Goal: Task Accomplishment & Management: Complete application form

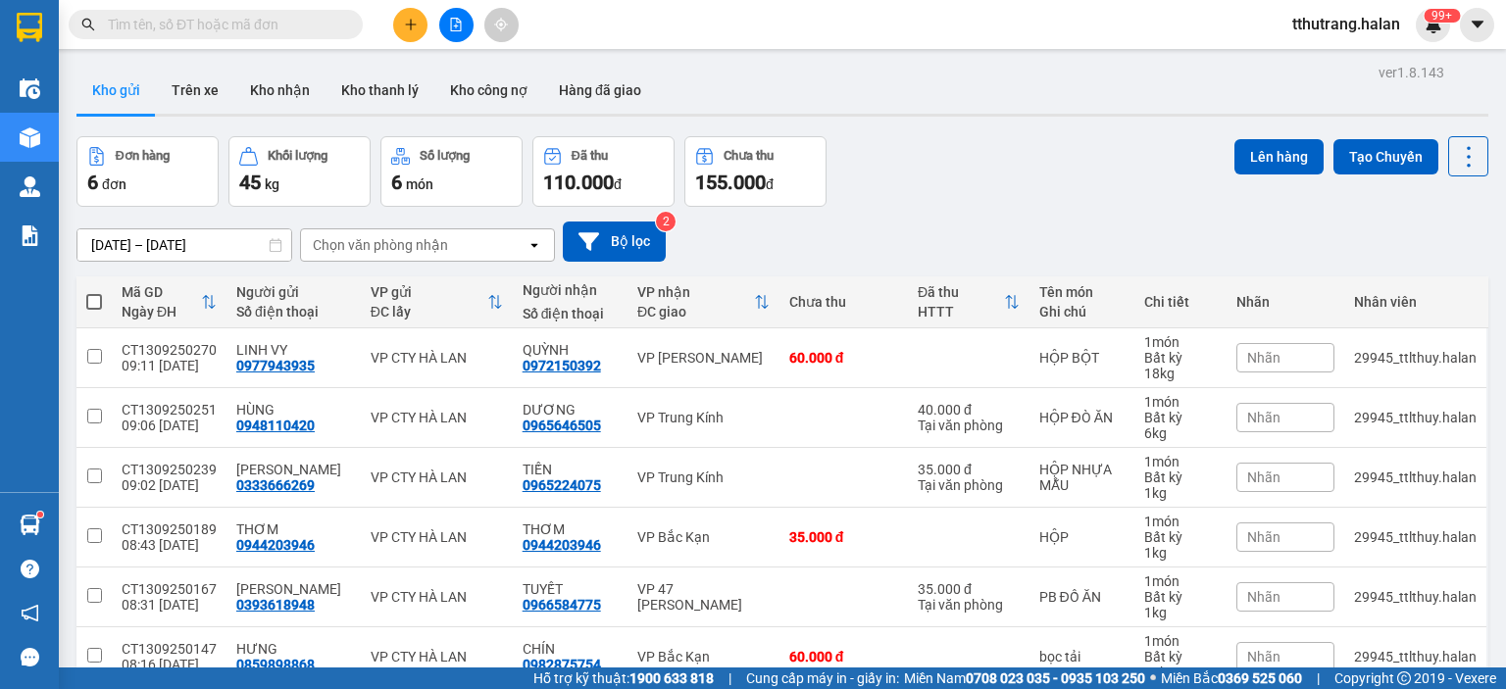
click at [189, 34] on input "text" at bounding box center [223, 25] width 231 height 22
paste input "BXTN1309250475"
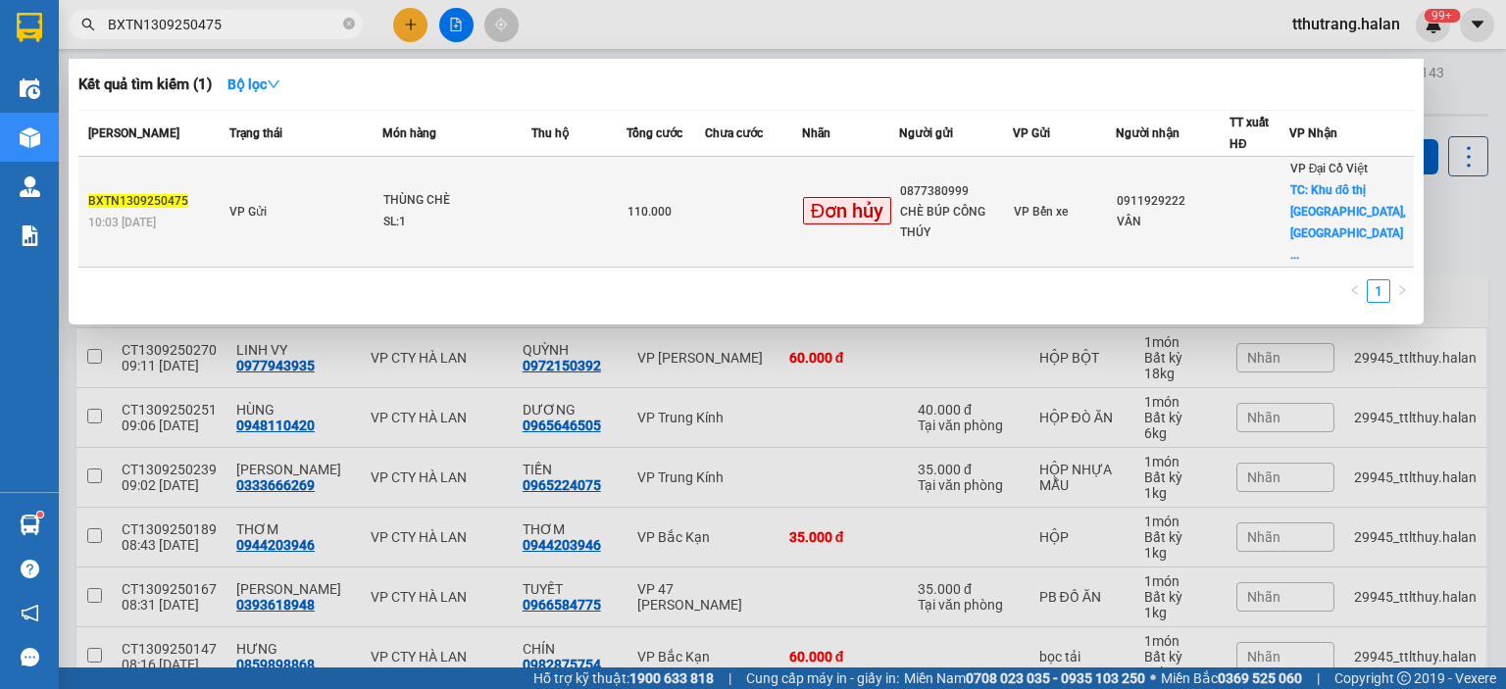
type input "BXTN1309250475"
click at [420, 167] on td "THÙNG CHÈ SL: 1" at bounding box center [456, 212] width 149 height 111
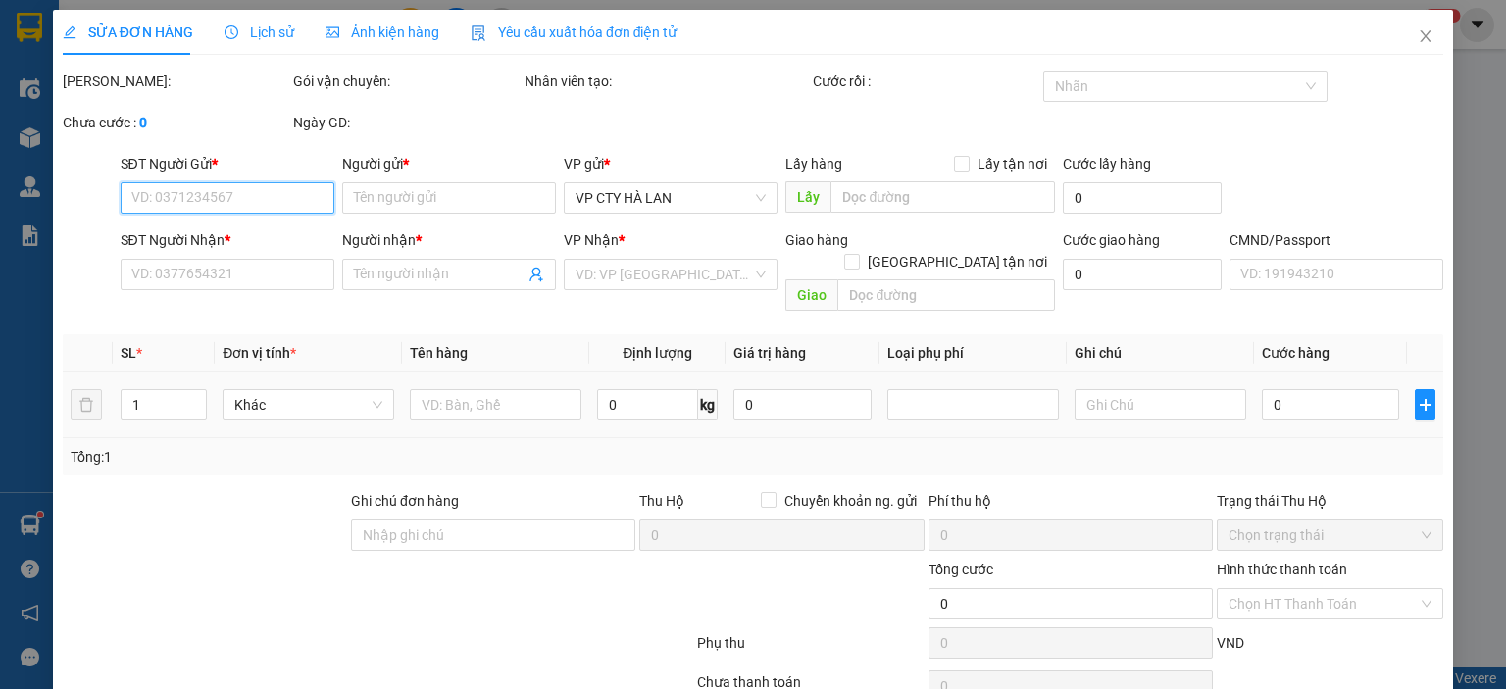
type input "0877380999"
type input "CHÈ BÚP CÔNG THÚY"
type input "0911929222"
type input "VÂN"
checkbox input "true"
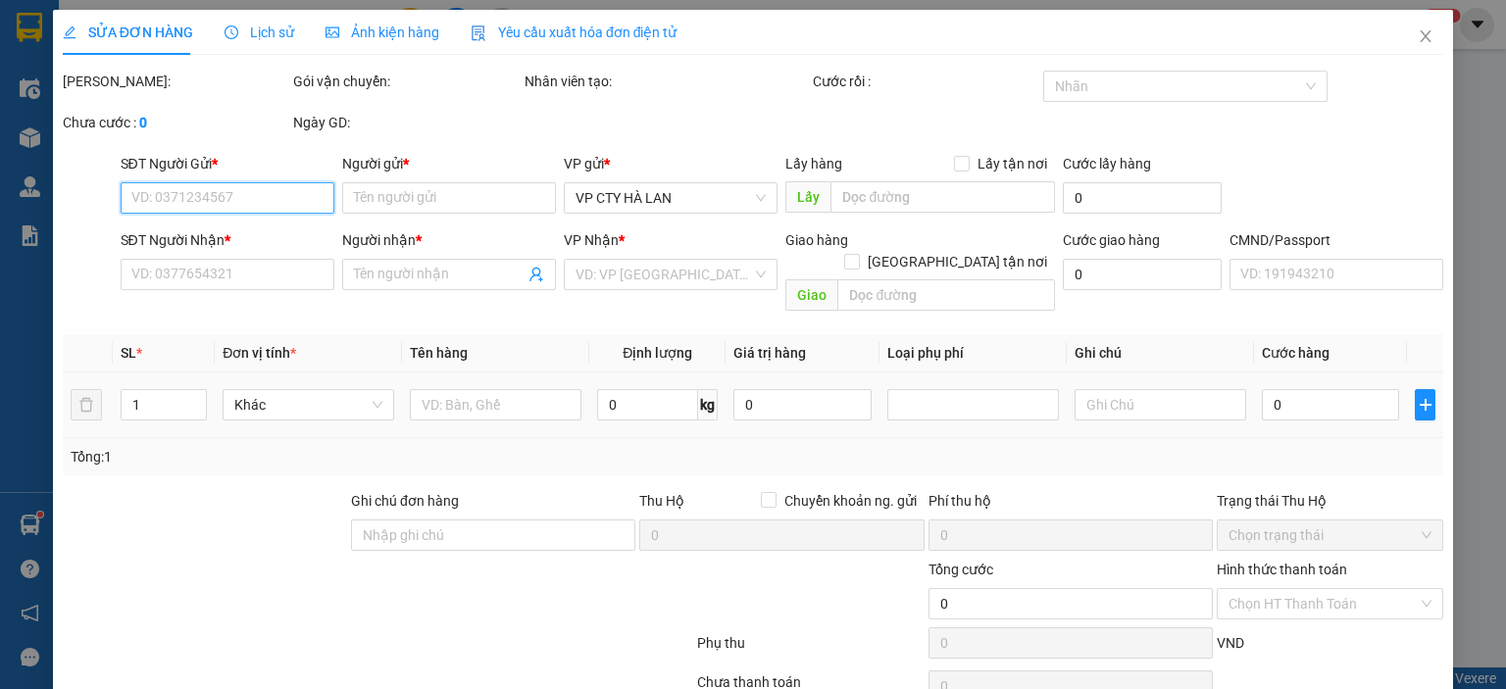
type input "Khu đô thị Ao Sào, Khu đô thị, Đường Ao Sào, Thịnh Liệt, Hoàng Mai, Hà Nội, Việ…"
type input "019086014960"
type input "110.000"
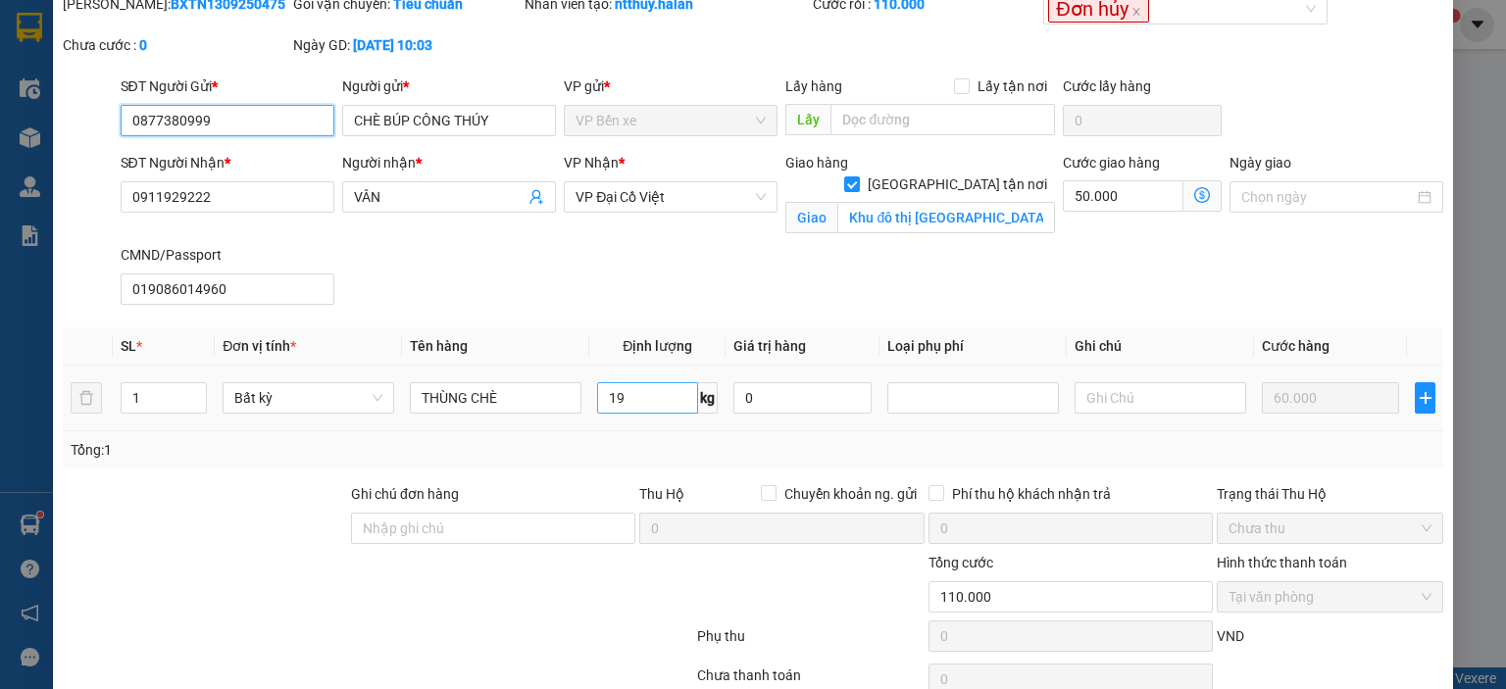
scroll to position [169, 0]
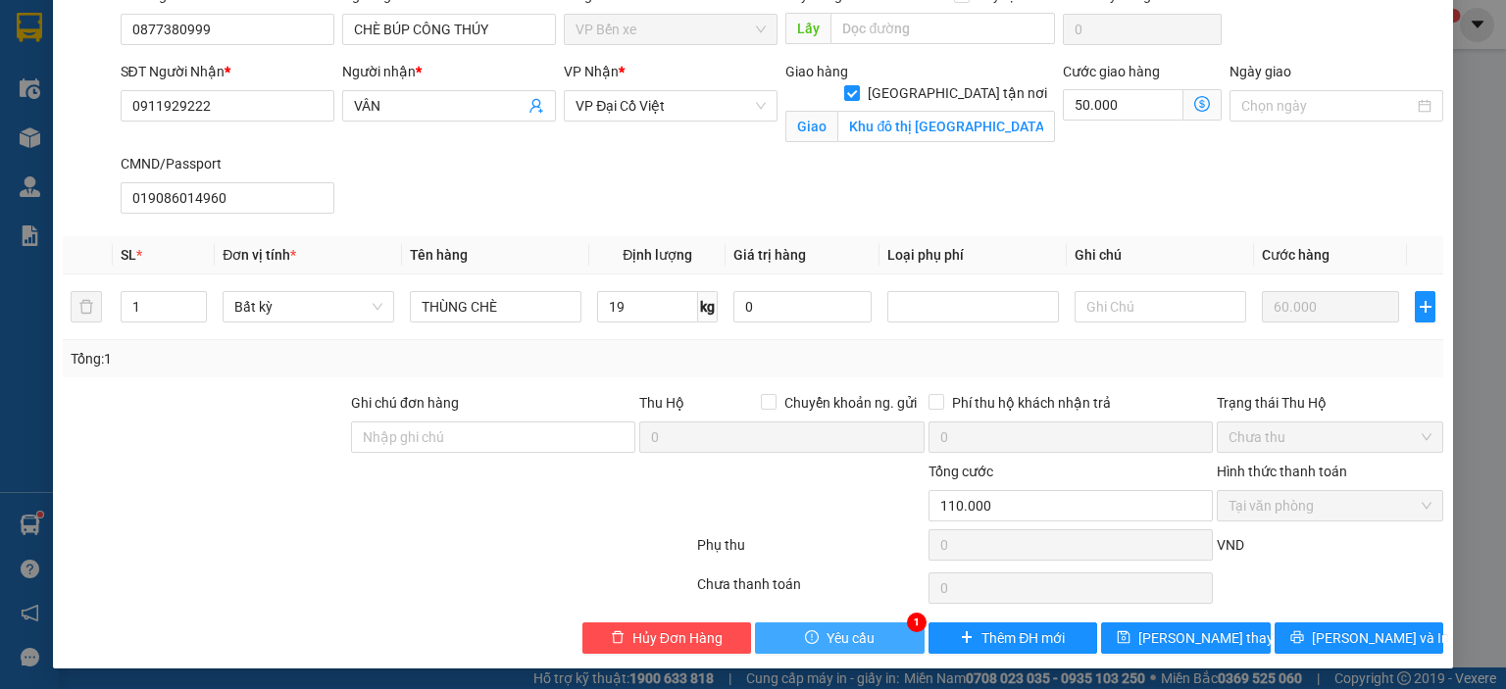
click at [816, 629] on button "Yêu cầu" at bounding box center [840, 638] width 170 height 31
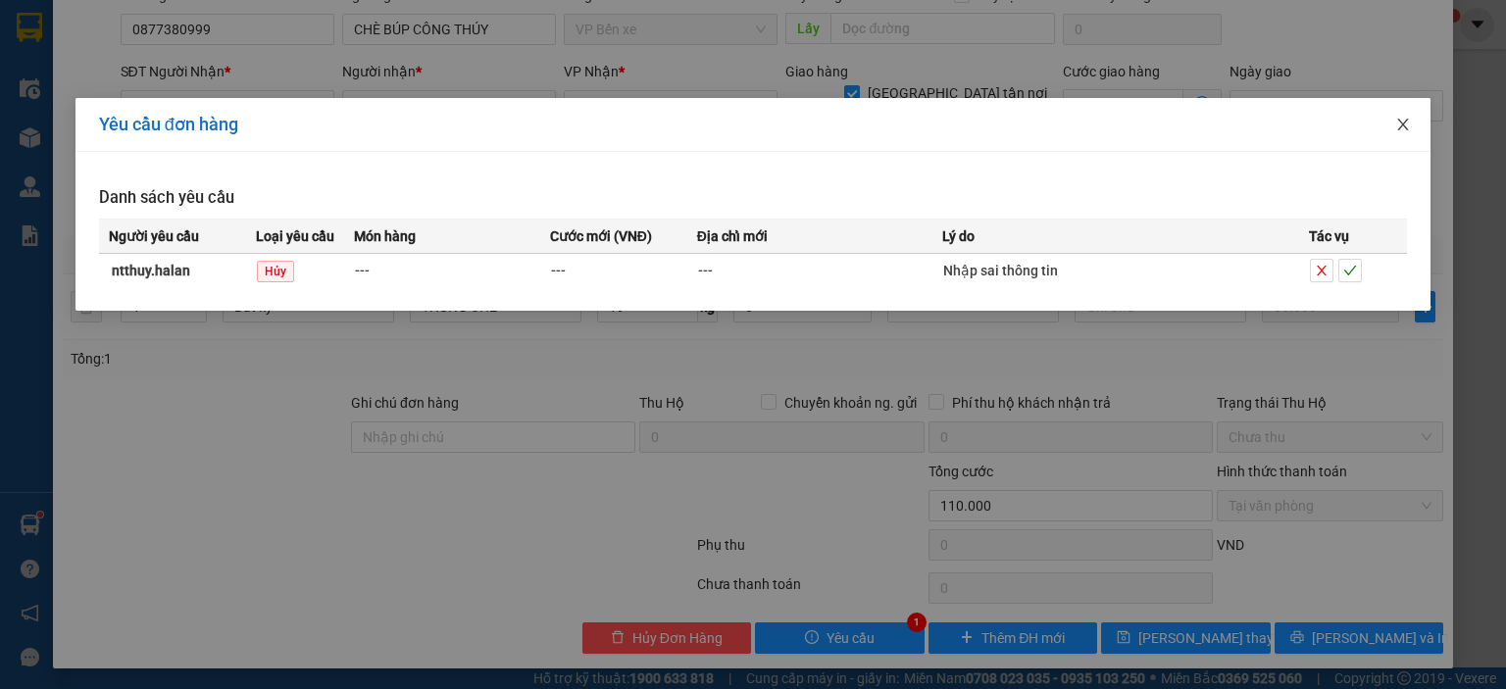
click at [1400, 130] on icon "close" at bounding box center [1403, 125] width 16 height 16
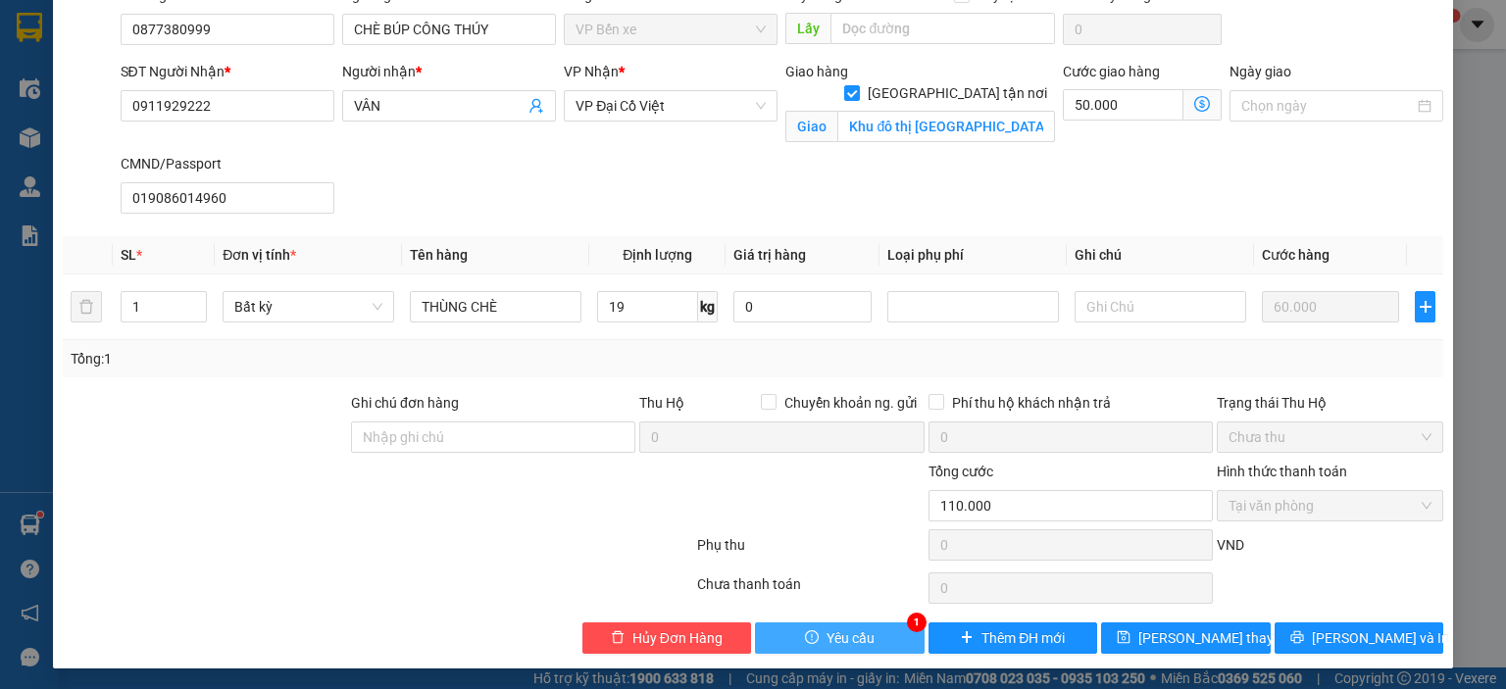
click at [849, 636] on span "Yêu cầu" at bounding box center [851, 639] width 48 height 22
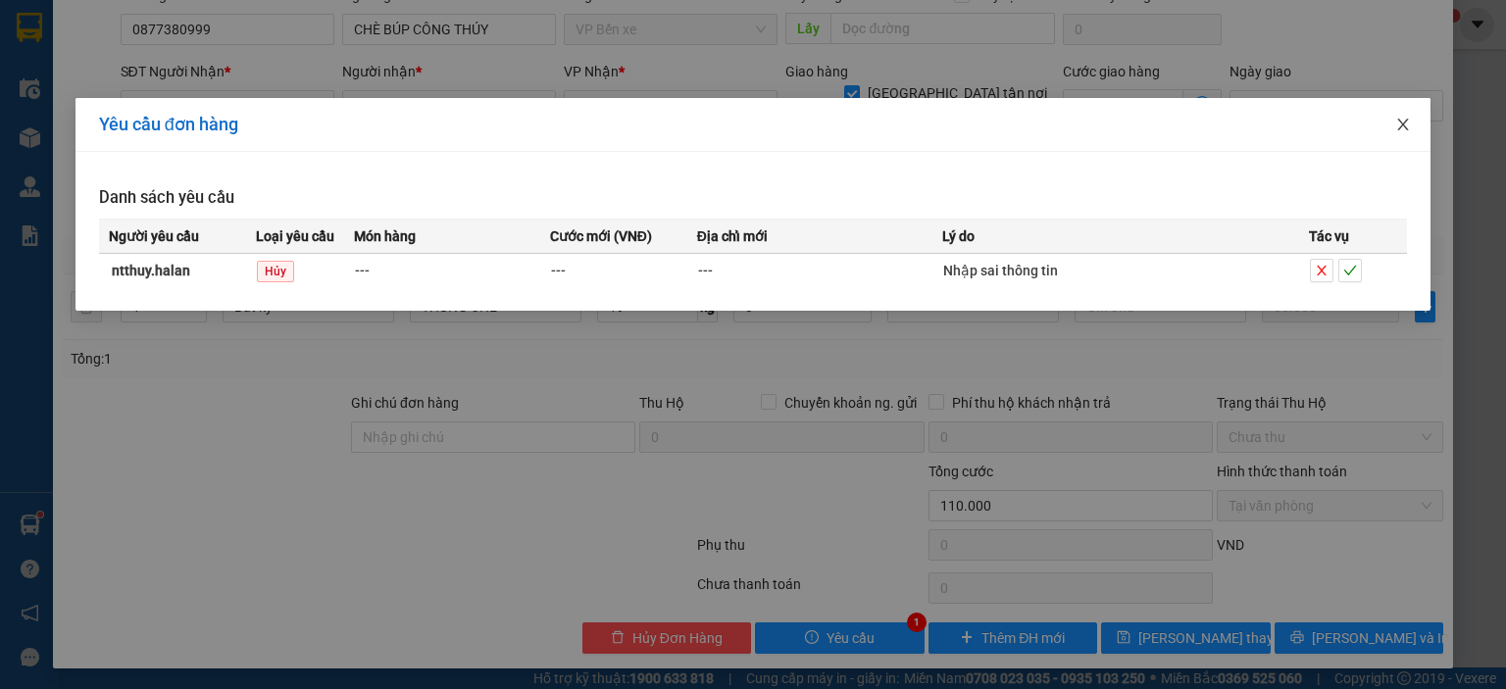
click at [1400, 127] on icon "close" at bounding box center [1403, 125] width 16 height 16
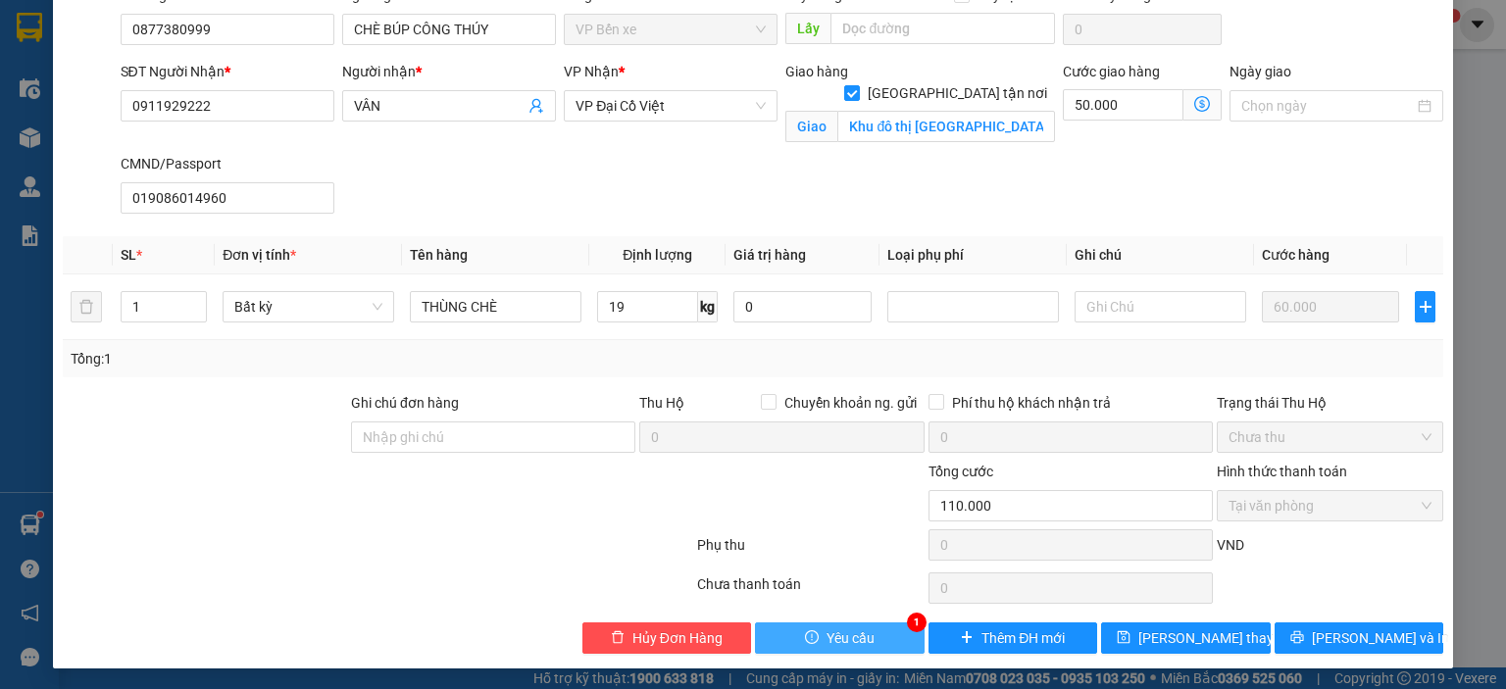
scroll to position [0, 0]
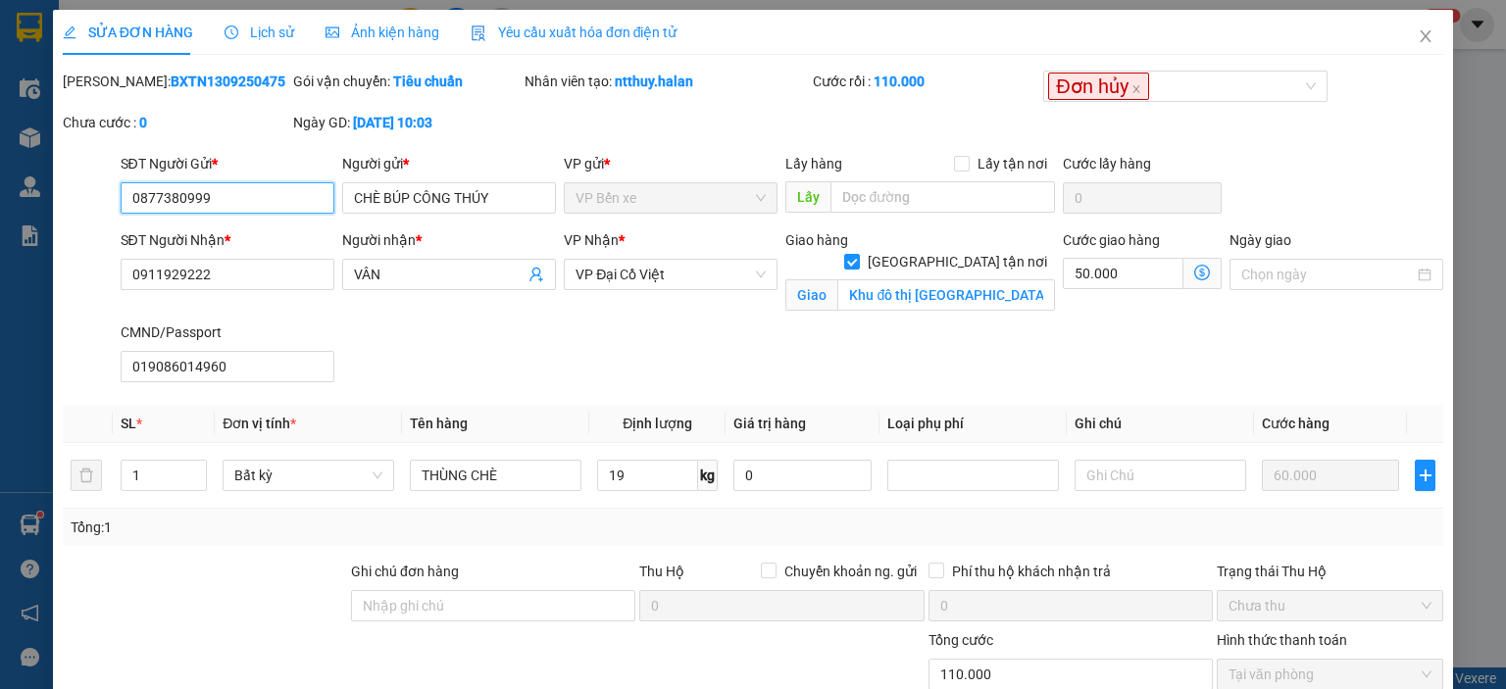
drag, startPoint x: 228, startPoint y: 199, endPoint x: 78, endPoint y: 214, distance: 150.7
click at [78, 214] on div "SĐT Người Gửi * 0877380999 0877380999 Người gửi * CHÈ BÚP CÔNG THÚY VP gửi * VP…" at bounding box center [753, 187] width 1384 height 69
click at [1418, 36] on icon "close" at bounding box center [1426, 36] width 16 height 16
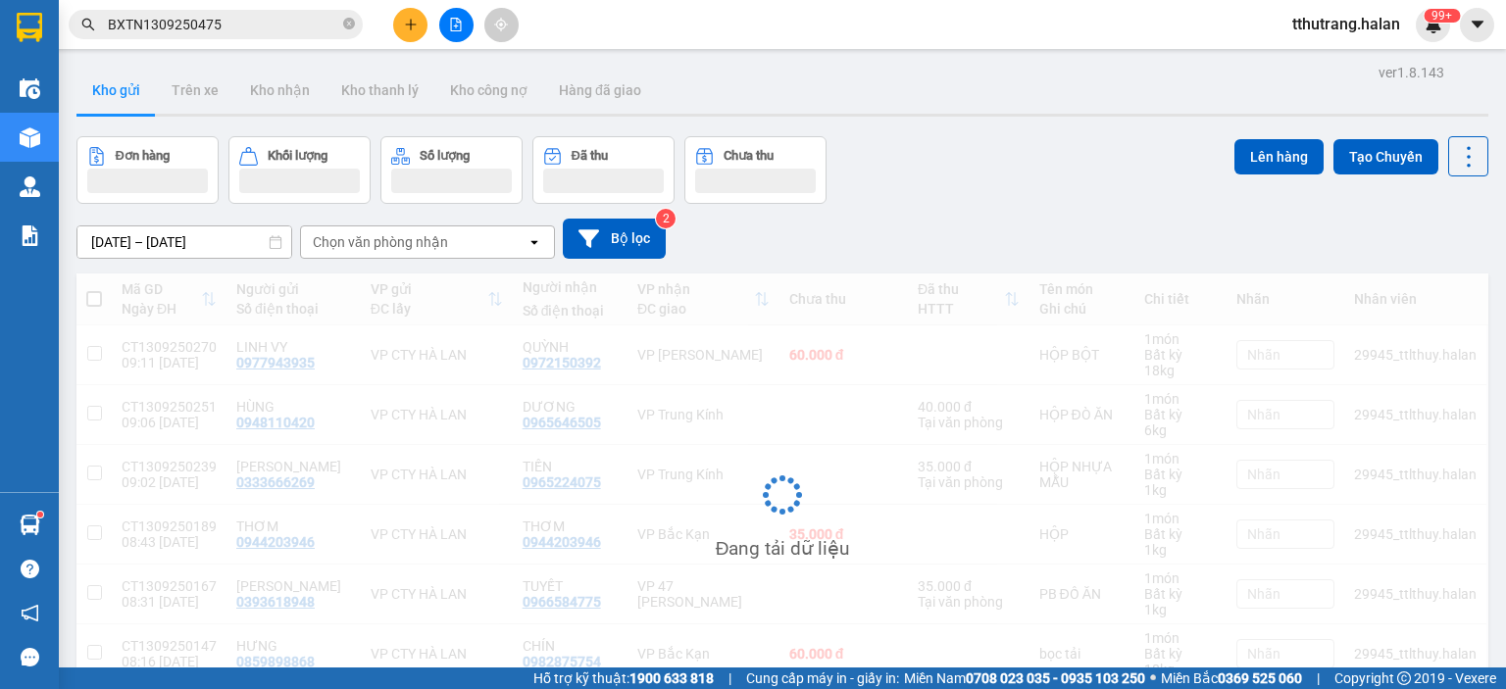
drag, startPoint x: 347, startPoint y: 23, endPoint x: 316, endPoint y: 22, distance: 31.4
click at [346, 22] on icon "close-circle" at bounding box center [349, 24] width 12 height 12
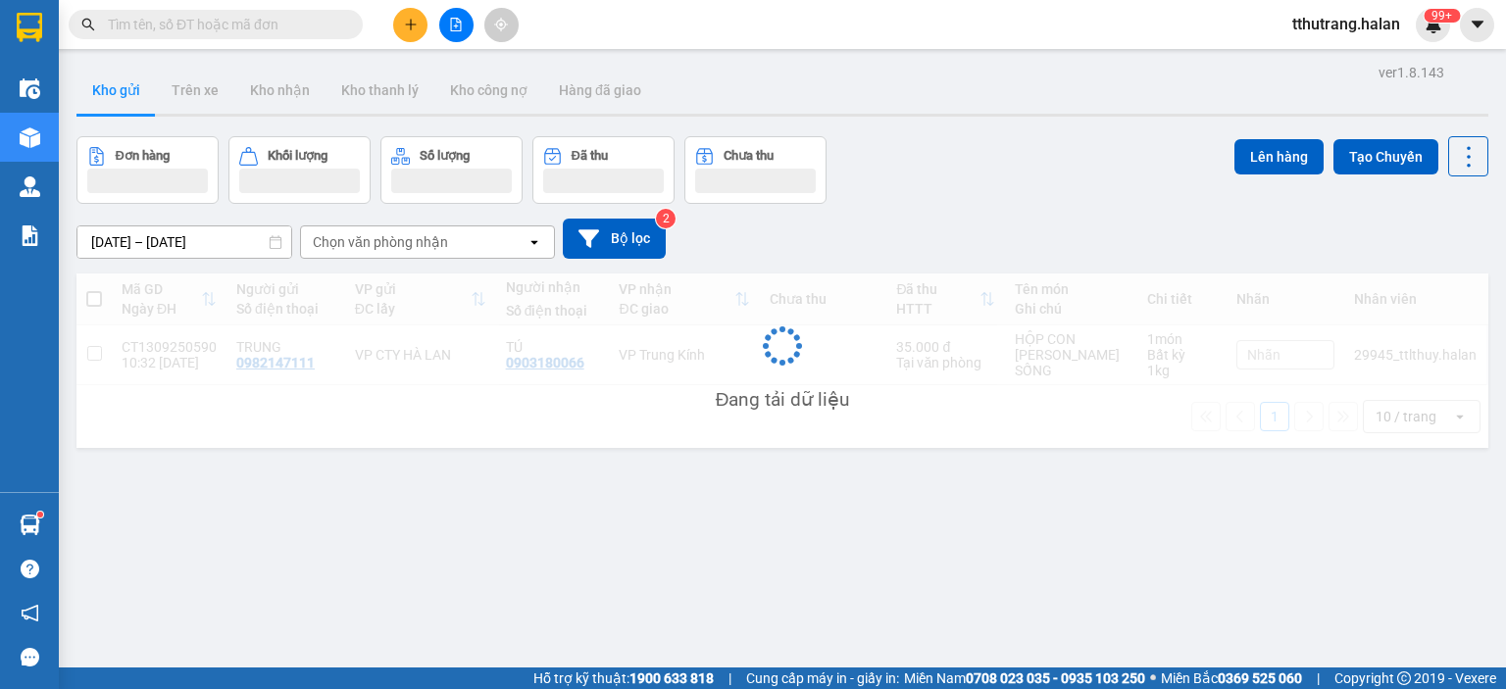
click at [263, 22] on input "text" at bounding box center [223, 25] width 231 height 22
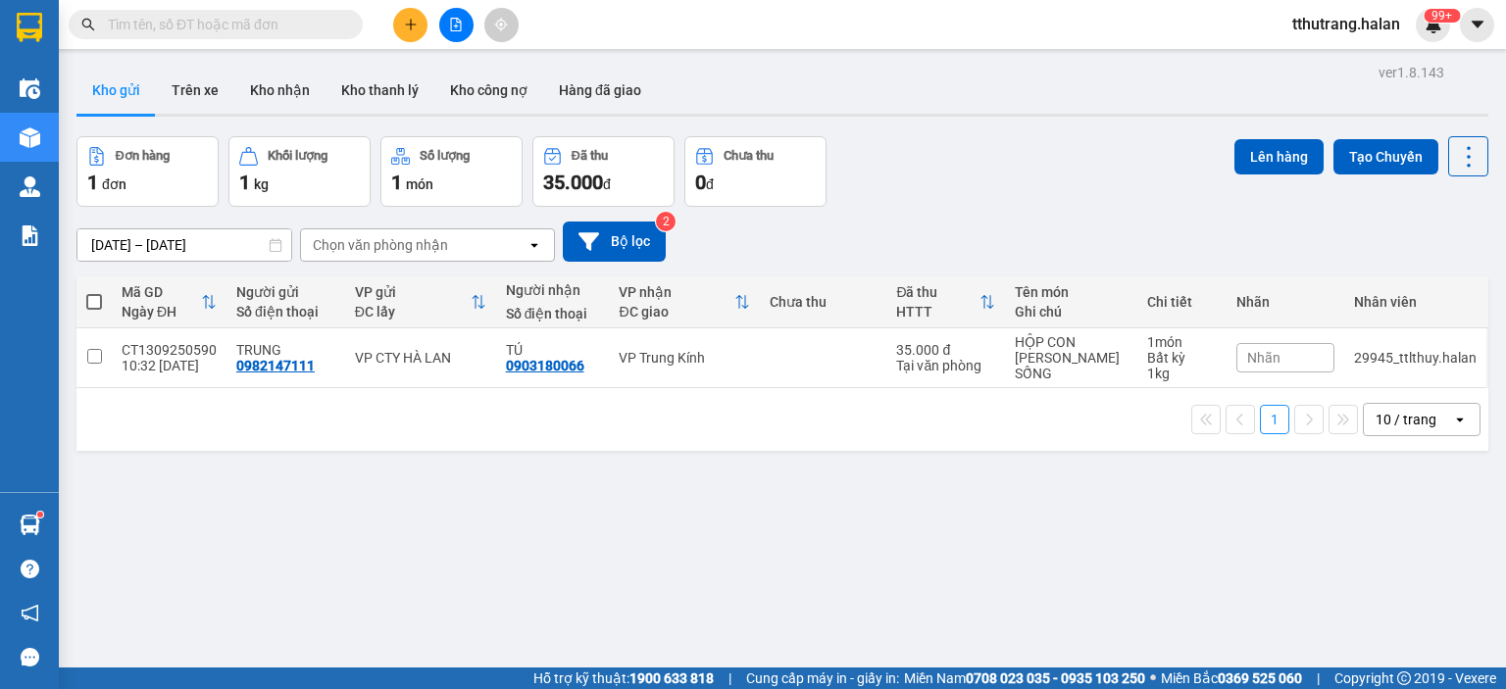
paste input "0877380999"
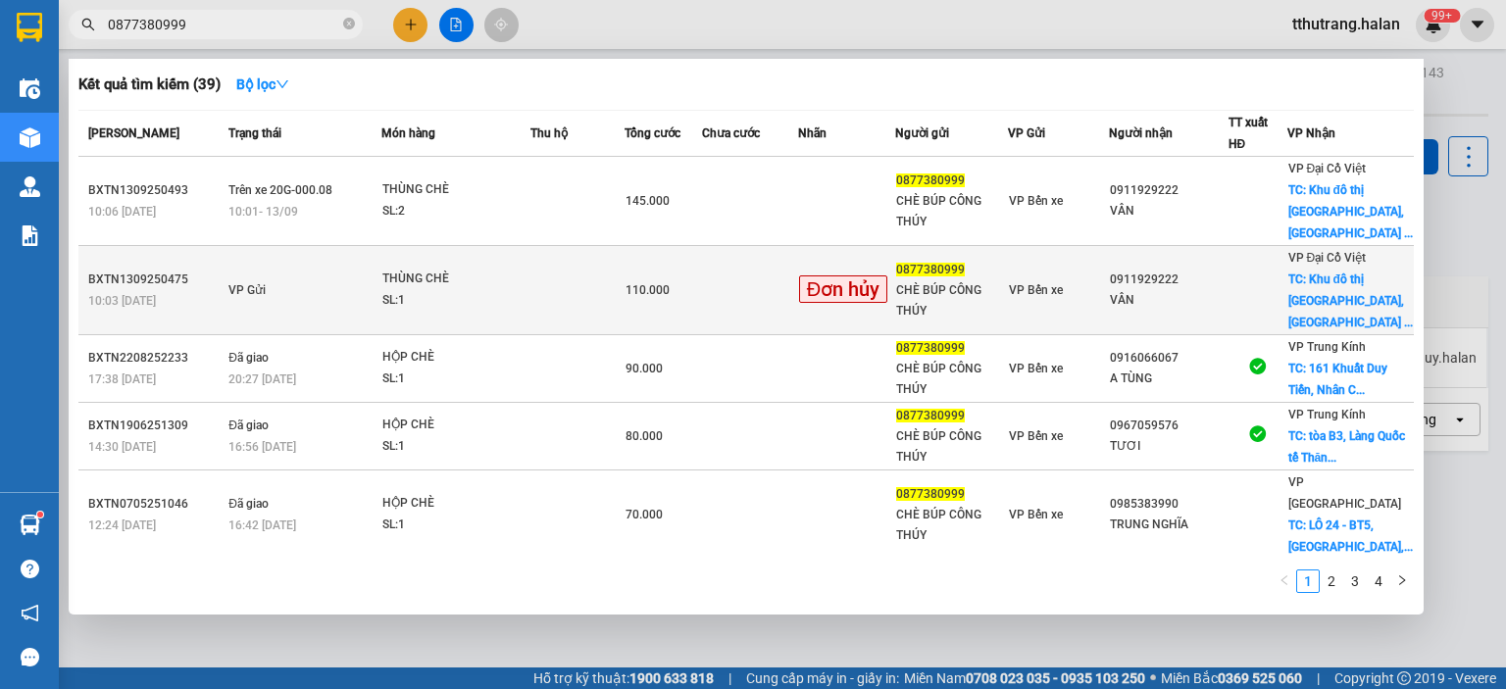
type input "0877380999"
click at [728, 248] on td at bounding box center [750, 290] width 96 height 89
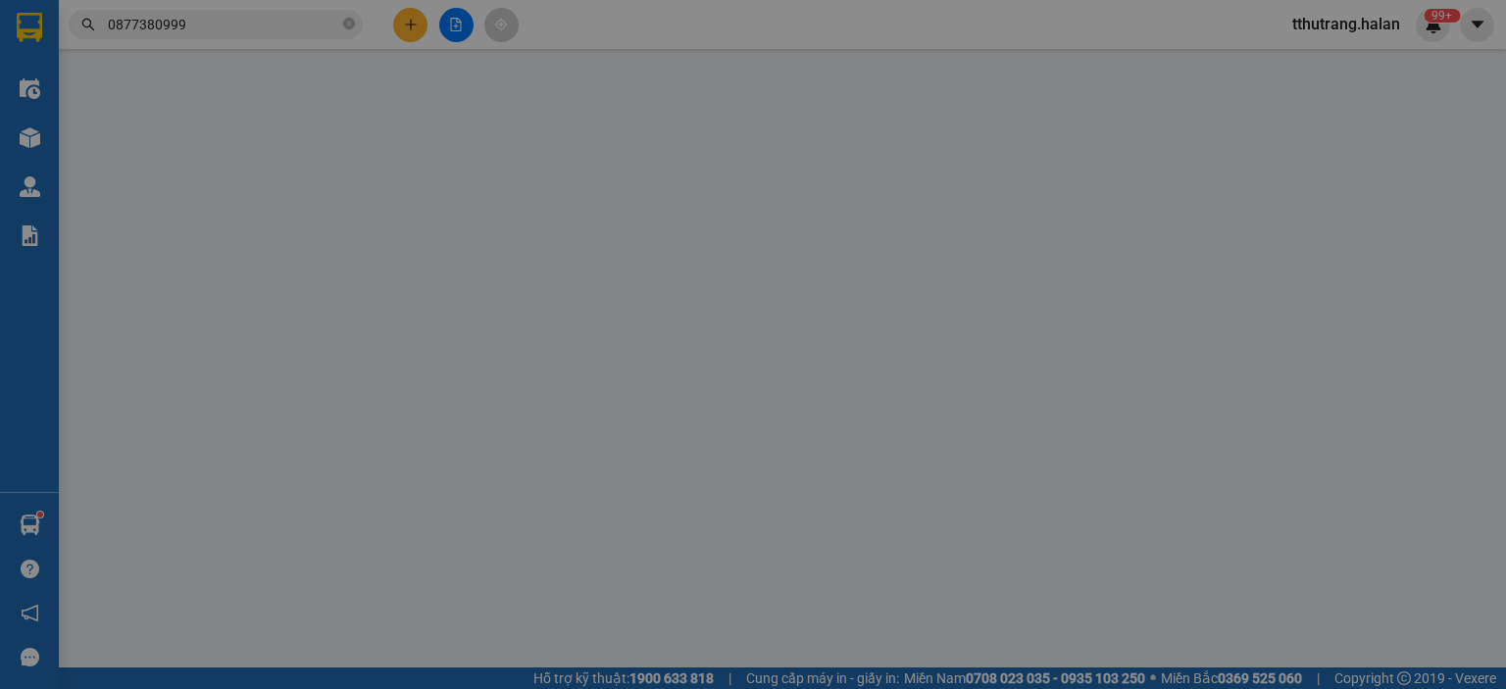
type input "0877380999"
type input "CHÈ BÚP CÔNG THÚY"
type input "0911929222"
type input "VÂN"
checkbox input "true"
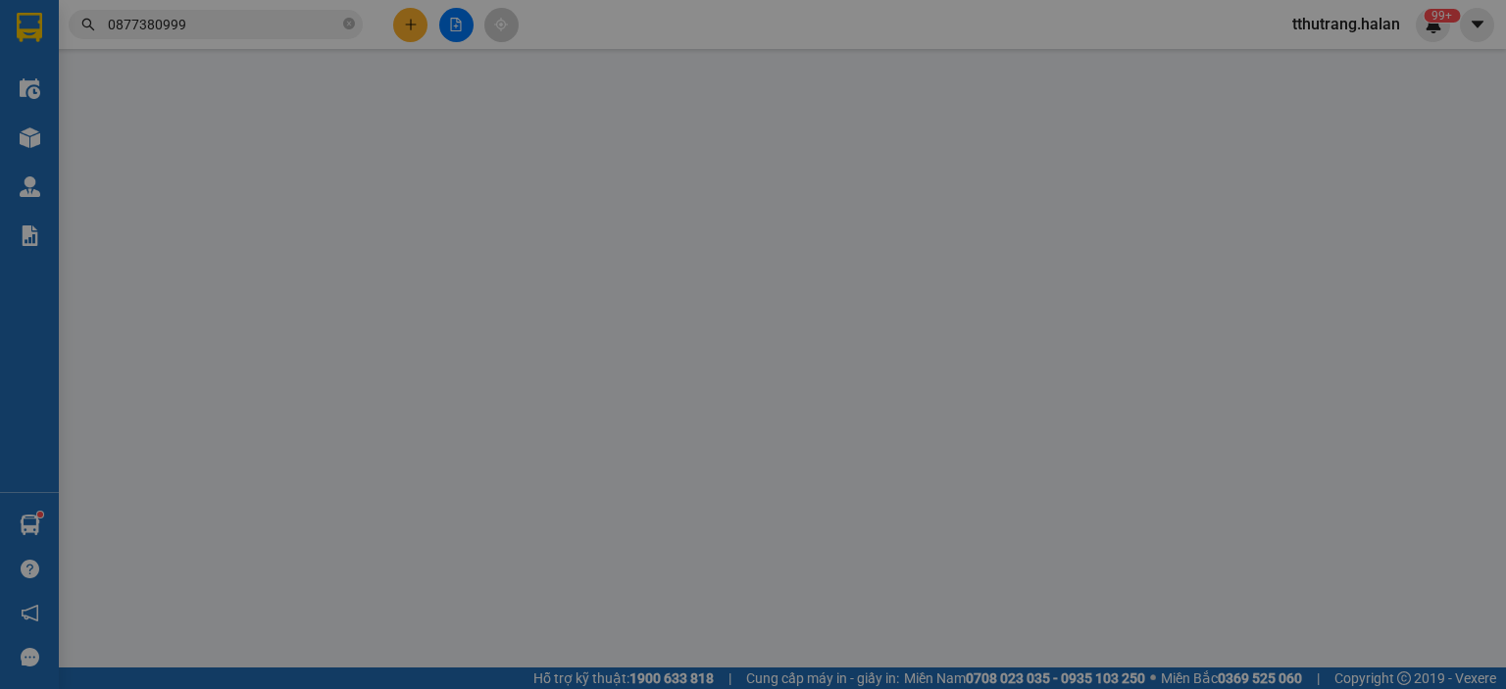
type input "Khu đô thị Ao Sào, Khu đô thị, Đường Ao Sào, Thịnh Liệt, Hoàng Mai, Hà Nội, Việ…"
type input "019086014960"
type input "110.000"
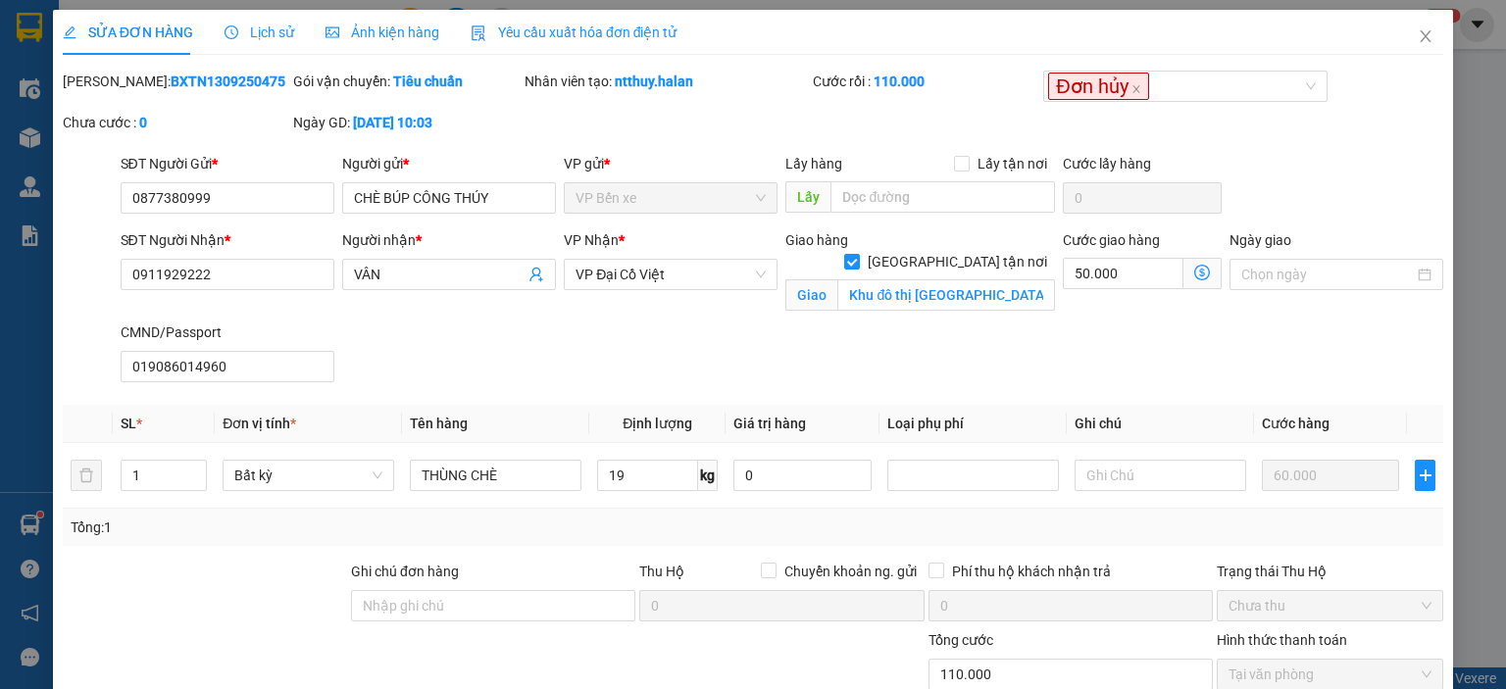
drag, startPoint x: 237, startPoint y: 83, endPoint x: 115, endPoint y: 90, distance: 122.8
click at [115, 90] on div "Mã ĐH: BXTN1309250475" at bounding box center [176, 82] width 226 height 22
copy b "BXTN1309250475"
click at [267, 196] on input "0877380999" at bounding box center [228, 197] width 214 height 31
drag, startPoint x: 718, startPoint y: 101, endPoint x: 722, endPoint y: 81, distance: 20.0
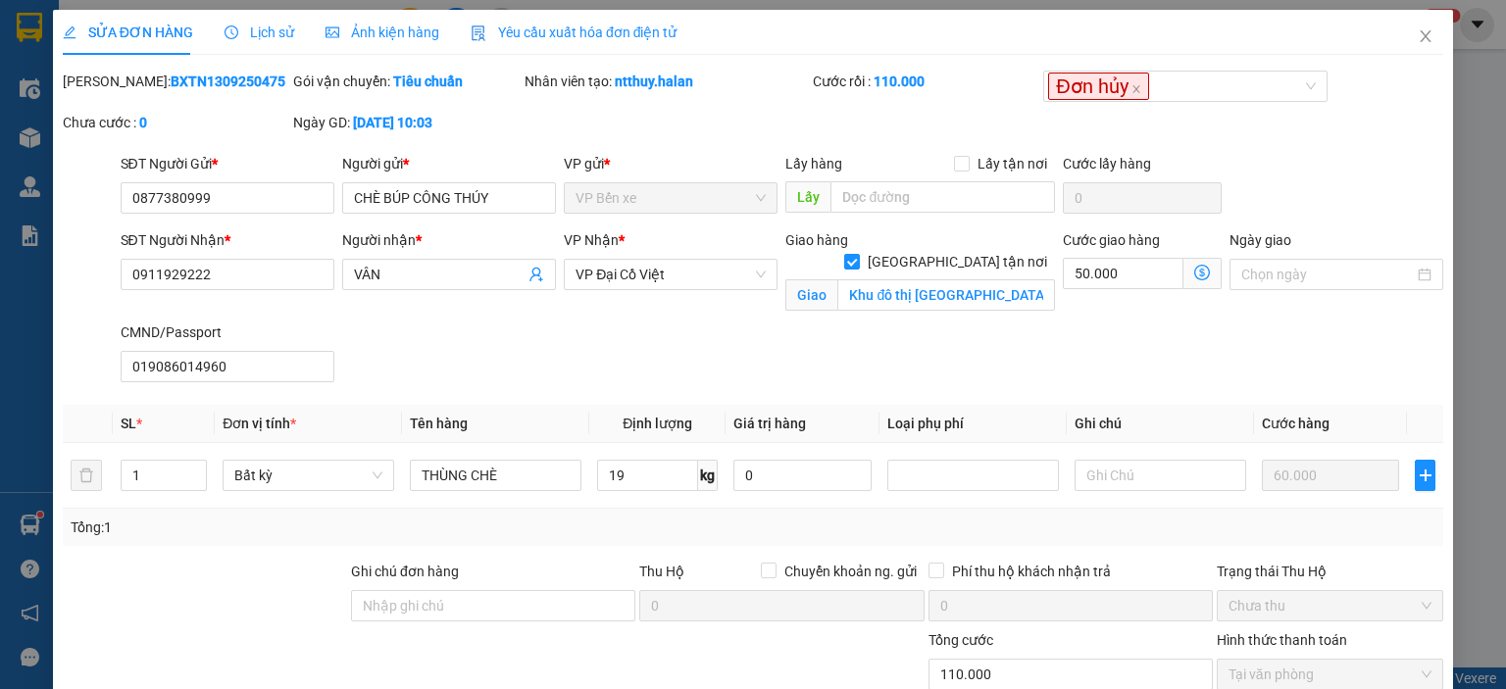
click at [717, 100] on div "Nhân viên tạo: ntthuy.halan" at bounding box center [667, 91] width 288 height 41
drag, startPoint x: 722, startPoint y: 81, endPoint x: 613, endPoint y: 90, distance: 109.2
click at [613, 90] on div "Nhân viên tạo: ntthuy.halan" at bounding box center [667, 82] width 284 height 22
copy b "ntthuy.halan"
click at [214, 201] on input "0877380999" at bounding box center [228, 197] width 214 height 31
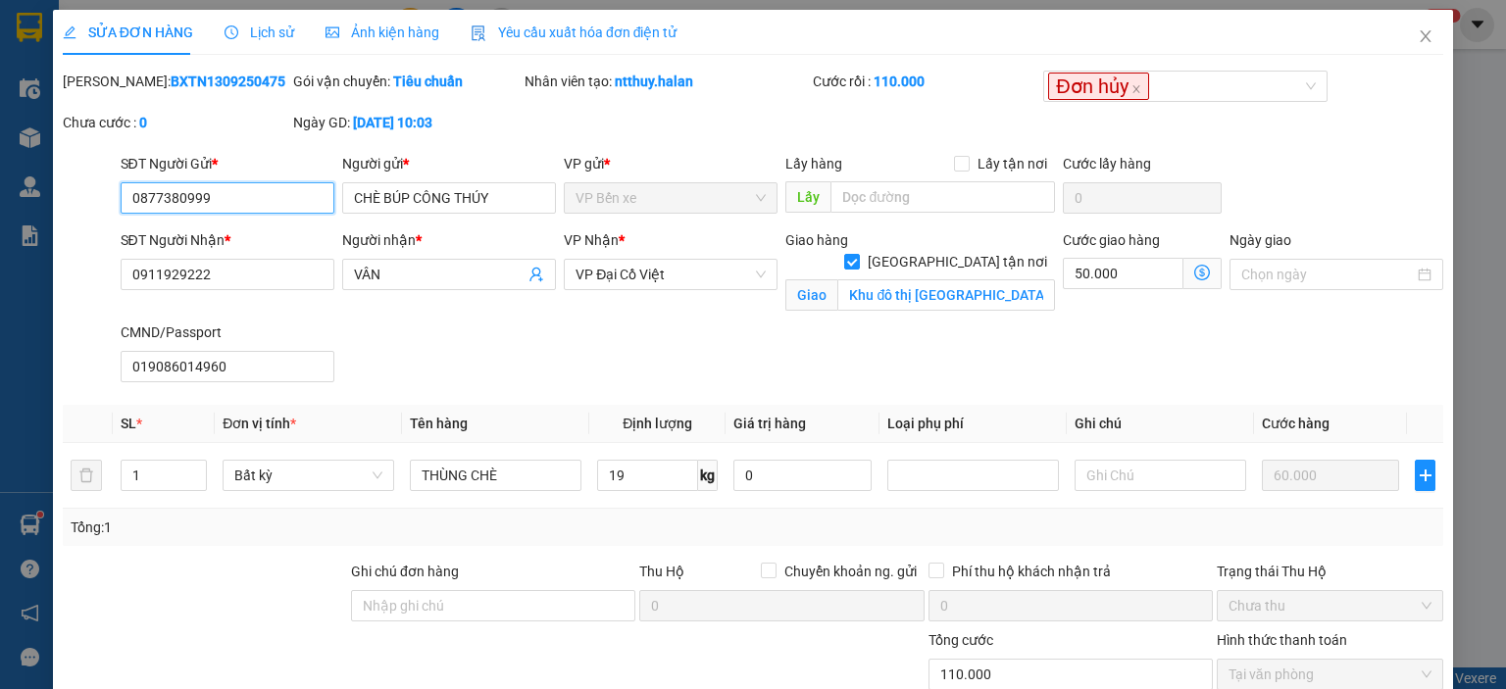
click at [276, 197] on input "0877380999" at bounding box center [228, 197] width 214 height 31
drag, startPoint x: 281, startPoint y: 197, endPoint x: 15, endPoint y: 201, distance: 266.7
click at [15, 201] on div "SỬA ĐƠN HÀNG Lịch sử Ảnh kiện hàng Yêu cầu xuất hóa đơn điện tử Total Paid Fee …" at bounding box center [753, 344] width 1506 height 689
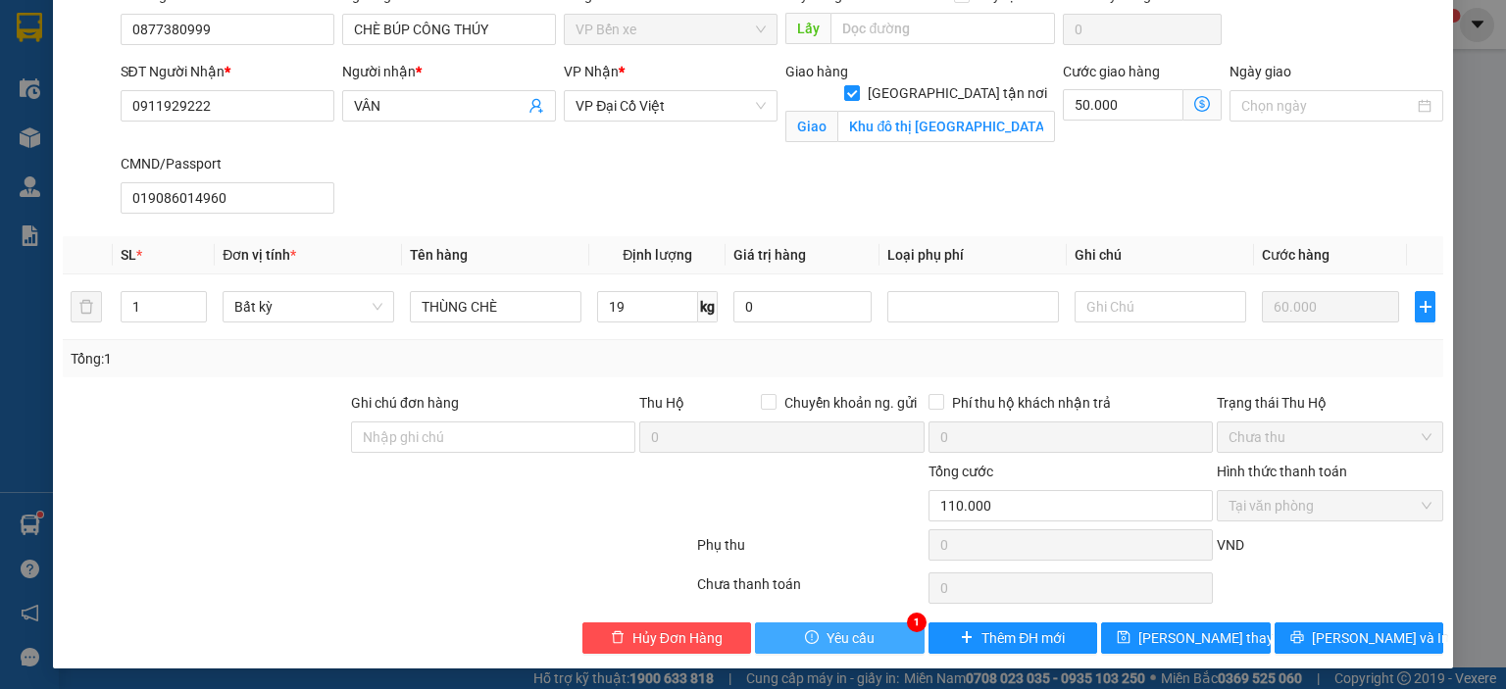
click at [773, 634] on button "Yêu cầu" at bounding box center [840, 638] width 170 height 31
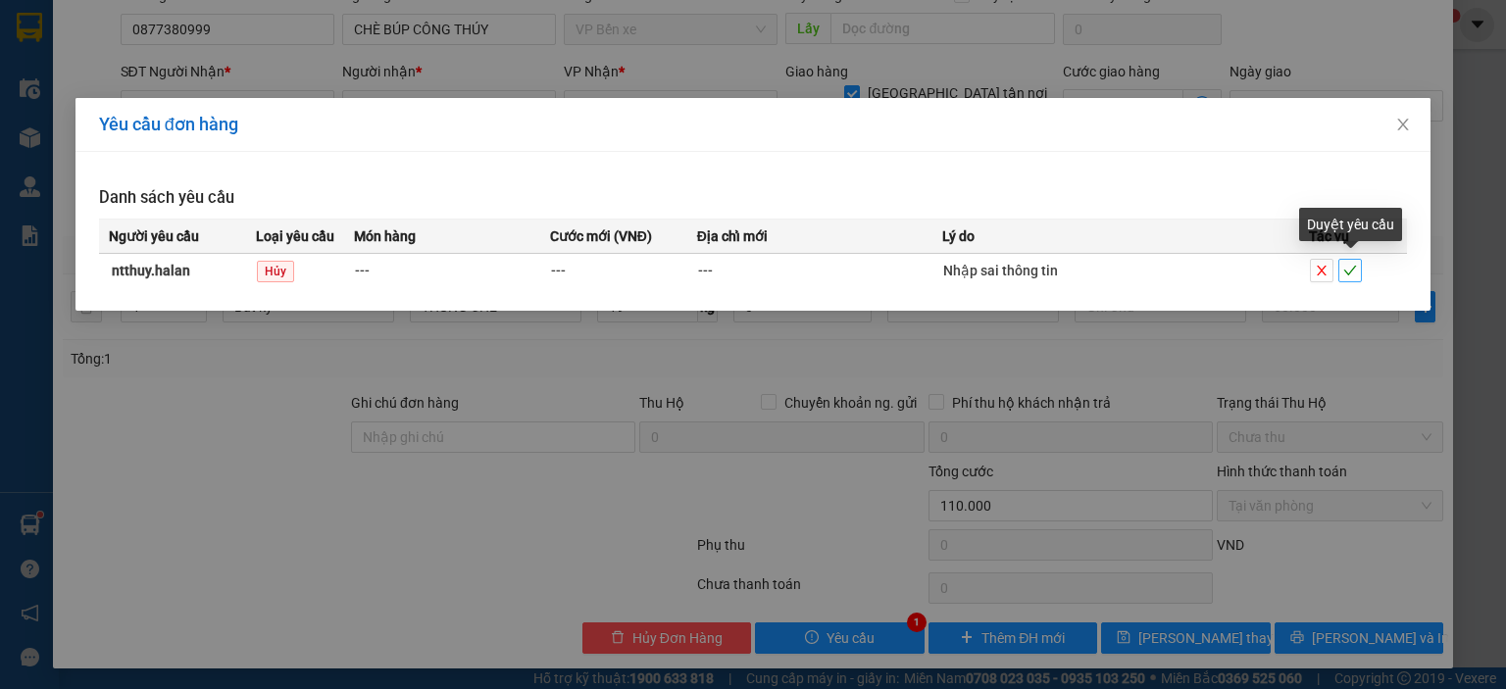
click at [1347, 274] on icon "check" at bounding box center [1350, 271] width 13 height 10
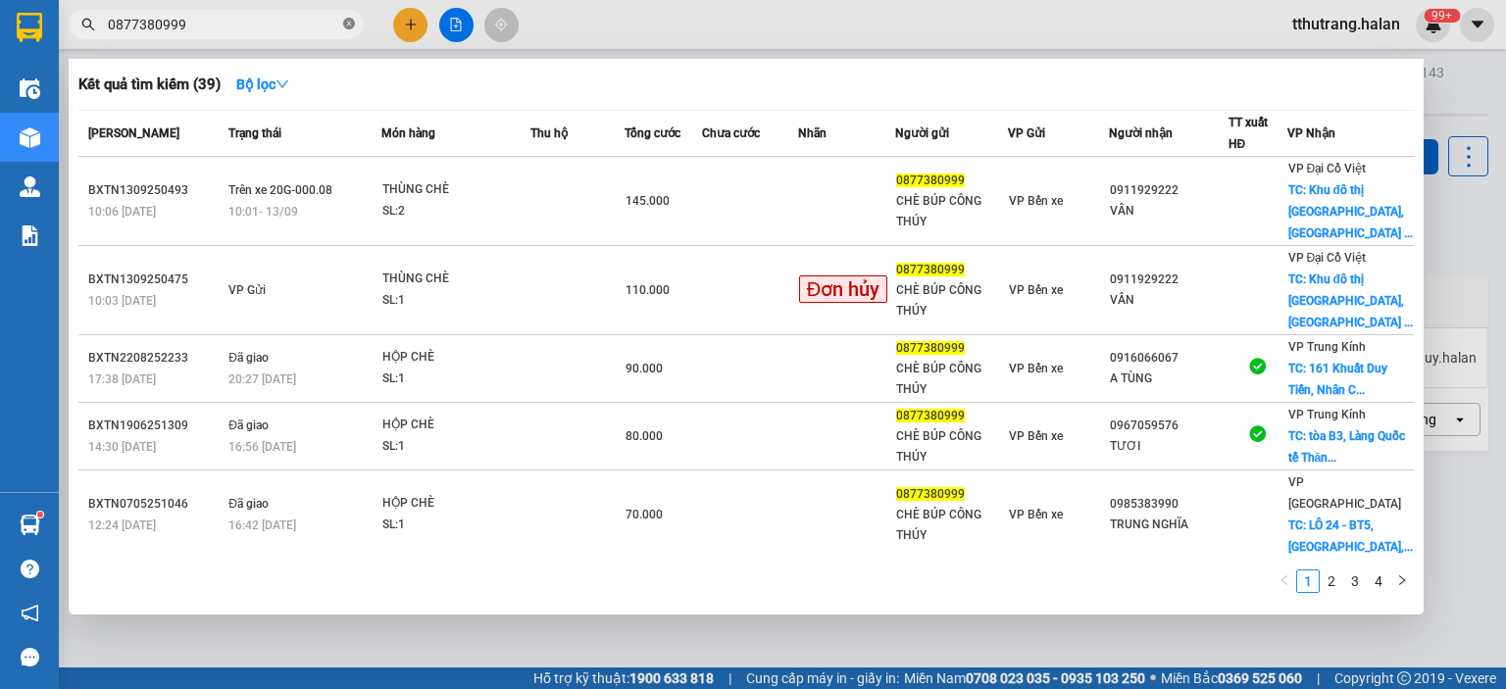
click at [350, 25] on icon "close-circle" at bounding box center [349, 24] width 12 height 12
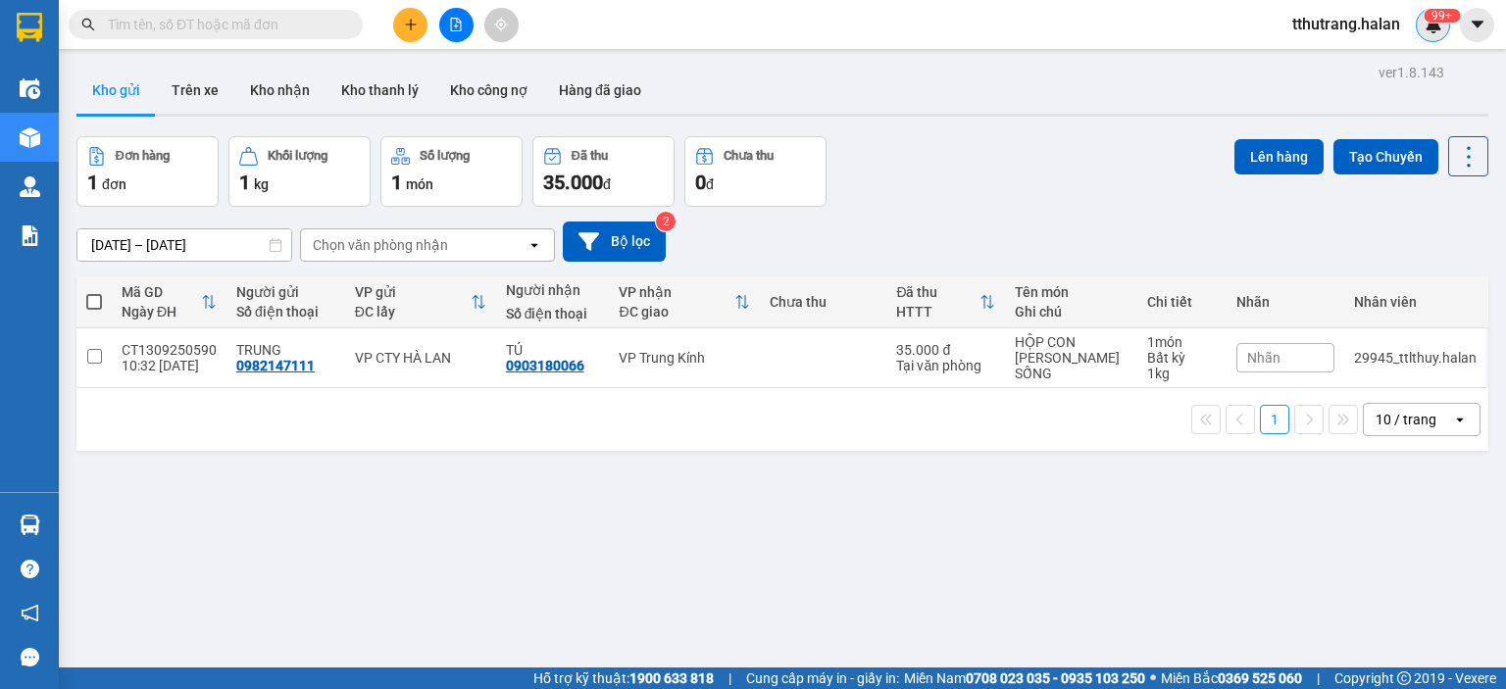
click at [1437, 32] on img at bounding box center [1434, 25] width 18 height 18
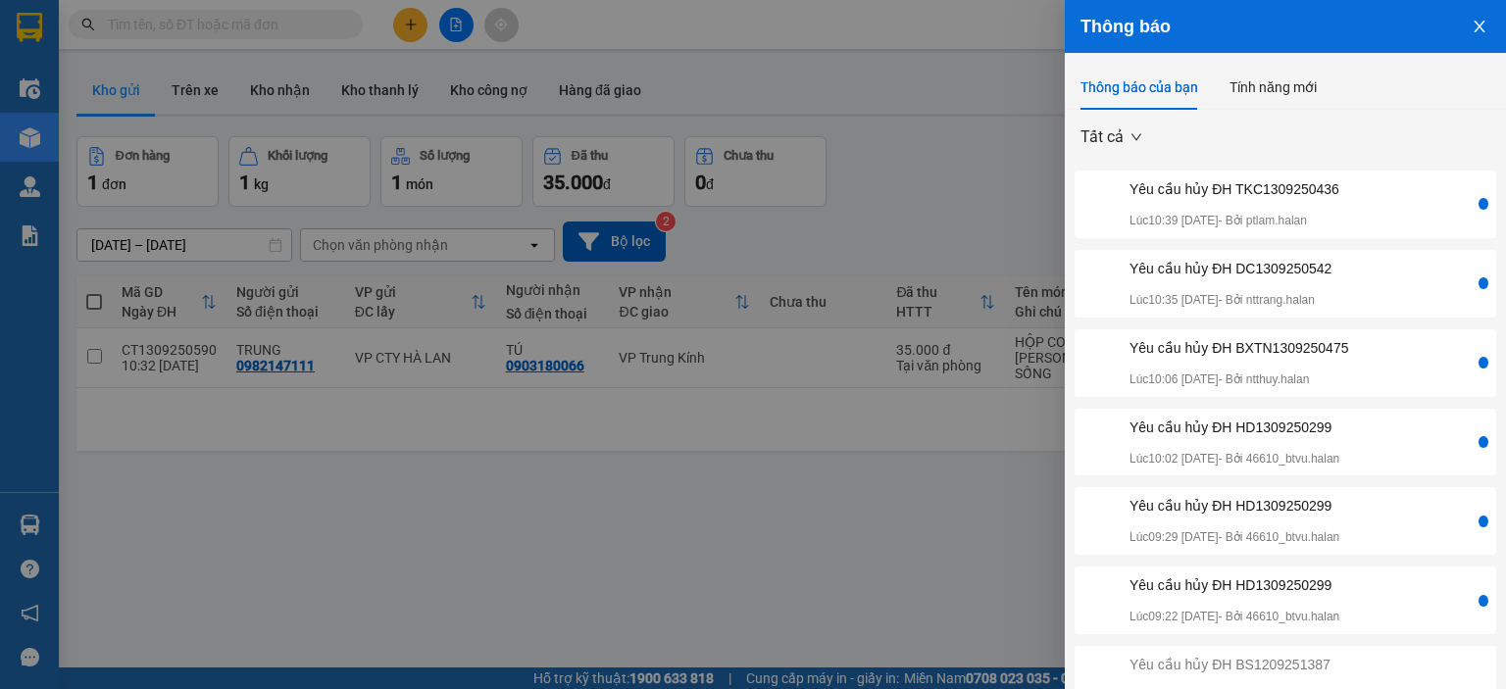
click at [1265, 364] on div "Yêu cầu hủy ĐH BXTN1309250475 Lúc 10:06 13/09/2025 - Bởi ntthuy.halan" at bounding box center [1239, 363] width 219 height 52
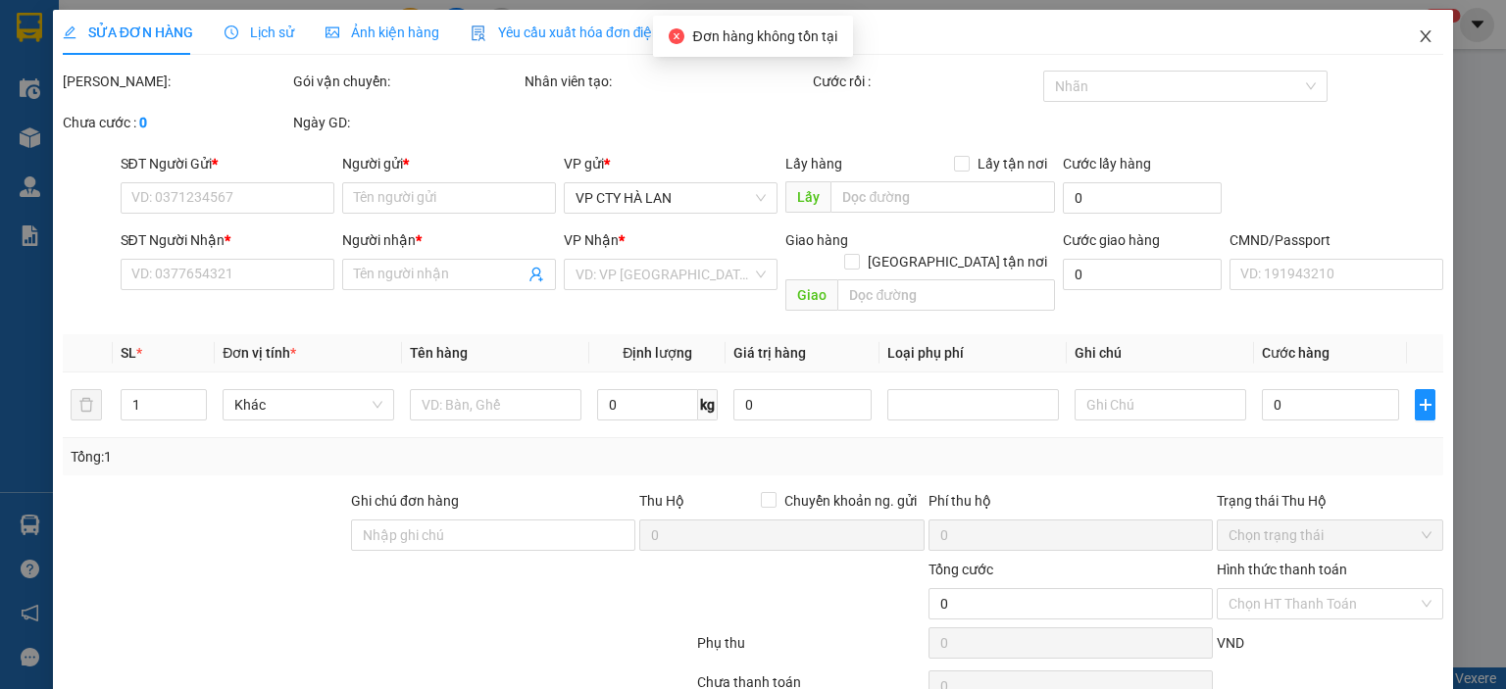
click at [1418, 34] on icon "close" at bounding box center [1426, 36] width 16 height 16
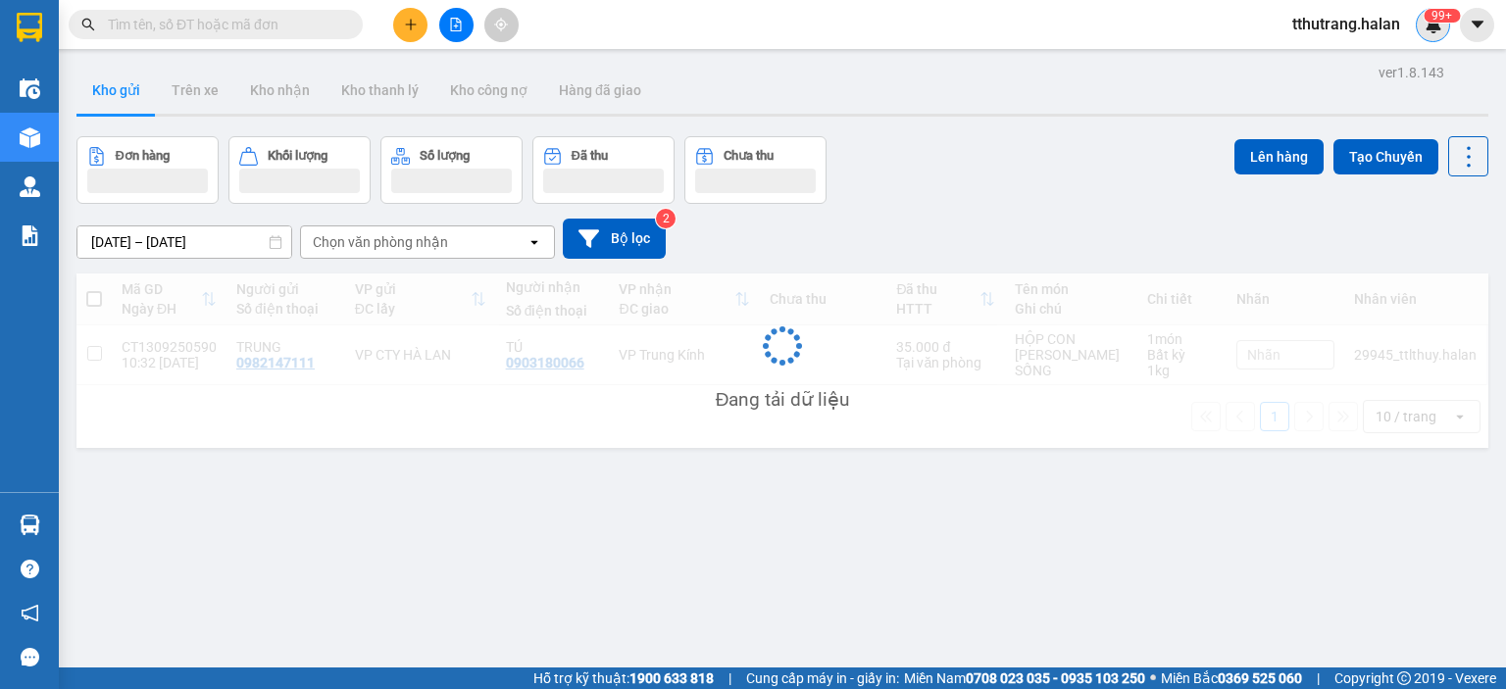
click at [1445, 23] on div "99+" at bounding box center [1433, 25] width 34 height 34
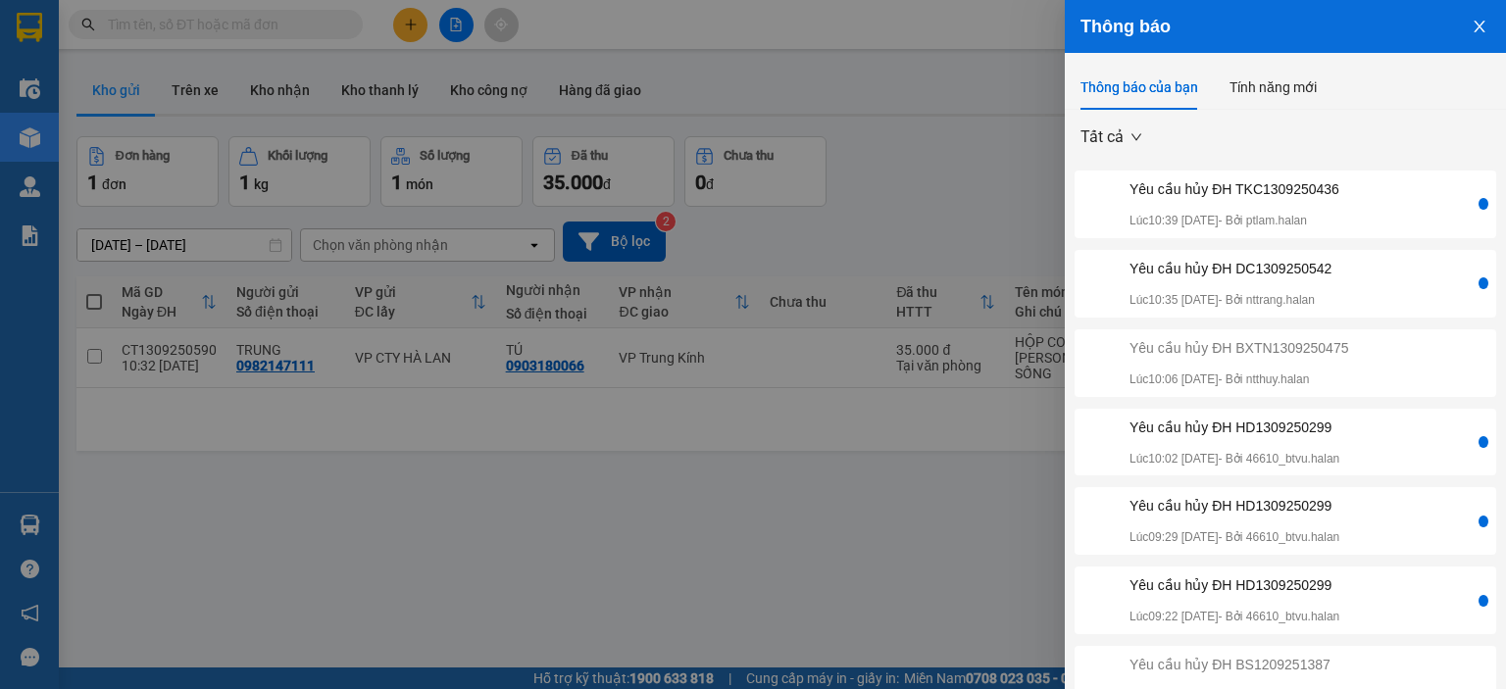
click at [1235, 590] on div "Yêu cầu hủy ĐH HD1309250299" at bounding box center [1235, 586] width 210 height 22
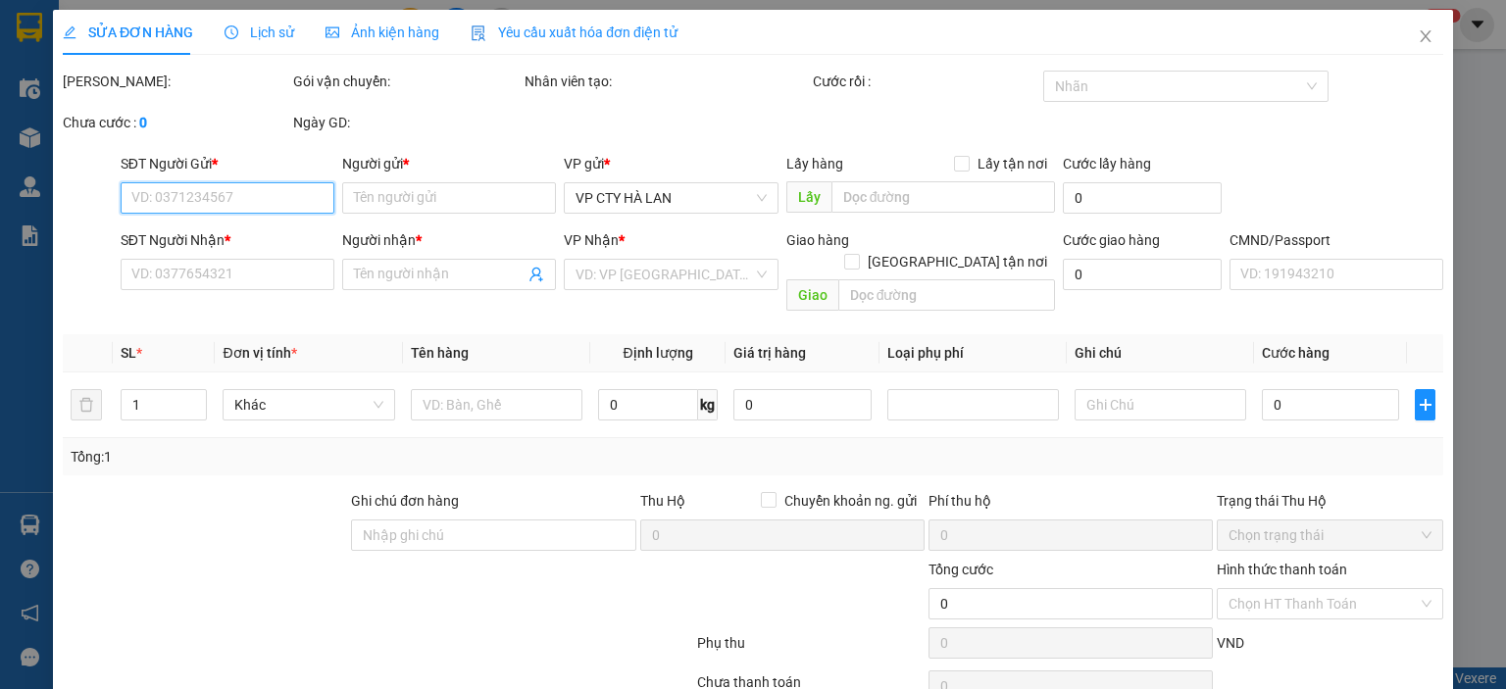
type input "0928008899"
type input "HUY"
type input "0986622933"
type input "QUANG"
type input "40.000"
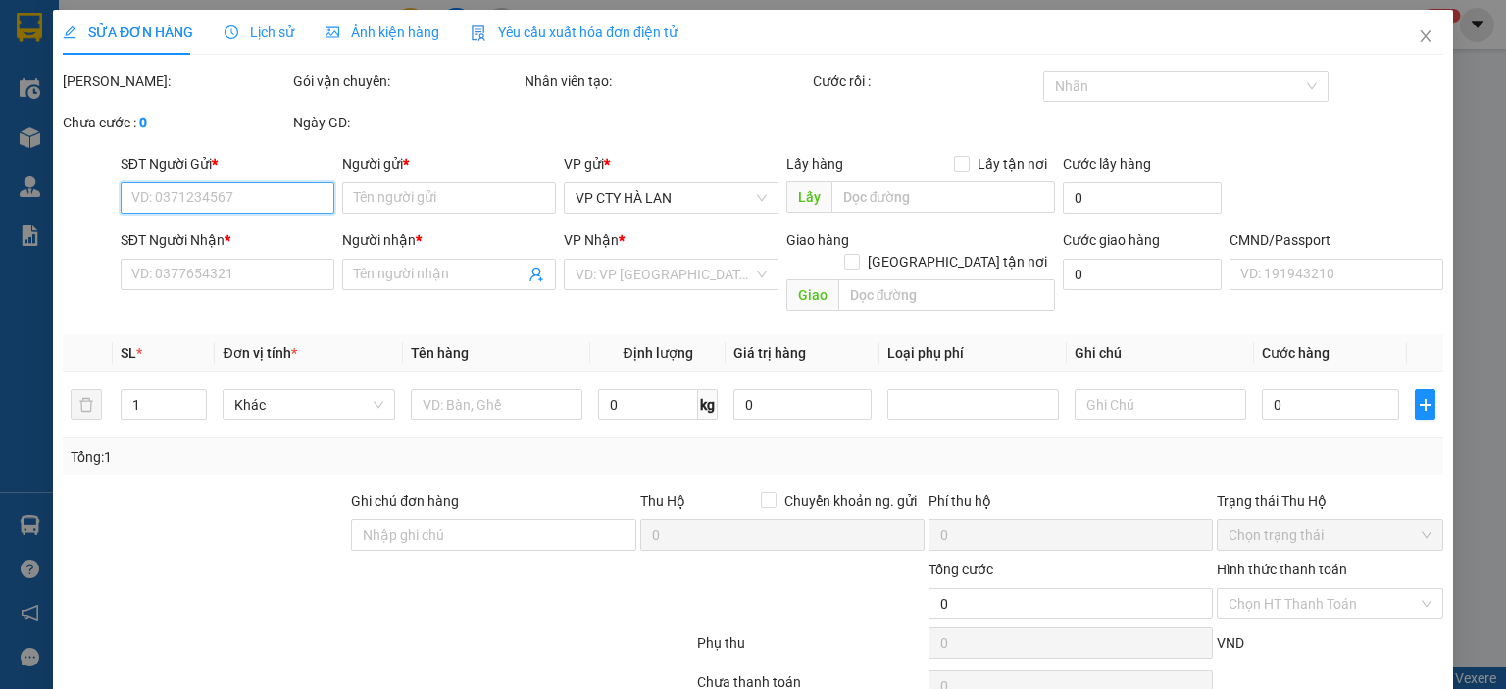
type input "40.000"
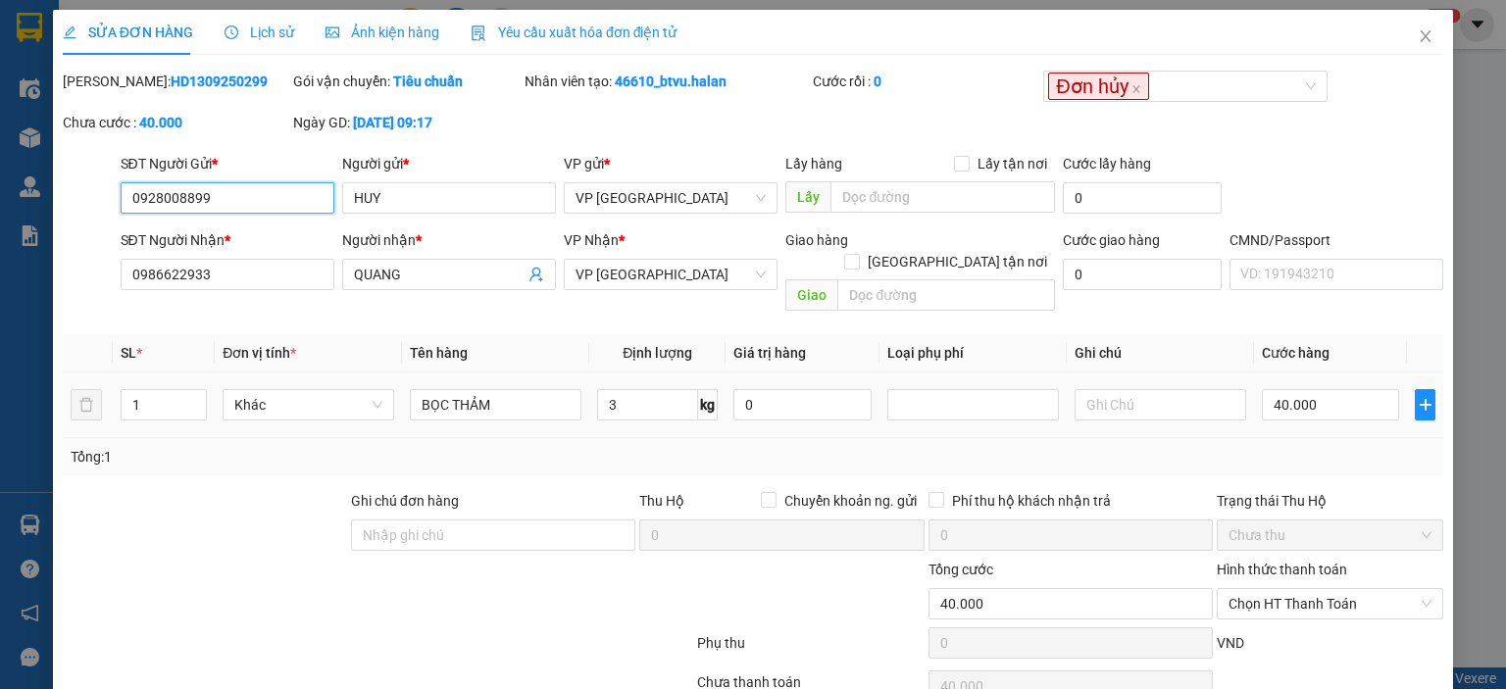
scroll to position [77, 0]
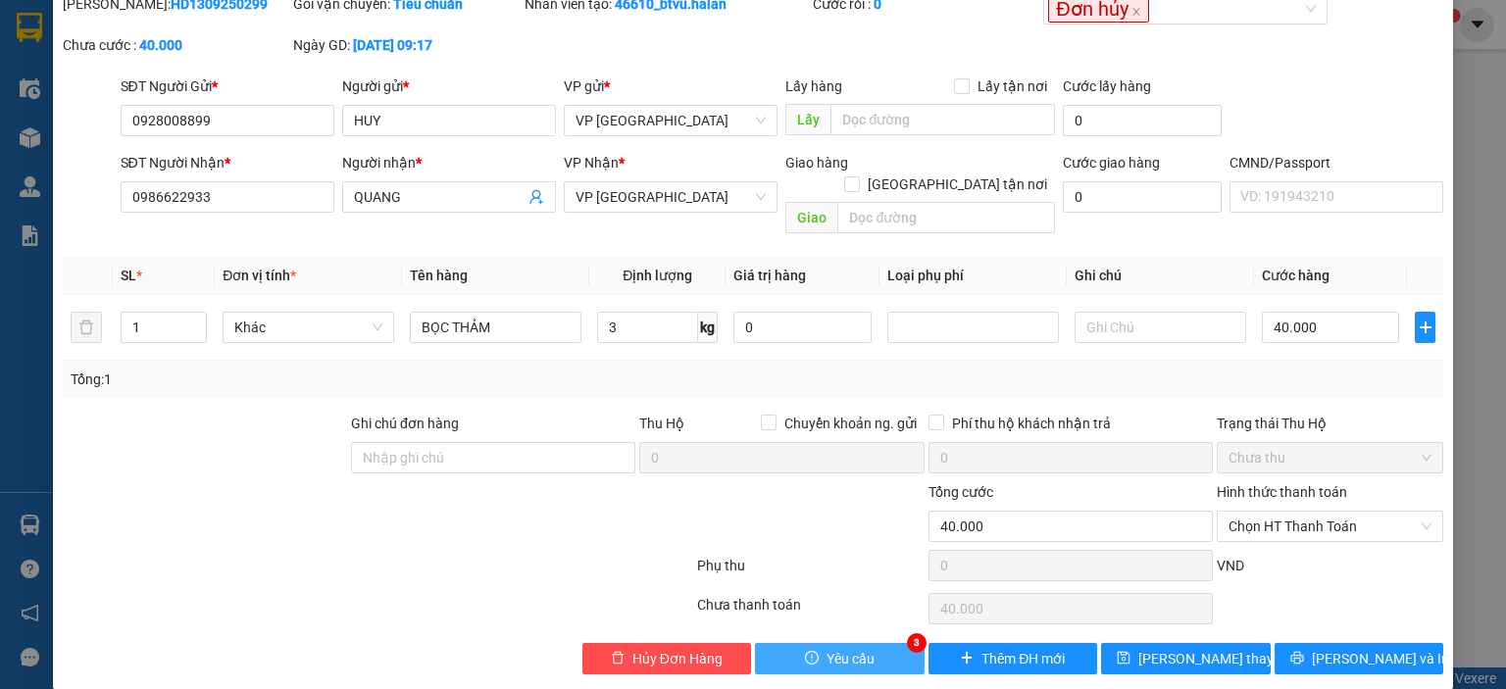
click at [805, 651] on icon "exclamation-circle" at bounding box center [812, 658] width 14 height 14
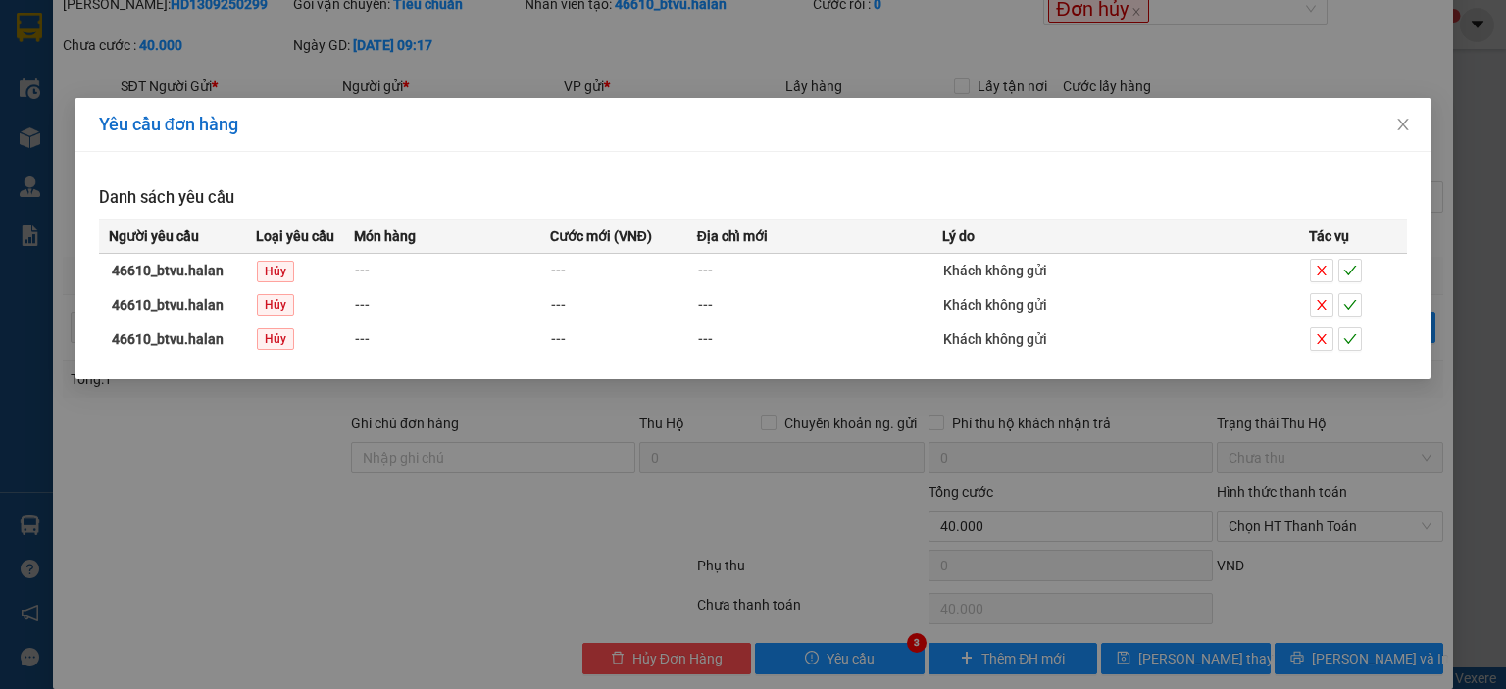
click at [498, 85] on div "Yêu cầu đơn hàng Danh sách yêu cầu Người yêu cầu Loại yêu cầu Món hàng Cước mới…" at bounding box center [753, 344] width 1506 height 689
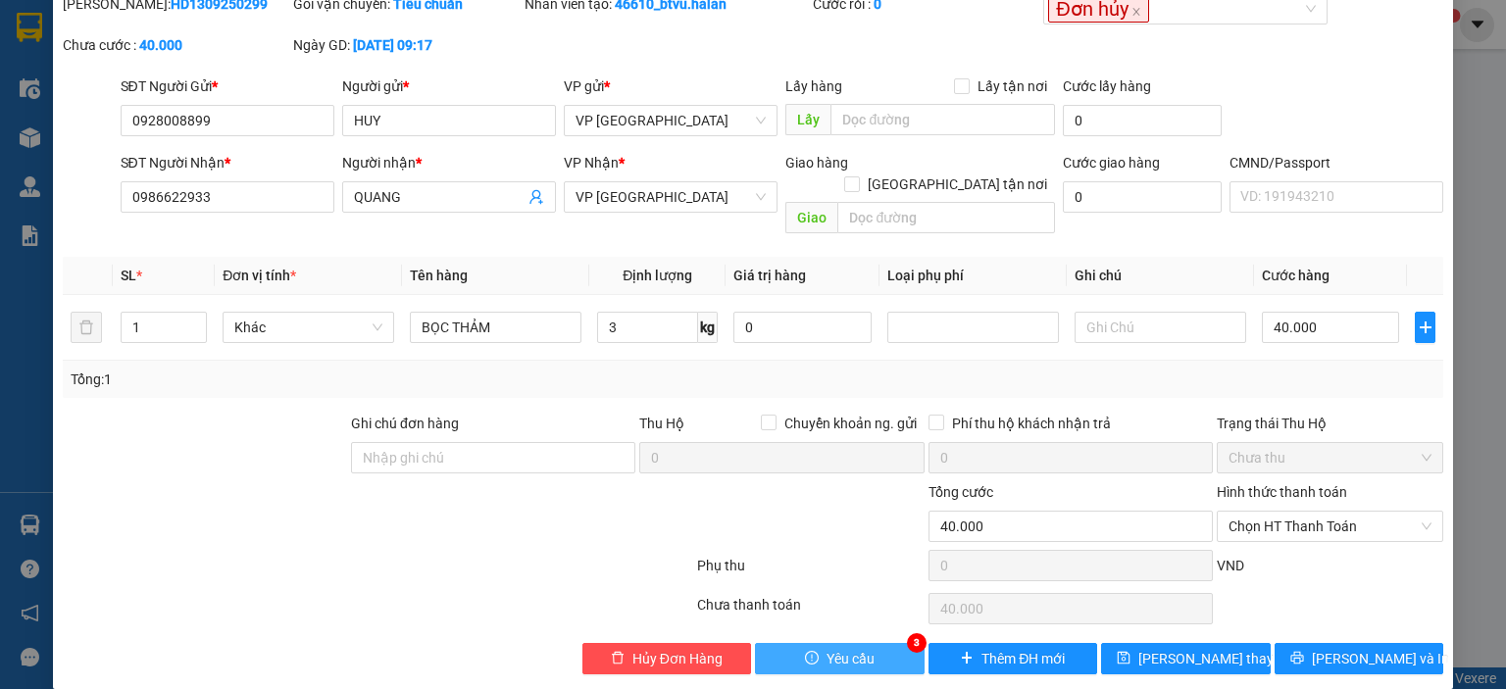
scroll to position [0, 0]
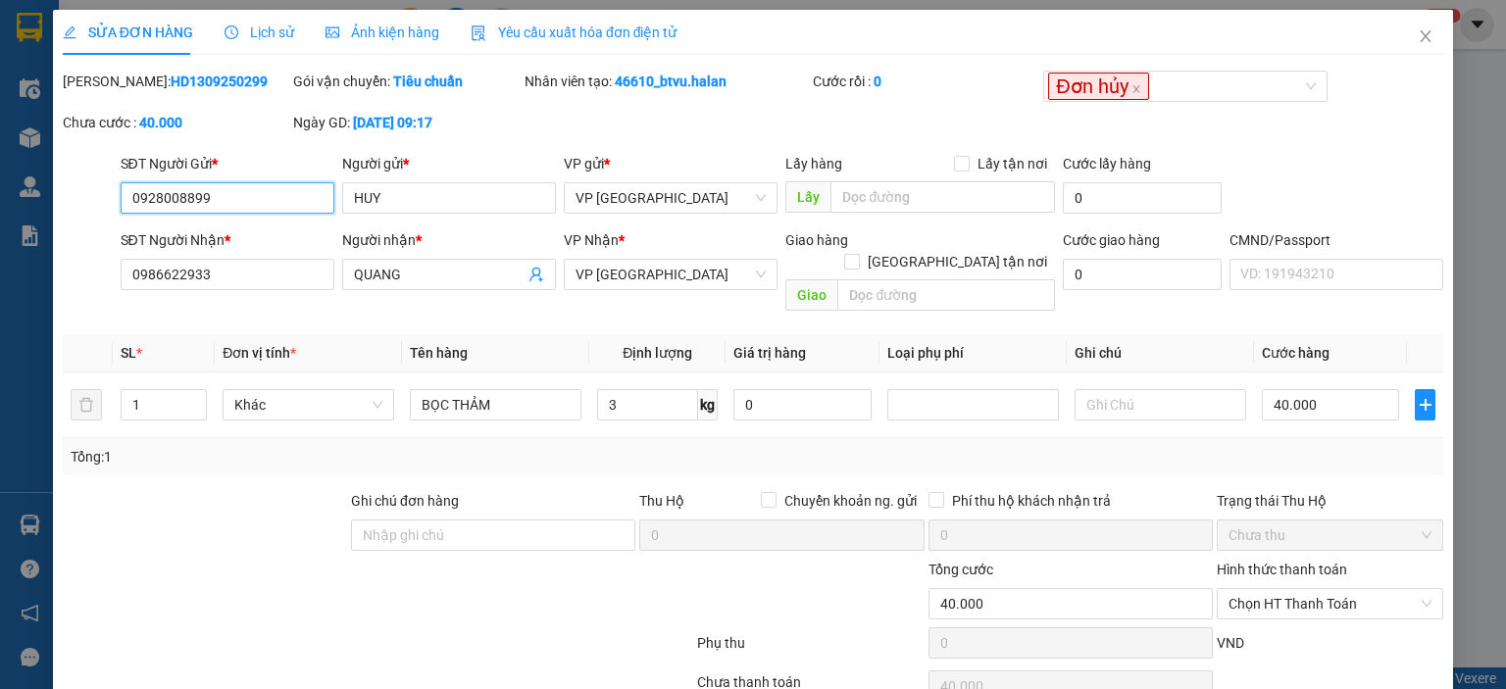
click at [242, 205] on input "0928008899" at bounding box center [228, 197] width 214 height 31
drag, startPoint x: 306, startPoint y: 198, endPoint x: 337, endPoint y: 198, distance: 31.4
click at [300, 198] on input "0928008899" at bounding box center [228, 197] width 214 height 31
drag, startPoint x: 324, startPoint y: 199, endPoint x: 85, endPoint y: 199, distance: 238.3
click at [75, 218] on div "SĐT Người Gửi * 0928008899 Người gửi * HUY HUY VP gửi * VP Hà Đông Lấy hàng Lấy…" at bounding box center [753, 187] width 1384 height 69
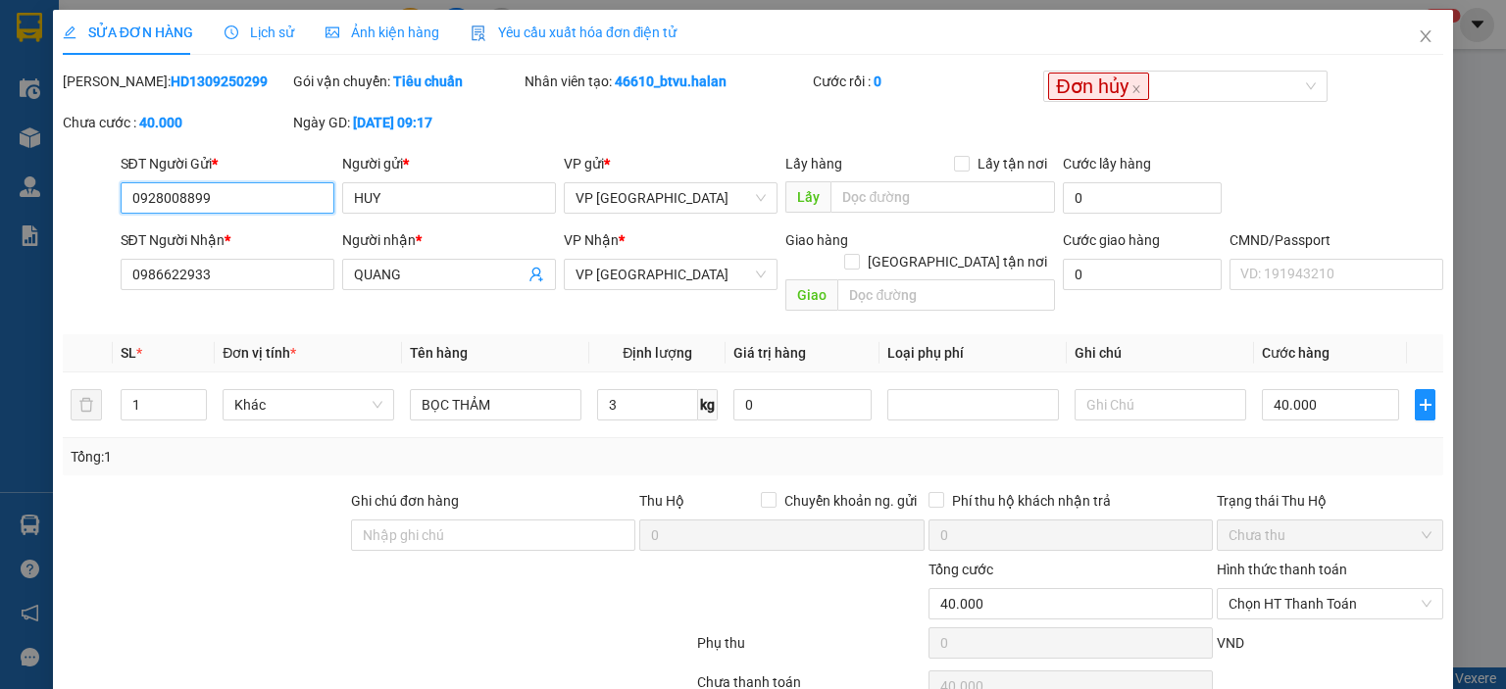
click at [263, 199] on input "0928008899" at bounding box center [228, 197] width 214 height 31
drag, startPoint x: 278, startPoint y: 195, endPoint x: 89, endPoint y: 206, distance: 189.5
click at [90, 206] on div "SĐT Người Gửi * 0928008899 0928008899 Người gửi * HUY VP gửi * VP Hà Đông Lấy h…" at bounding box center [753, 187] width 1384 height 69
click at [1421, 41] on icon "close" at bounding box center [1426, 36] width 11 height 12
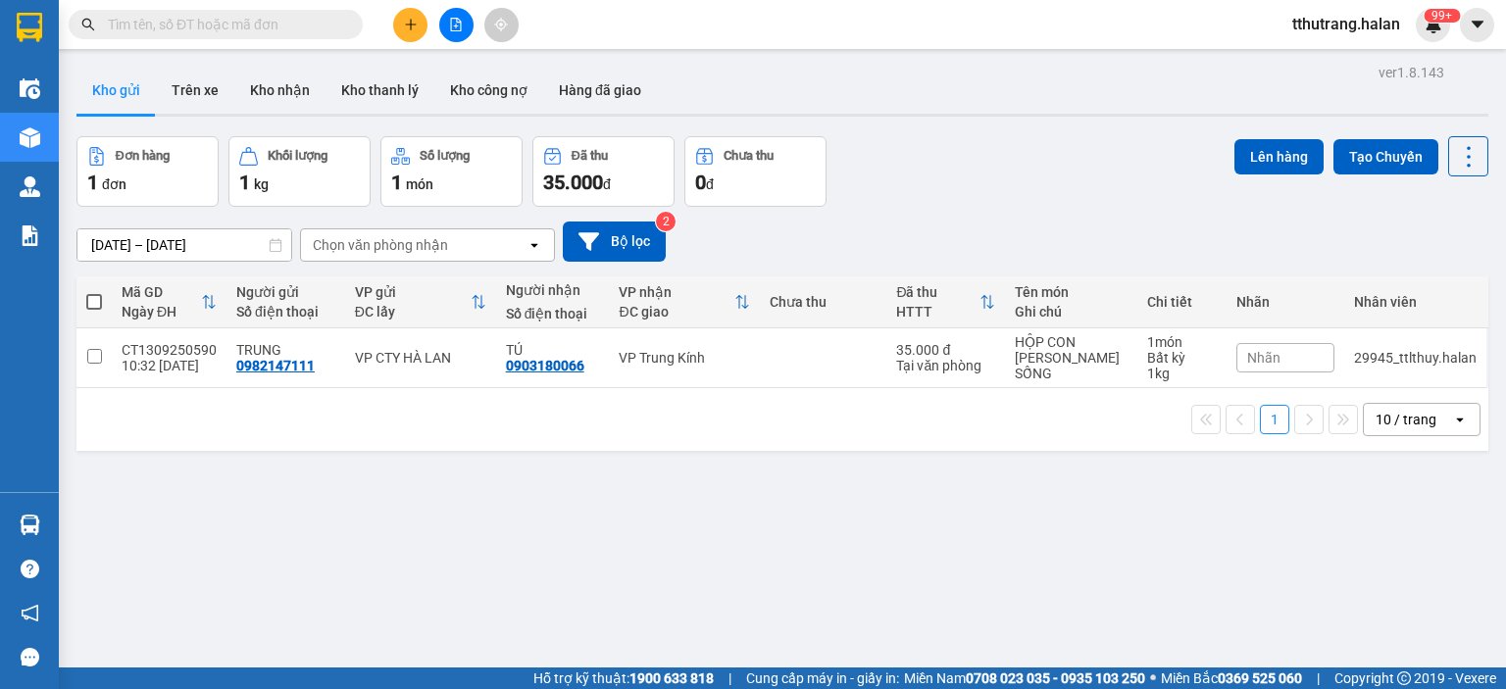
click at [306, 32] on input "text" at bounding box center [223, 25] width 231 height 22
paste input "0928008899"
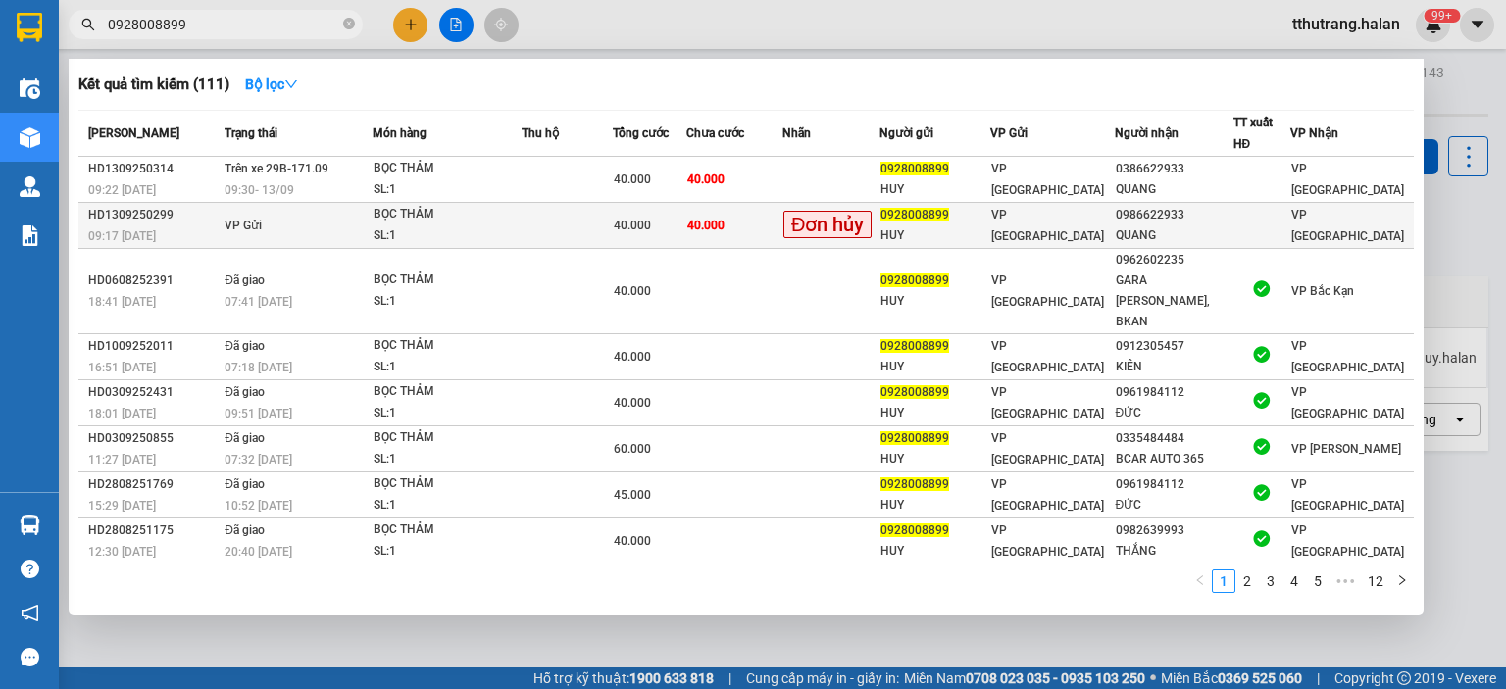
type input "0928008899"
click at [522, 225] on td "BỌC THẢM SL: 1" at bounding box center [447, 226] width 149 height 46
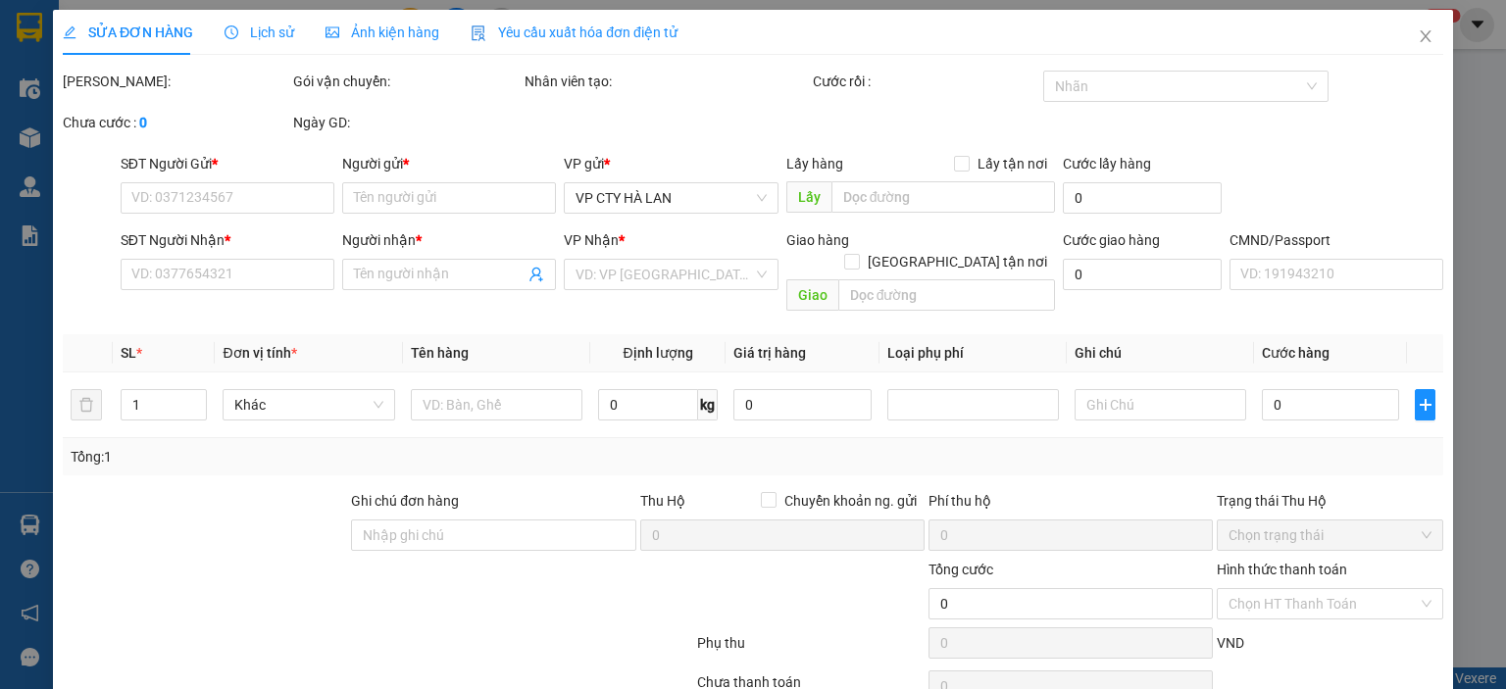
type input "0928008899"
type input "HUY"
type input "0986622933"
type input "QUANG"
type input "40.000"
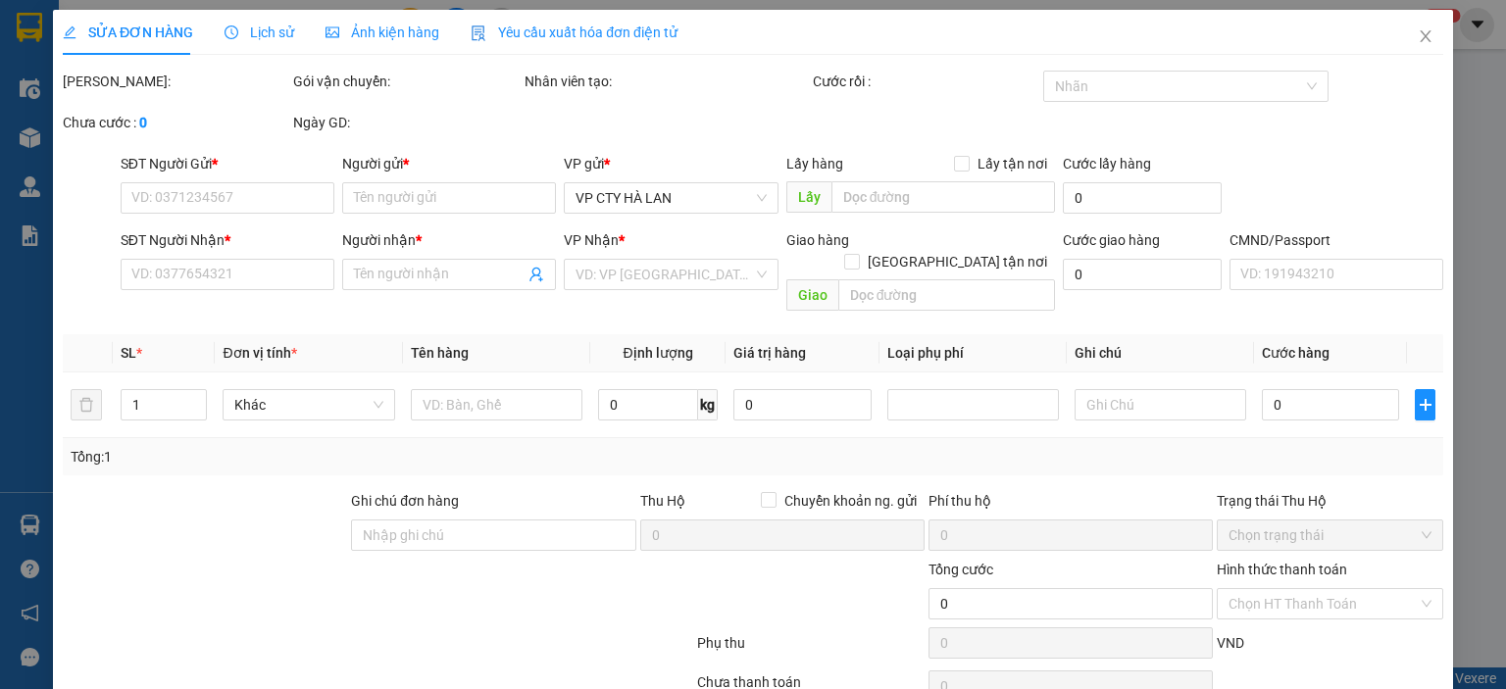
type input "40.000"
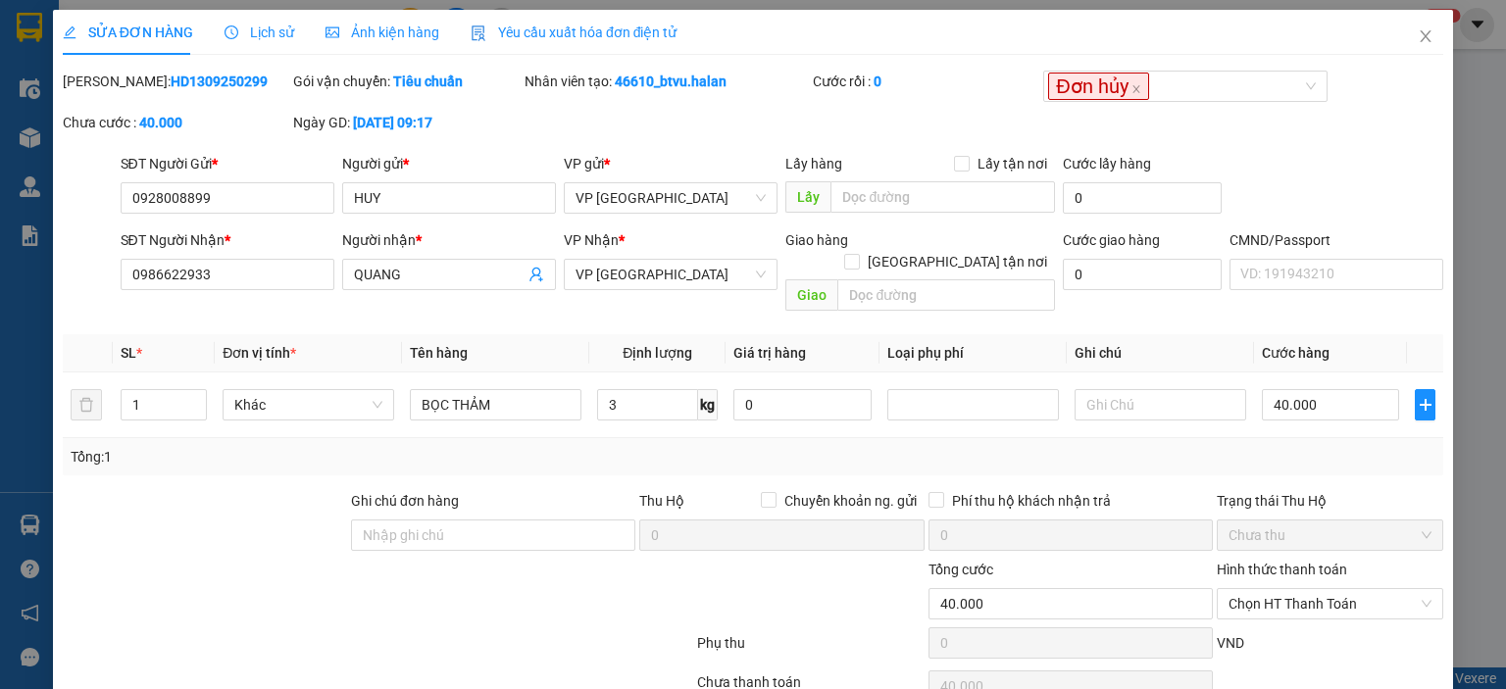
drag, startPoint x: 247, startPoint y: 85, endPoint x: 114, endPoint y: 93, distance: 133.6
click at [114, 93] on div "Mã ĐH: HD1309250299" at bounding box center [176, 91] width 230 height 41
copy b "HD1309250299"
drag, startPoint x: 753, startPoint y: 97, endPoint x: 613, endPoint y: 95, distance: 140.2
click at [613, 95] on div "Nhân viên tạo: 46610_btvu.halan" at bounding box center [667, 91] width 288 height 41
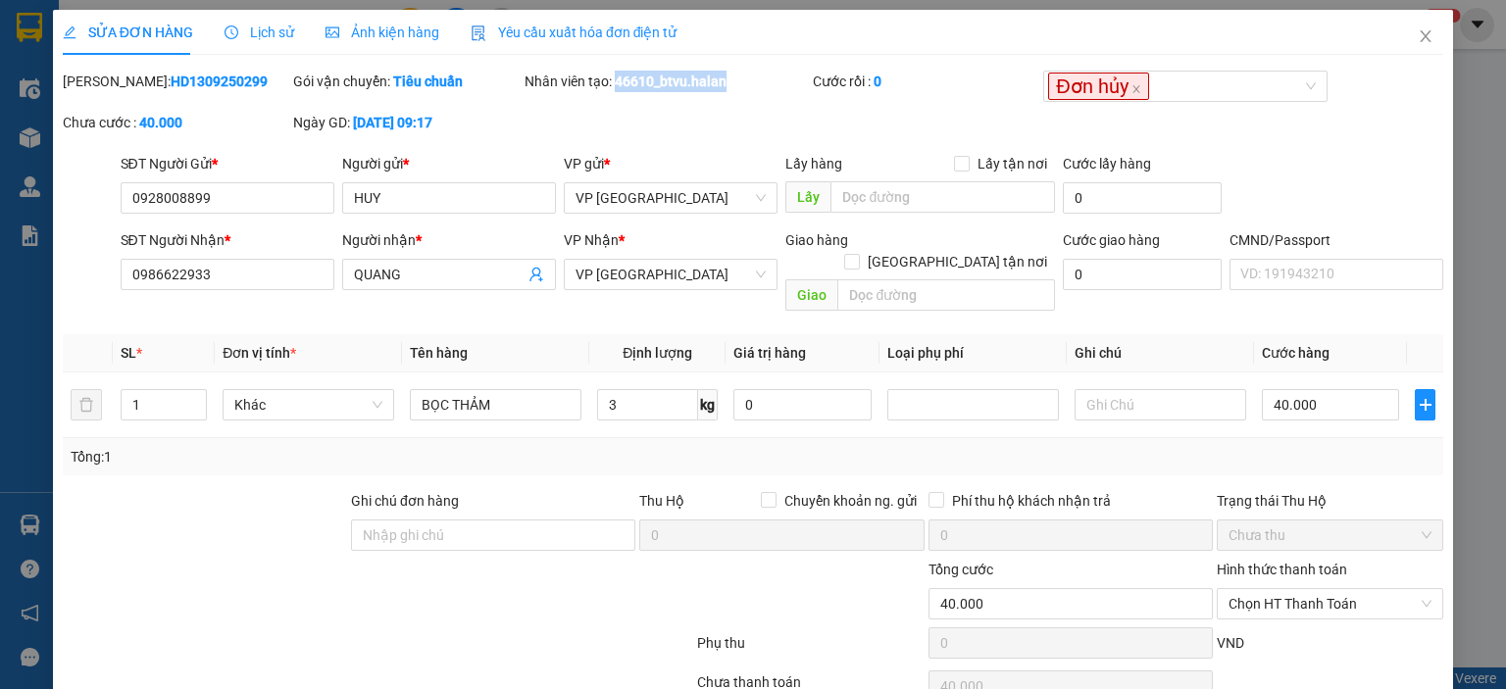
copy b "46610_btvu.halan"
click at [237, 195] on input "0928008899" at bounding box center [228, 197] width 214 height 31
drag, startPoint x: 244, startPoint y: 195, endPoint x: 107, endPoint y: 211, distance: 138.2
click at [107, 211] on div "SĐT Người Gửi * 0928008899 0928008899 Người gửi * HUY VP gửi * VP Hà Đông Lấy h…" at bounding box center [753, 187] width 1384 height 69
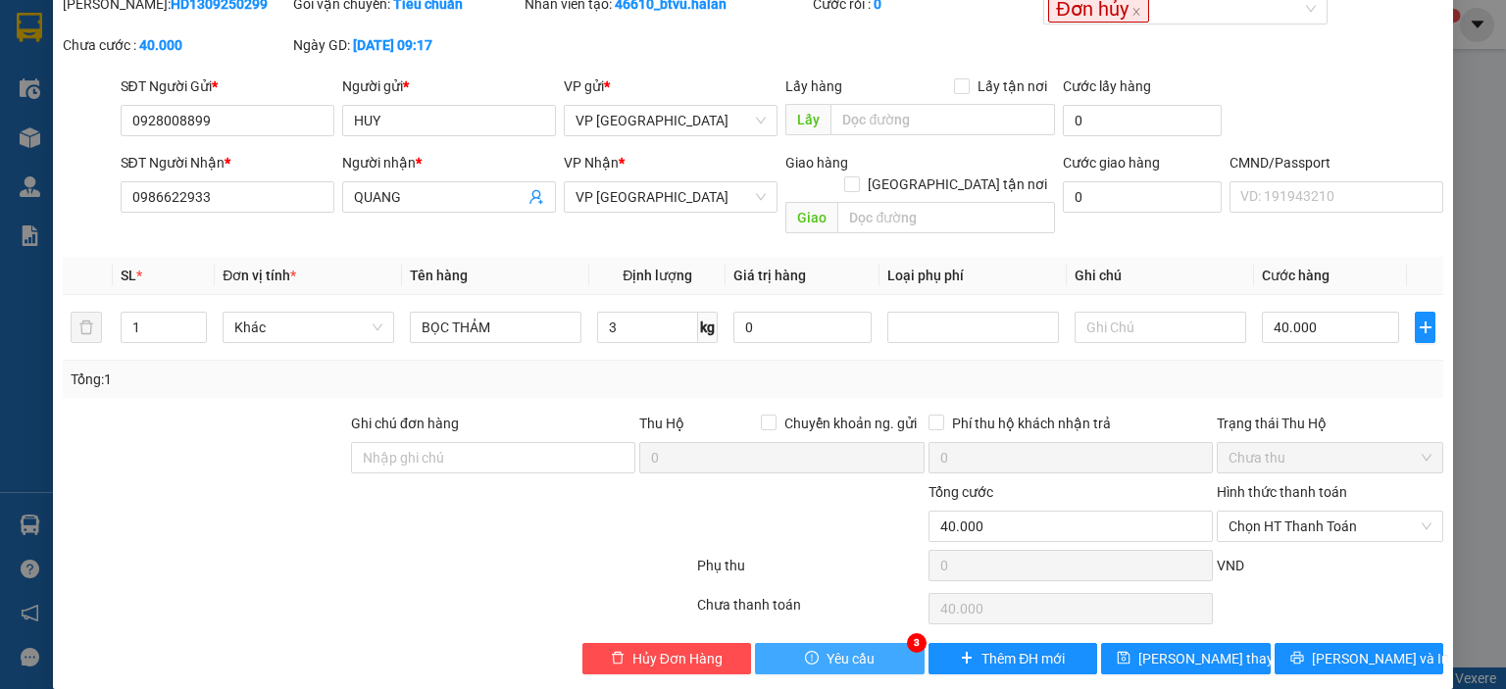
click at [855, 648] on span "Yêu cầu" at bounding box center [851, 659] width 48 height 22
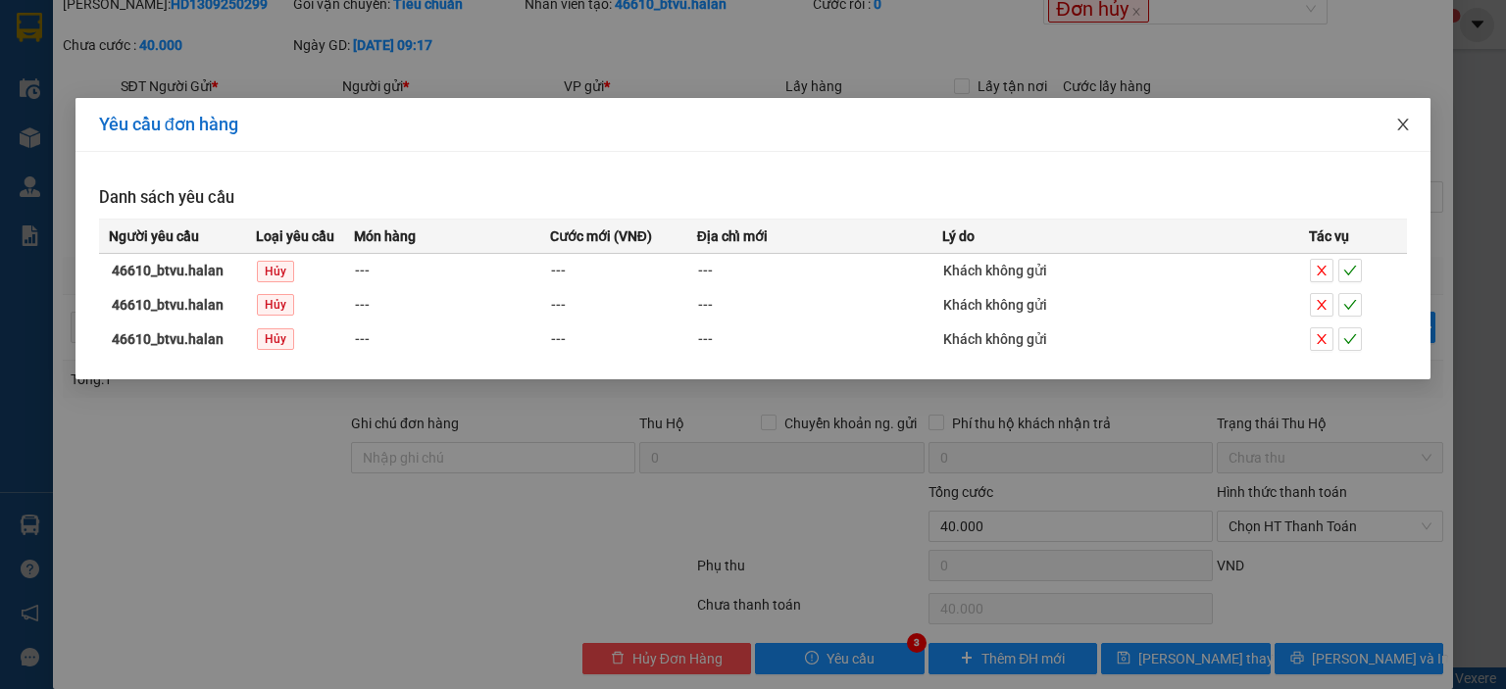
click at [1397, 132] on icon "close" at bounding box center [1403, 125] width 16 height 16
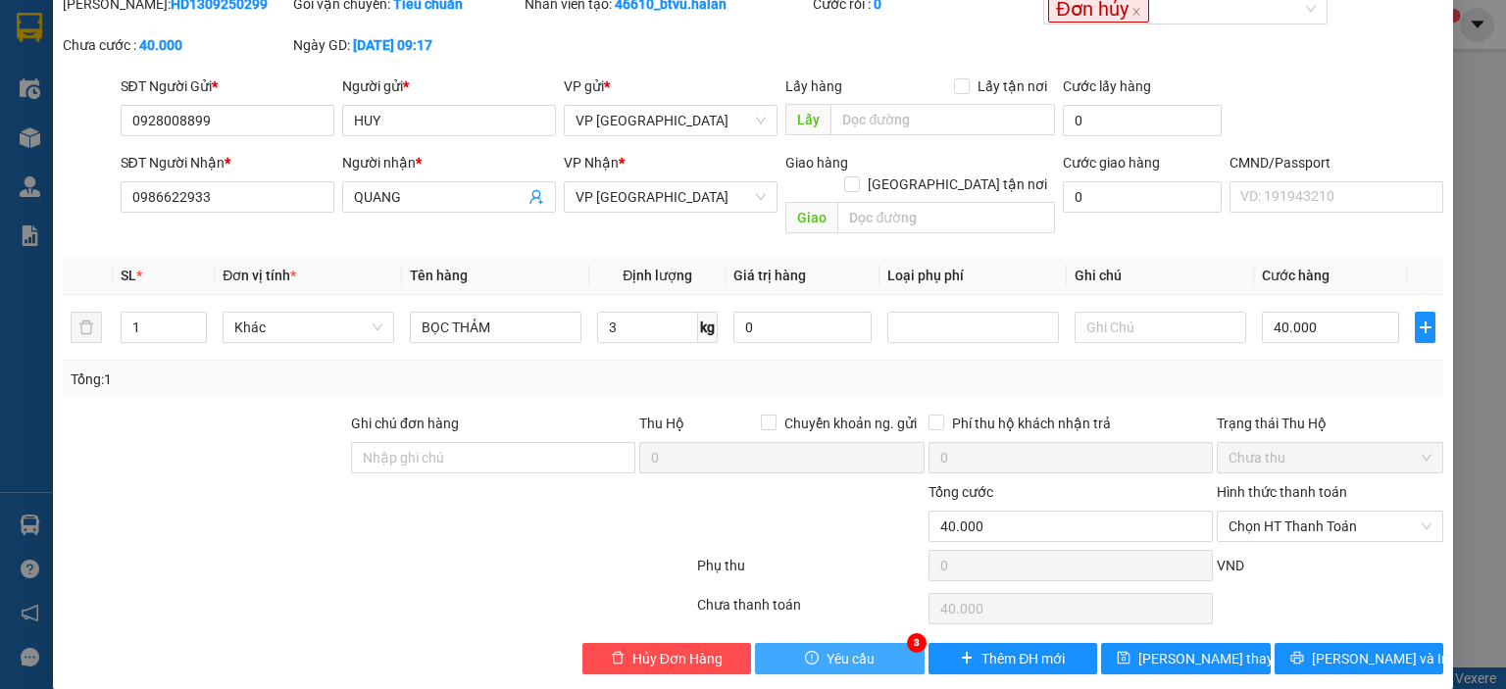
click at [839, 648] on span "Yêu cầu" at bounding box center [851, 659] width 48 height 22
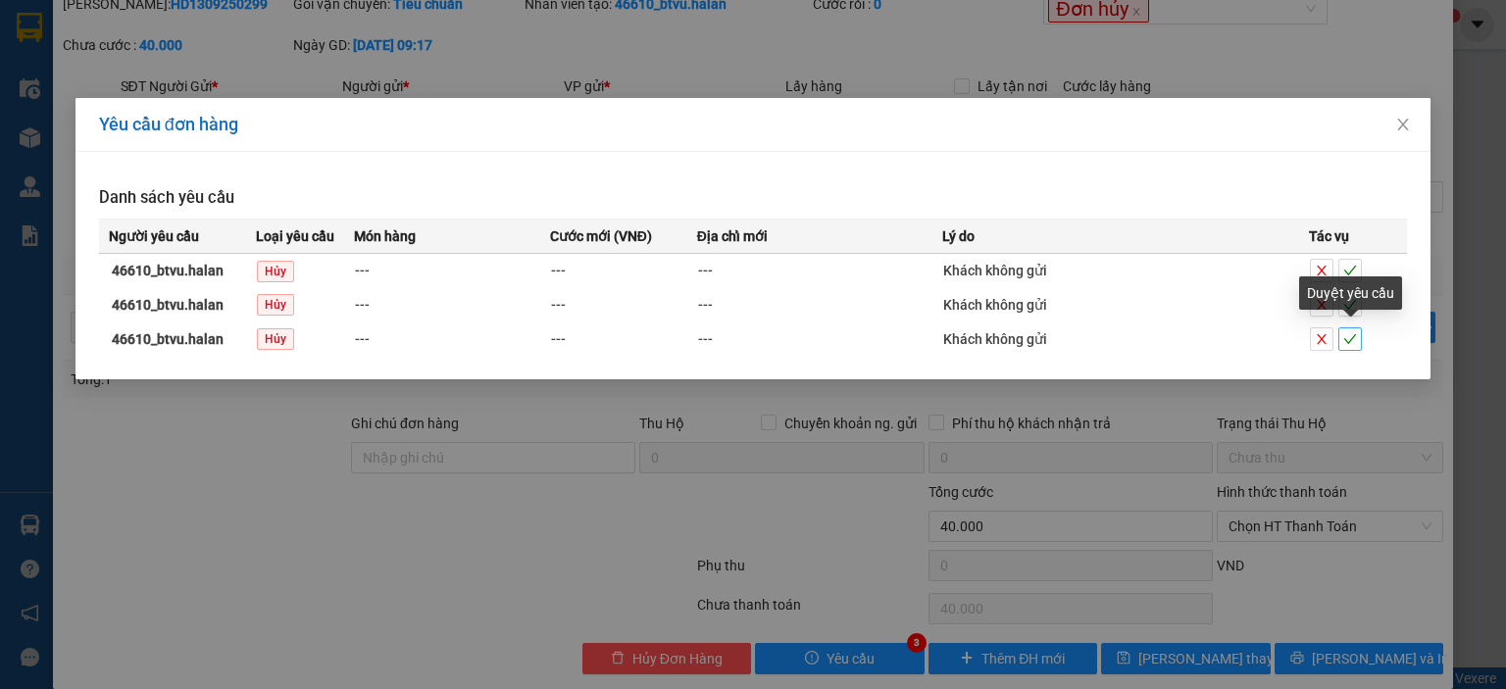
click at [1350, 337] on icon "check" at bounding box center [1350, 339] width 14 height 14
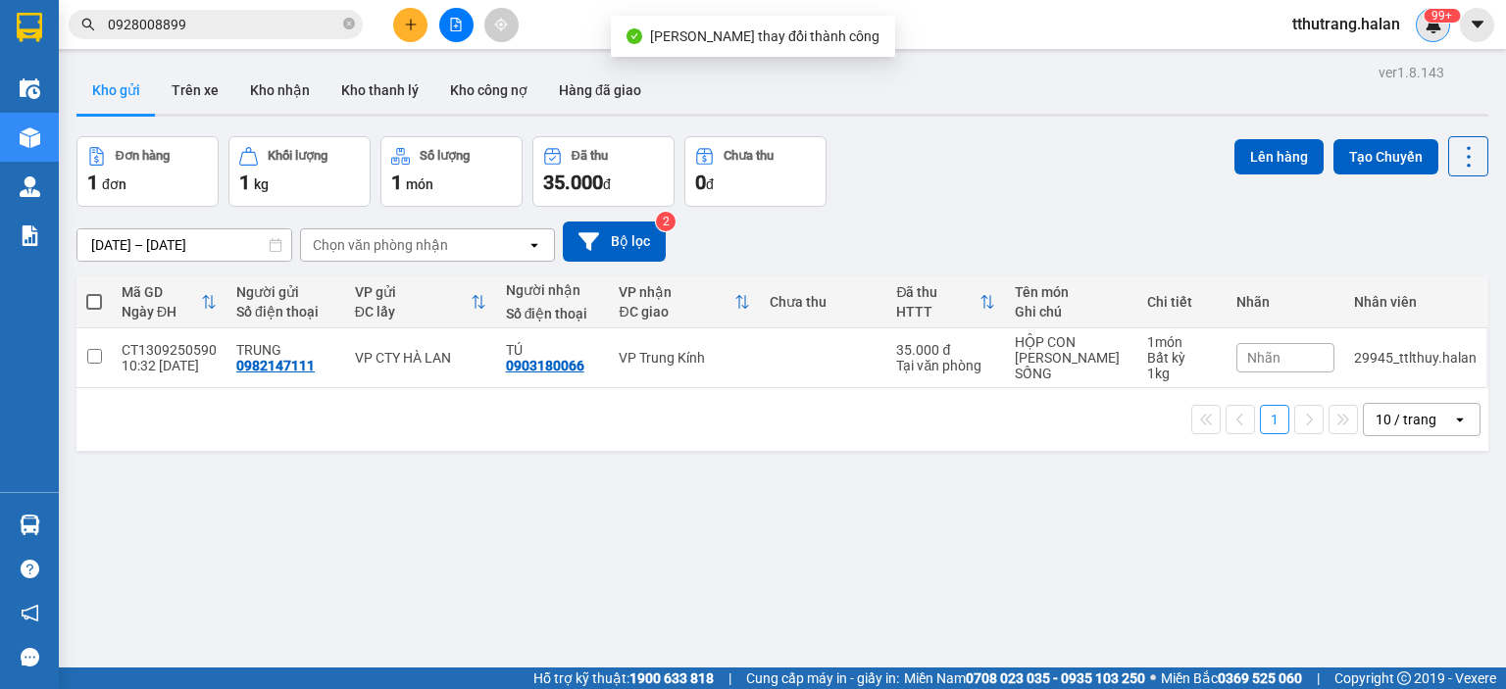
click at [1441, 27] on img at bounding box center [1434, 25] width 18 height 18
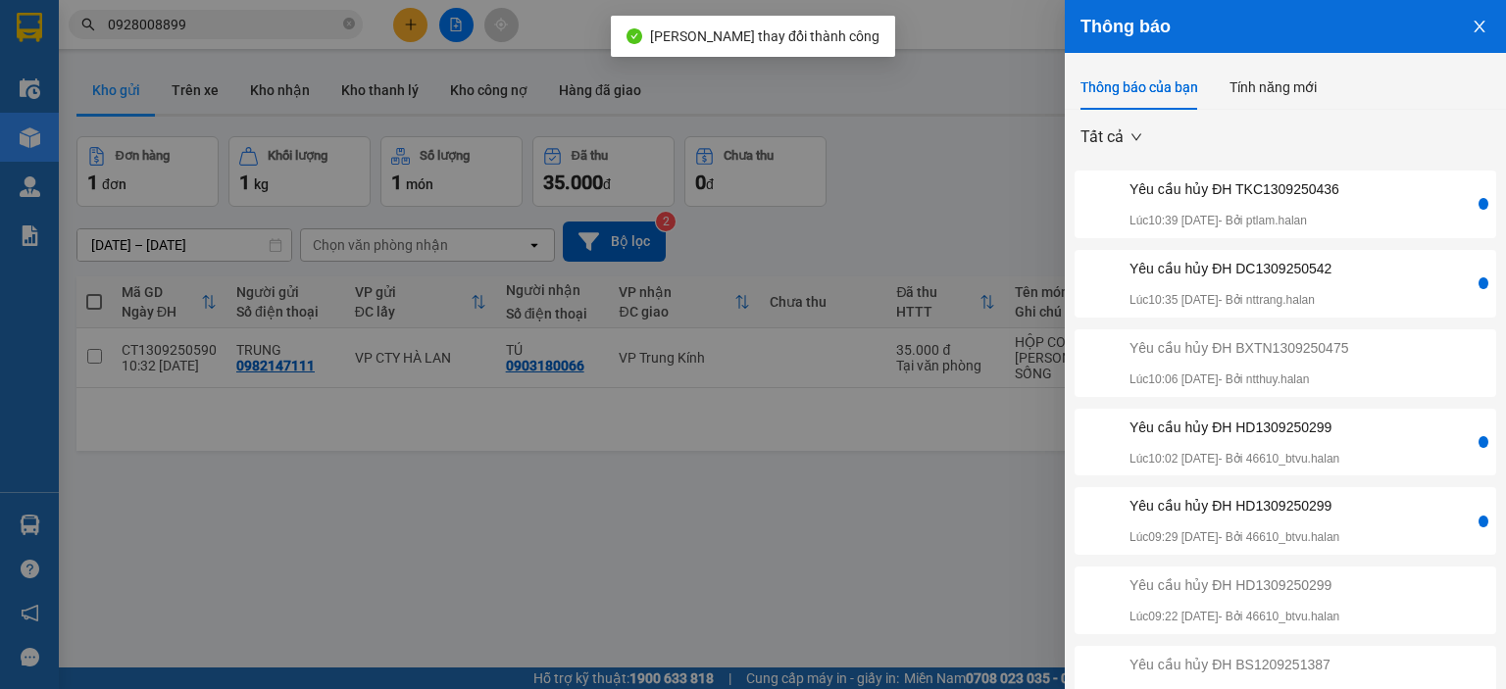
scroll to position [98, 0]
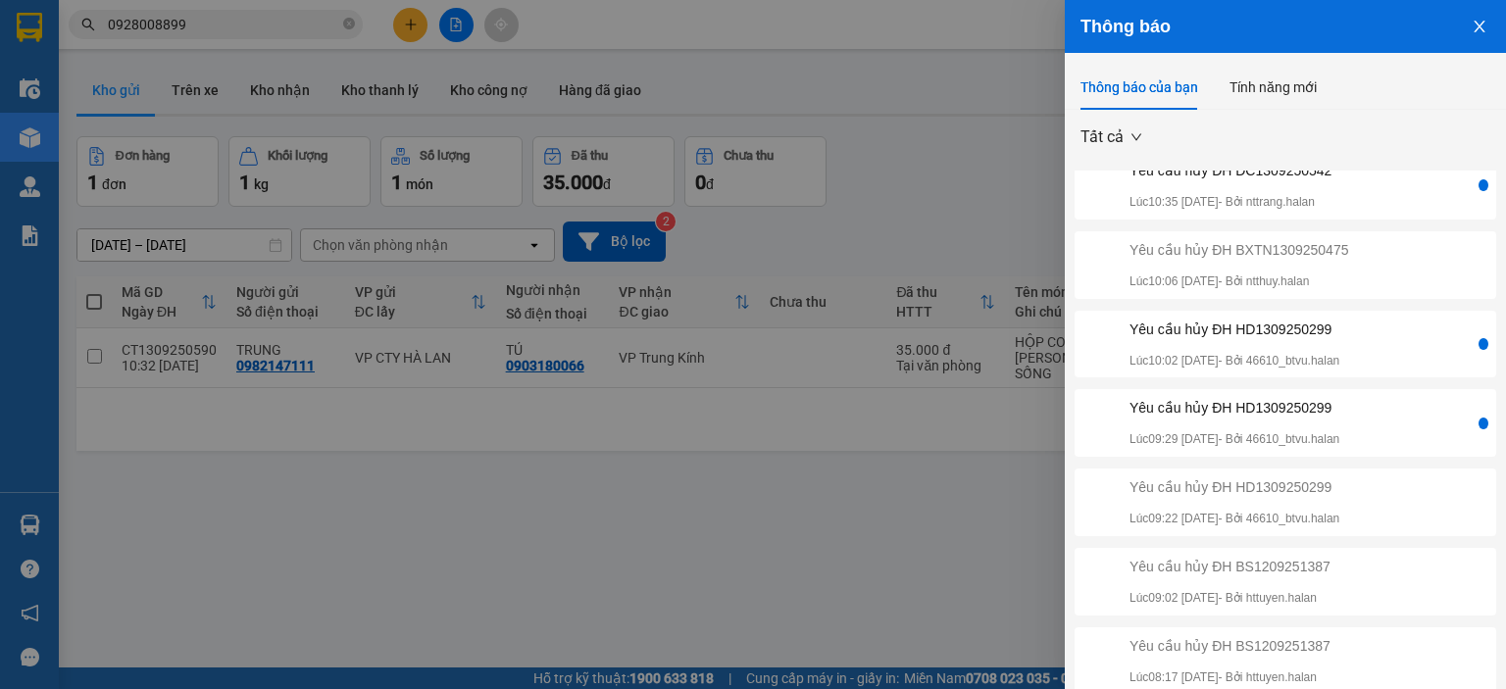
click at [1339, 408] on div "Yêu cầu hủy ĐH HD1309250299" at bounding box center [1235, 408] width 210 height 22
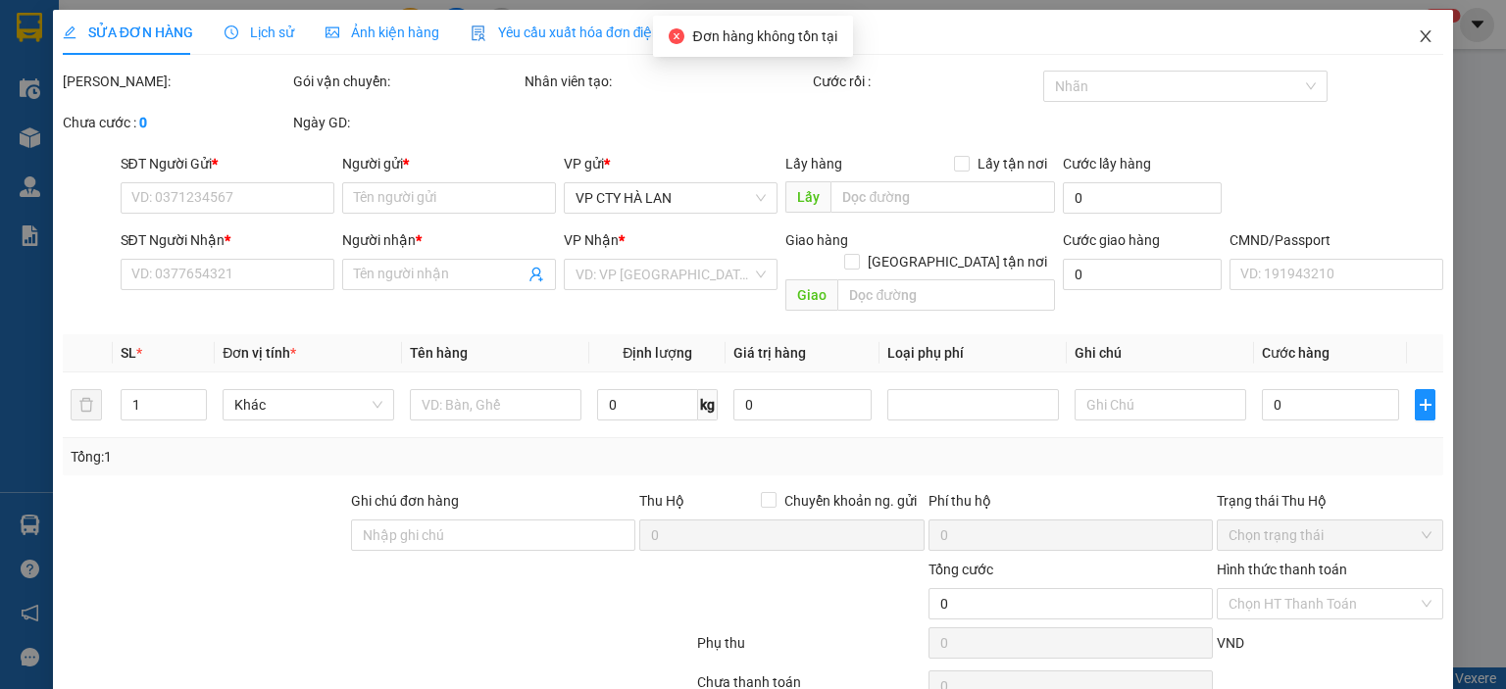
click at [1398, 38] on span "Close" at bounding box center [1425, 37] width 55 height 55
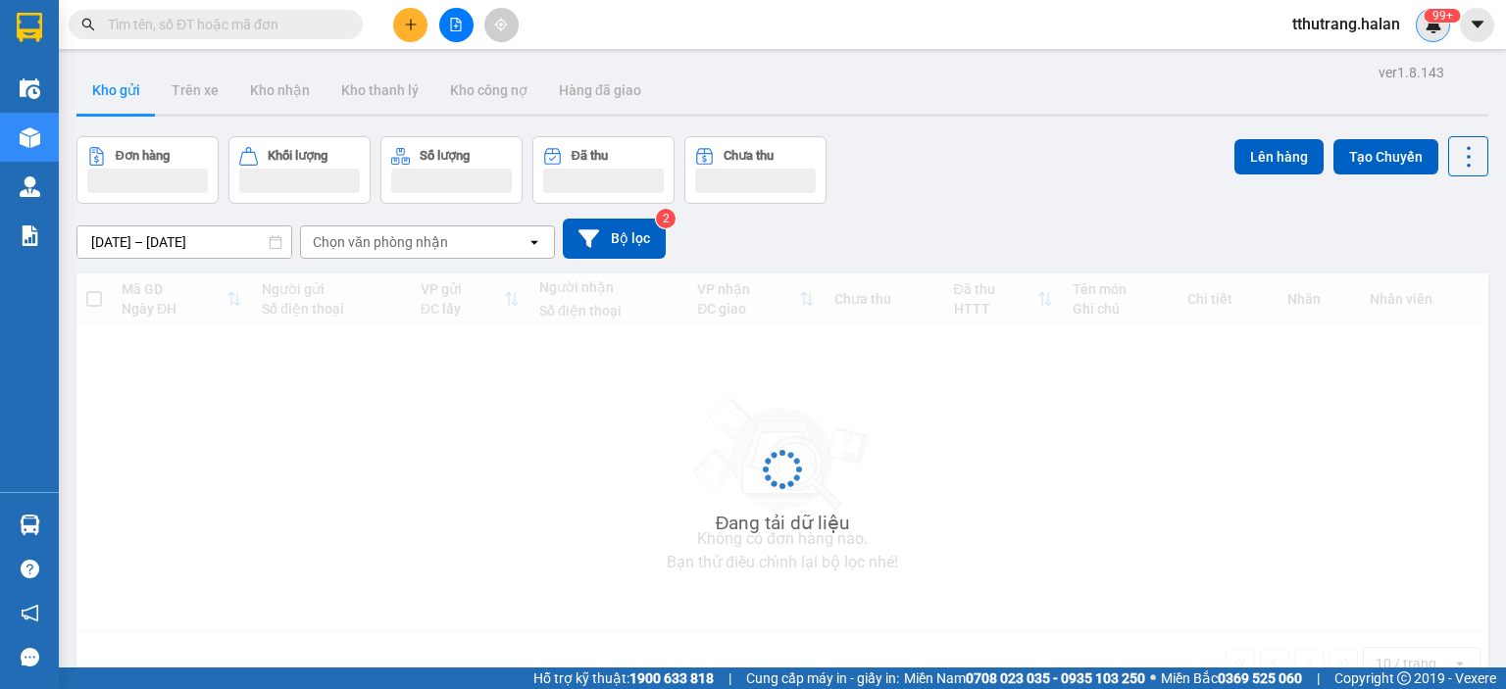
click at [1431, 34] on div "99+" at bounding box center [1433, 25] width 34 height 34
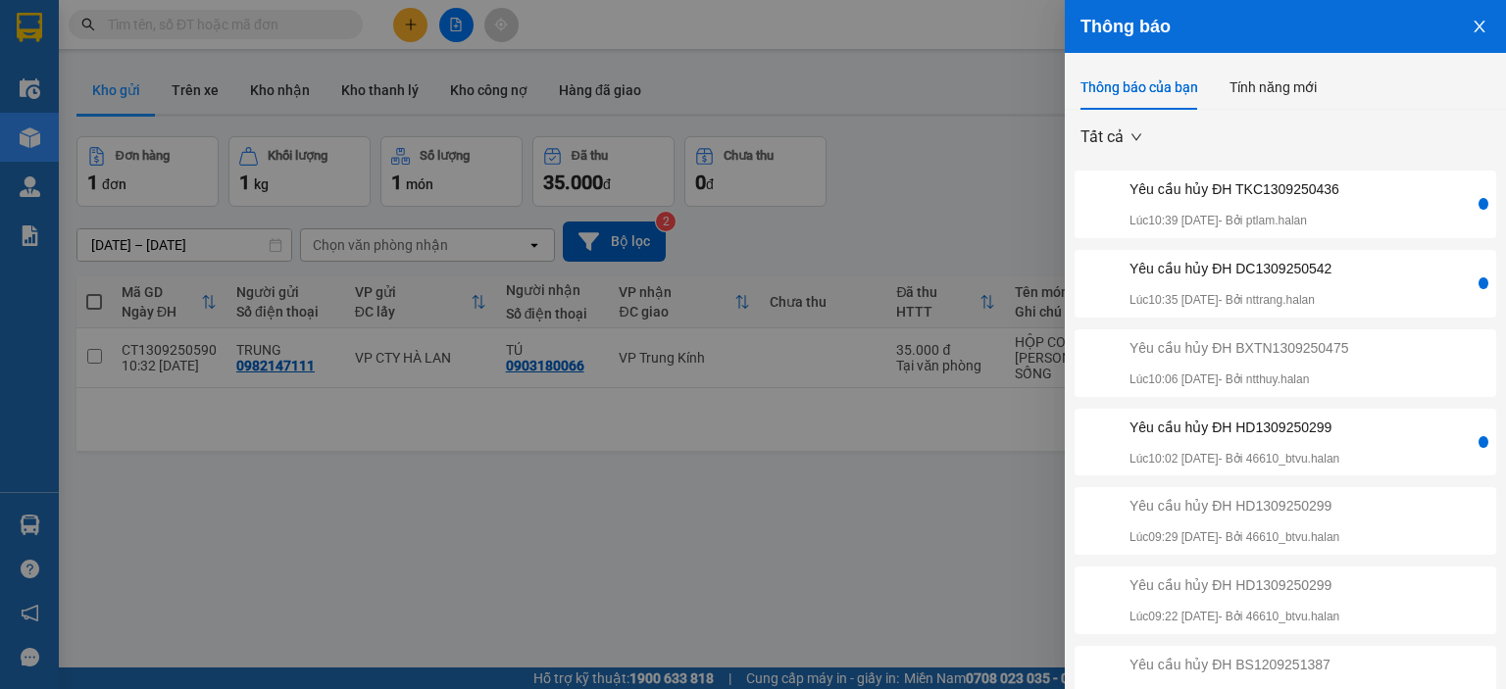
click at [1280, 277] on div "Yêu cầu hủy ĐH DC1309250542" at bounding box center [1231, 269] width 202 height 22
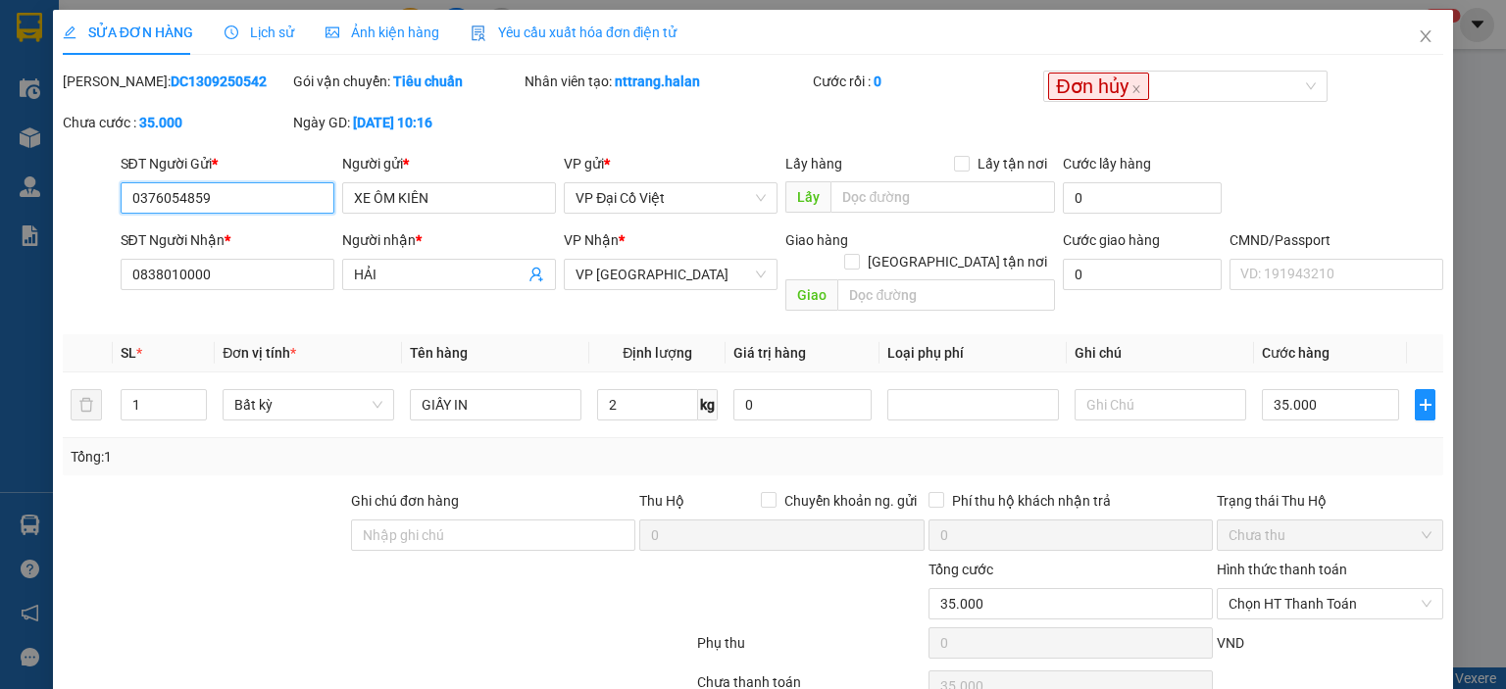
type input "0376054859"
type input "XE ÔM KIÊN"
type input "0838010000"
type input "HẢI"
type input "35.000"
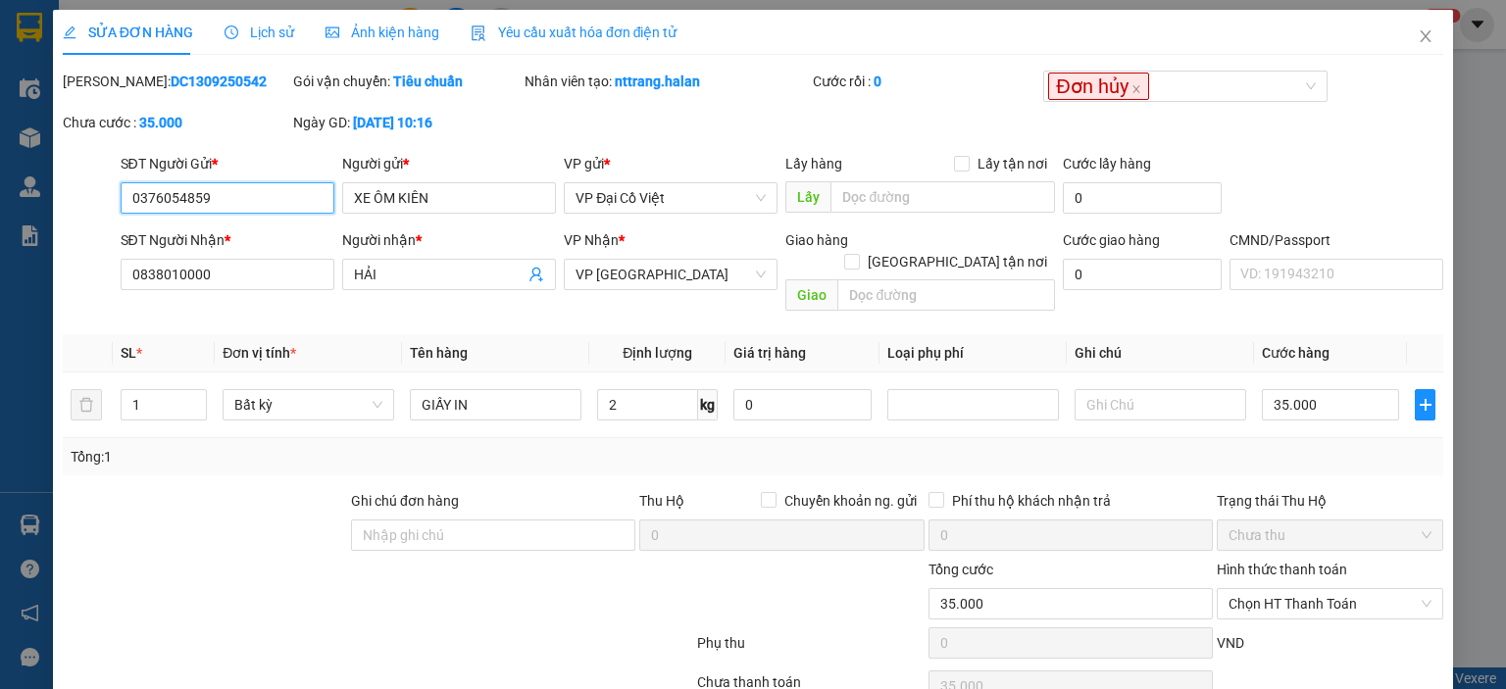
type input "35.000"
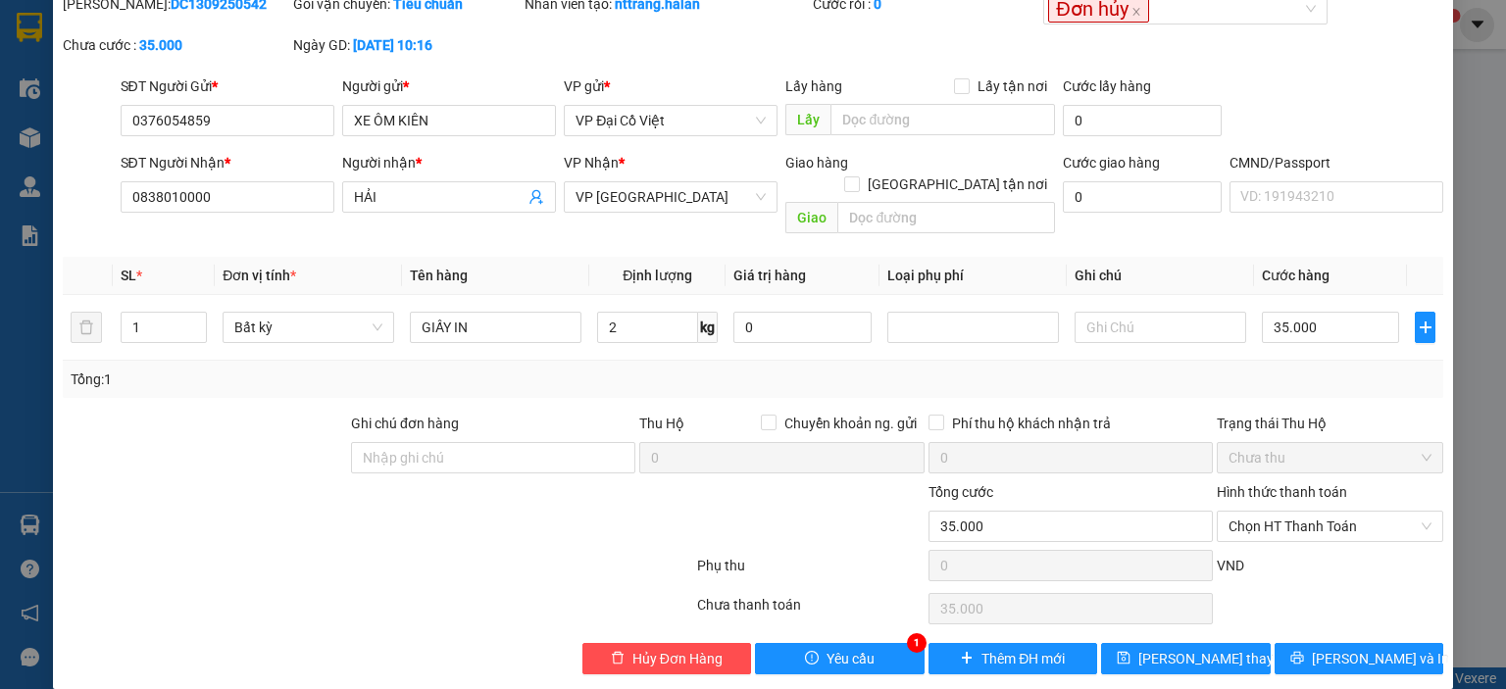
click at [826, 643] on div "1 Yêu cầu" at bounding box center [840, 658] width 170 height 31
click at [818, 643] on button "Yêu cầu" at bounding box center [840, 658] width 170 height 31
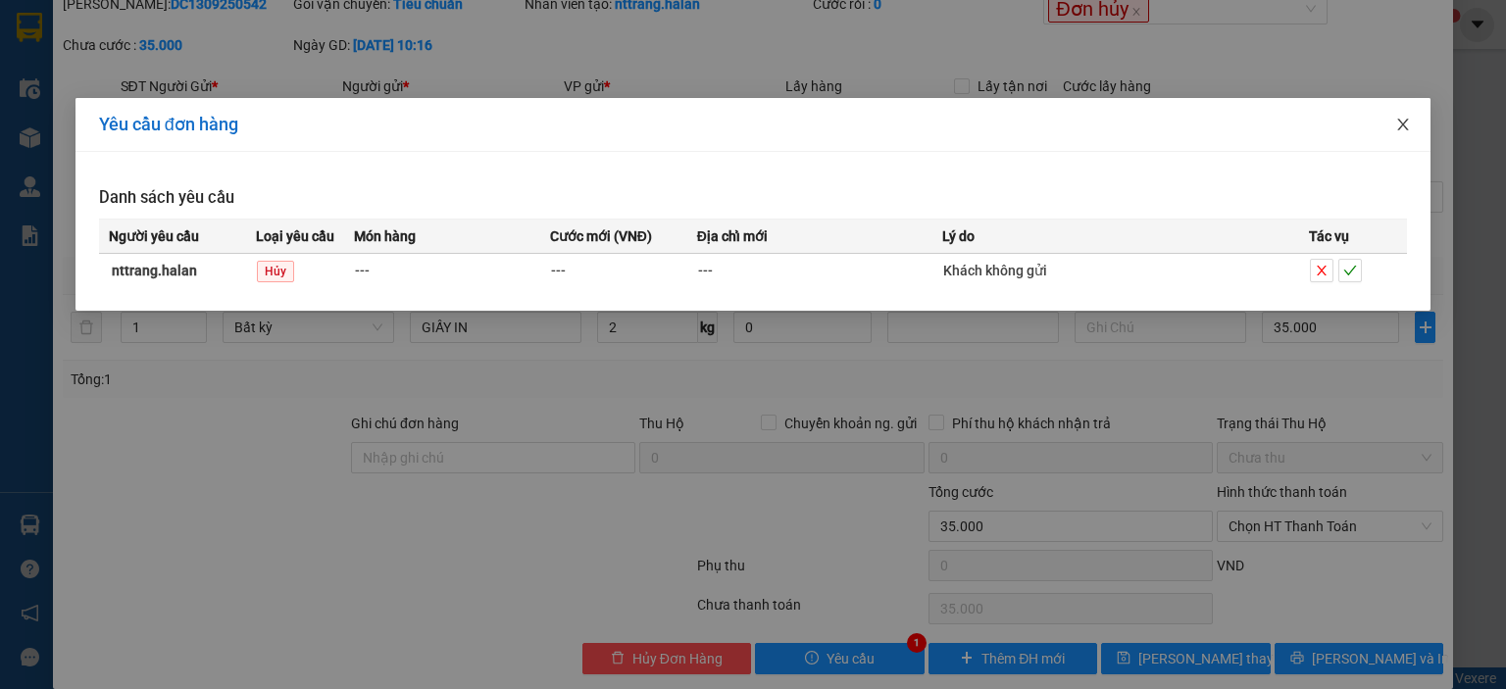
click at [1403, 124] on icon "close" at bounding box center [1403, 125] width 16 height 16
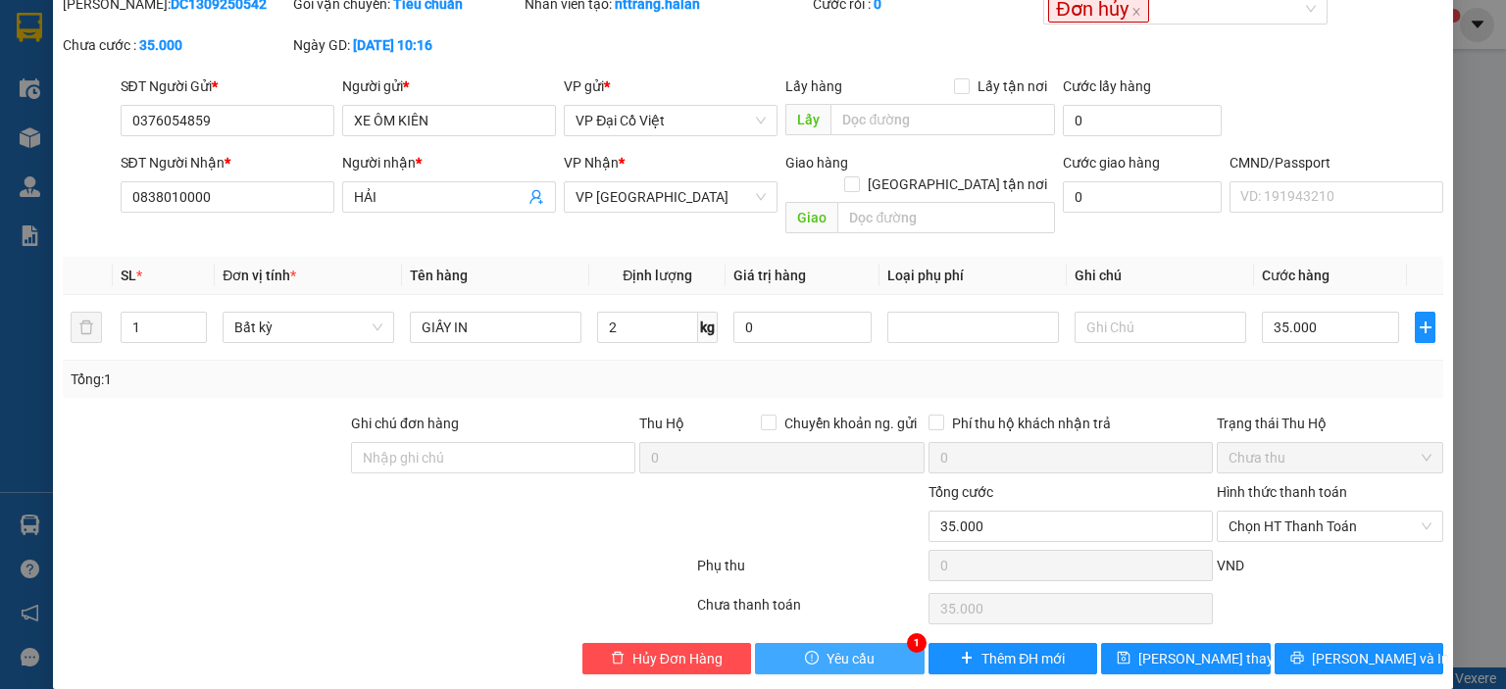
scroll to position [0, 0]
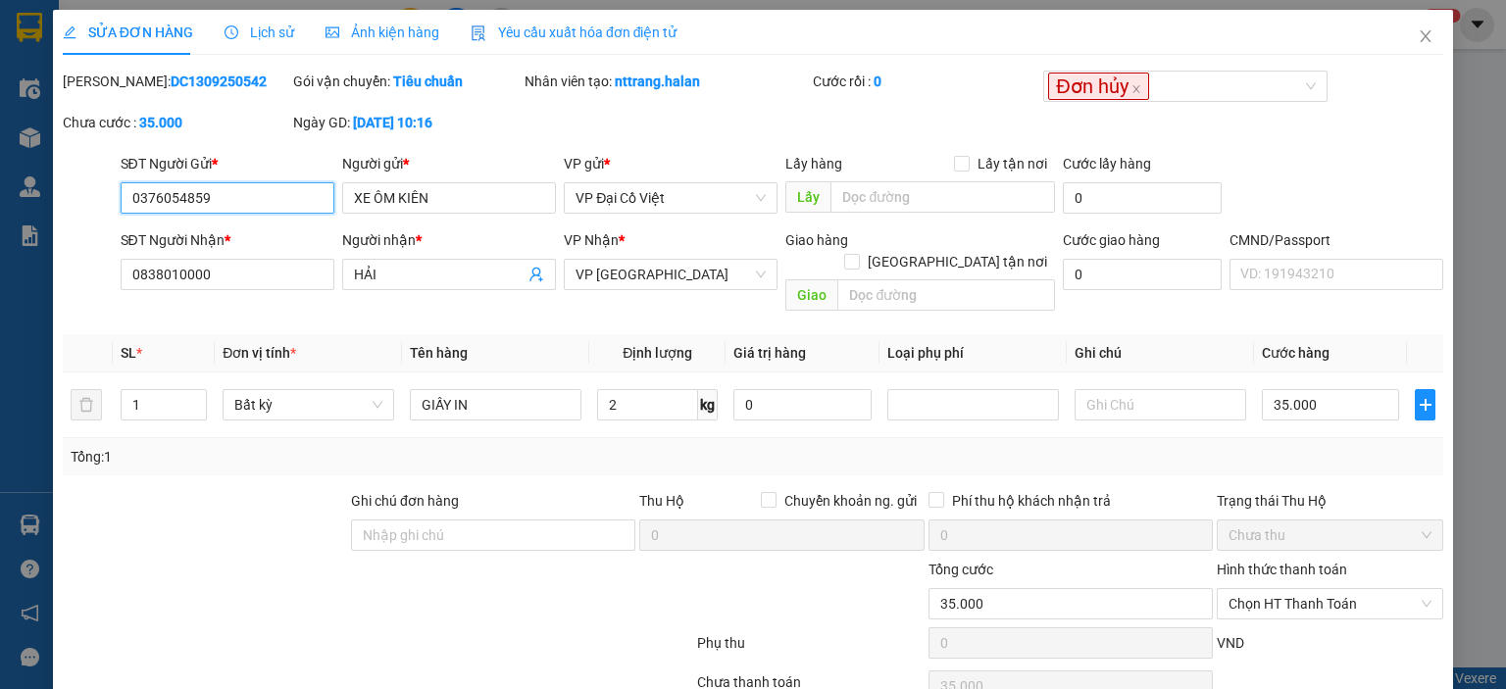
click at [281, 203] on input "0376054859" at bounding box center [228, 197] width 214 height 31
drag, startPoint x: 271, startPoint y: 197, endPoint x: 46, endPoint y: 202, distance: 224.6
click at [16, 201] on div "SỬA ĐƠN HÀNG Lịch sử Ảnh kiện hàng Yêu cầu xuất hóa đơn điện tử Total Paid Fee …" at bounding box center [753, 344] width 1506 height 689
click at [1418, 31] on icon "close" at bounding box center [1426, 36] width 16 height 16
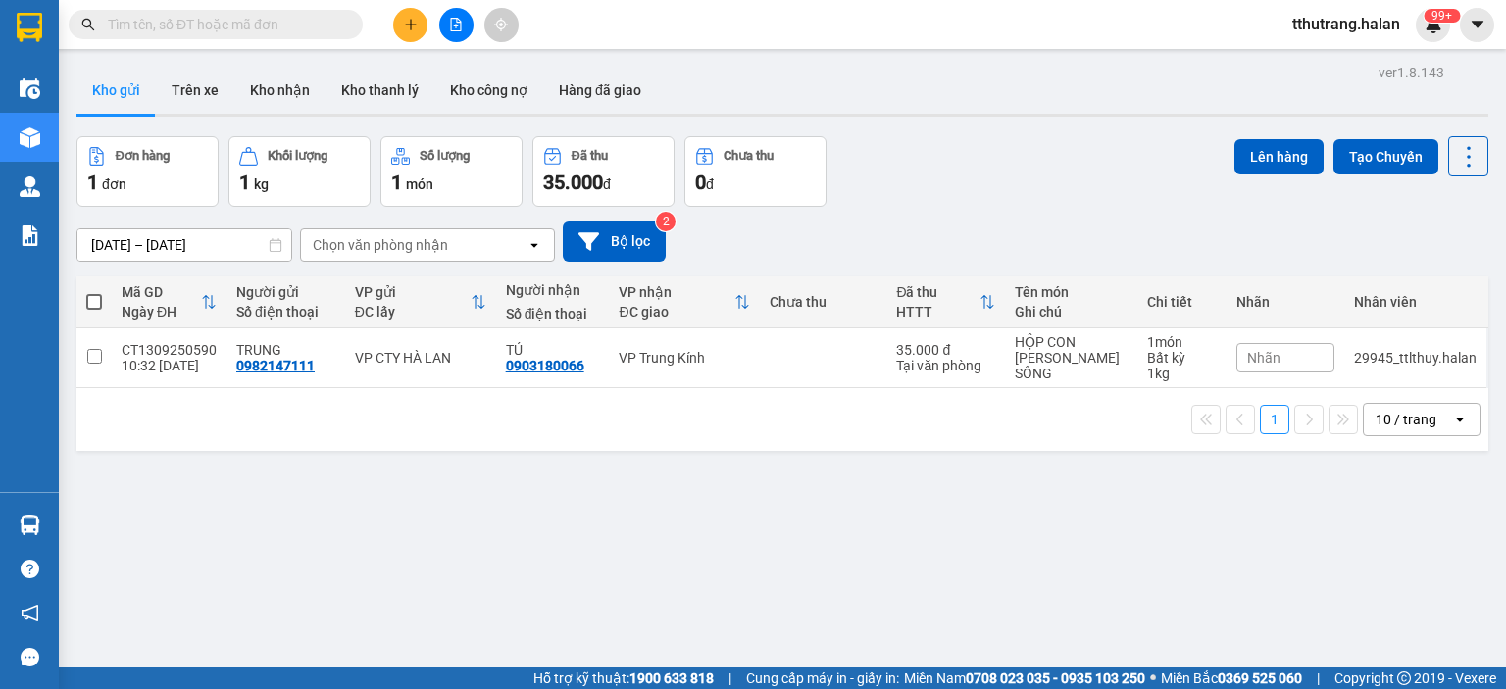
click at [270, 24] on input "text" at bounding box center [223, 25] width 231 height 22
paste input "0376054859"
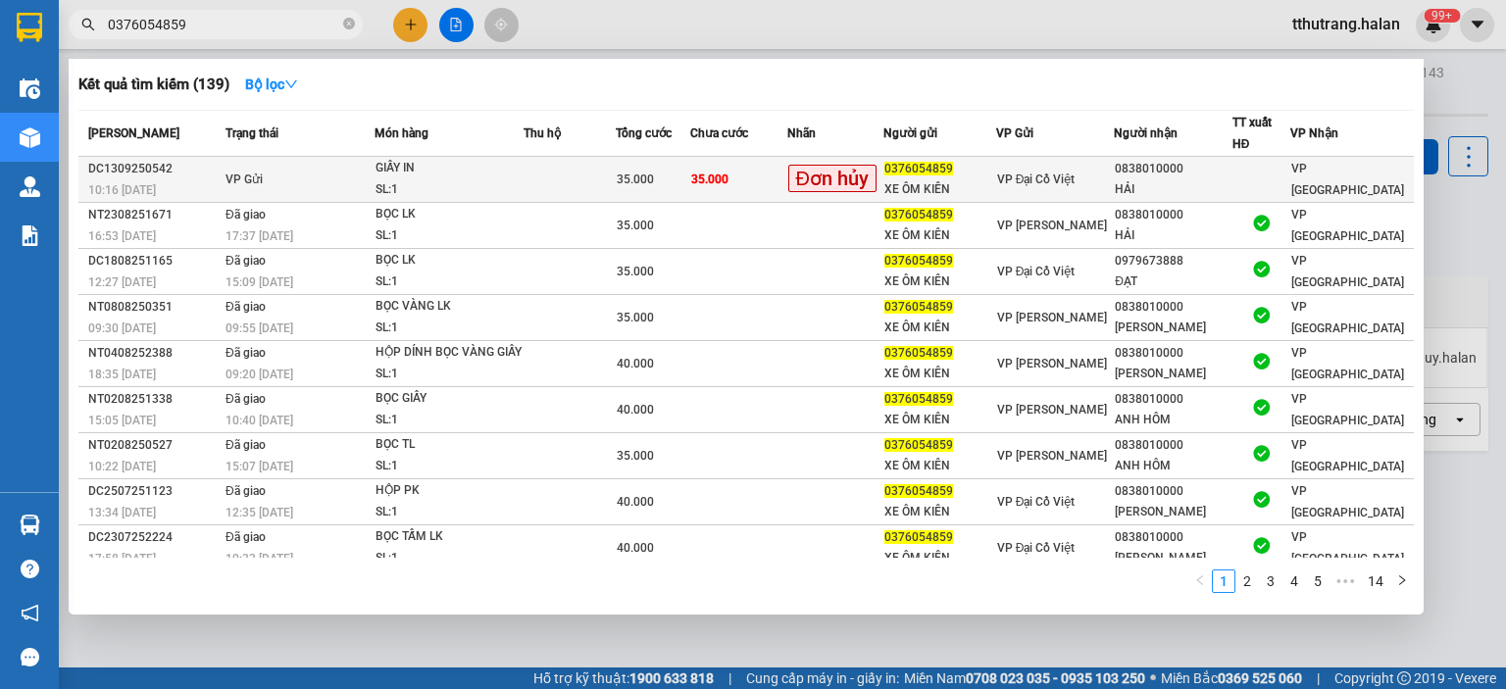
type input "0376054859"
click at [523, 179] on div "SL: 1" at bounding box center [449, 190] width 147 height 22
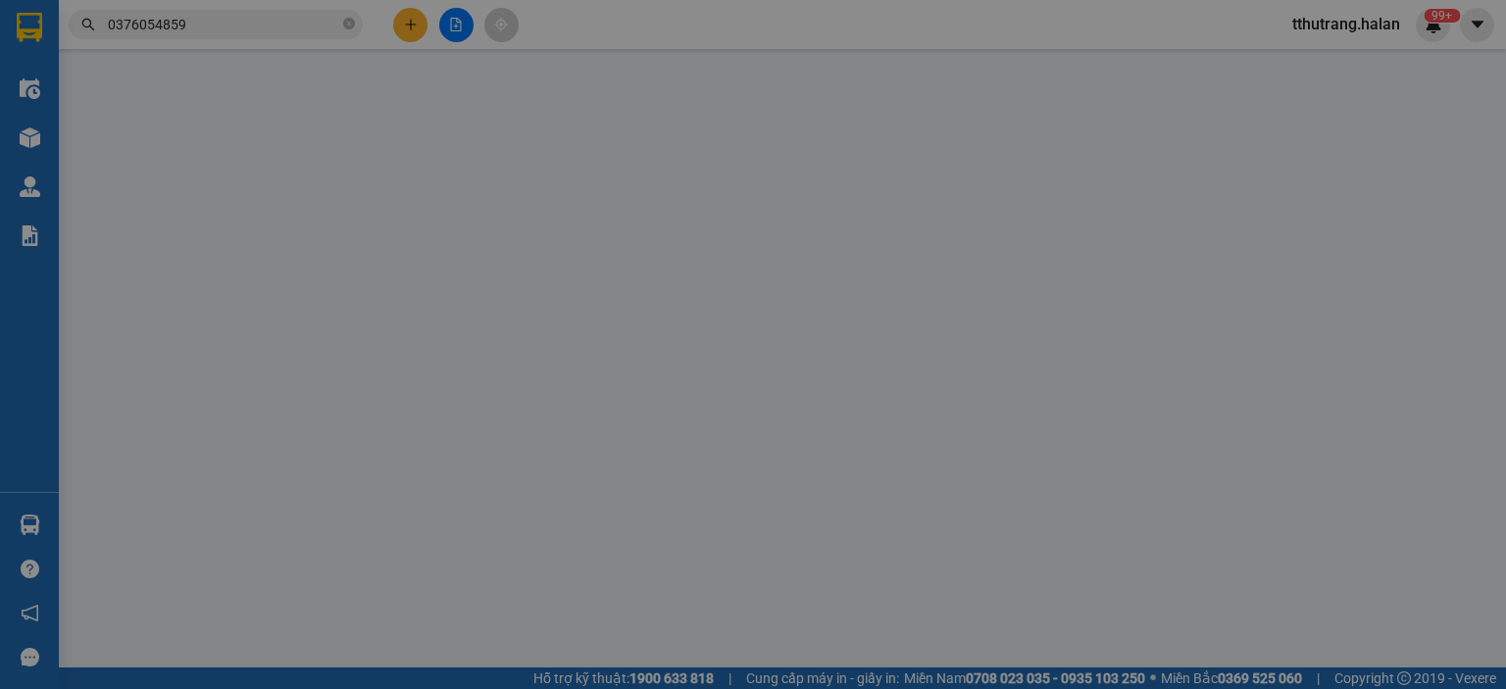
type input "0376054859"
type input "XE ÔM KIÊN"
type input "0838010000"
type input "HẢI"
type input "35.000"
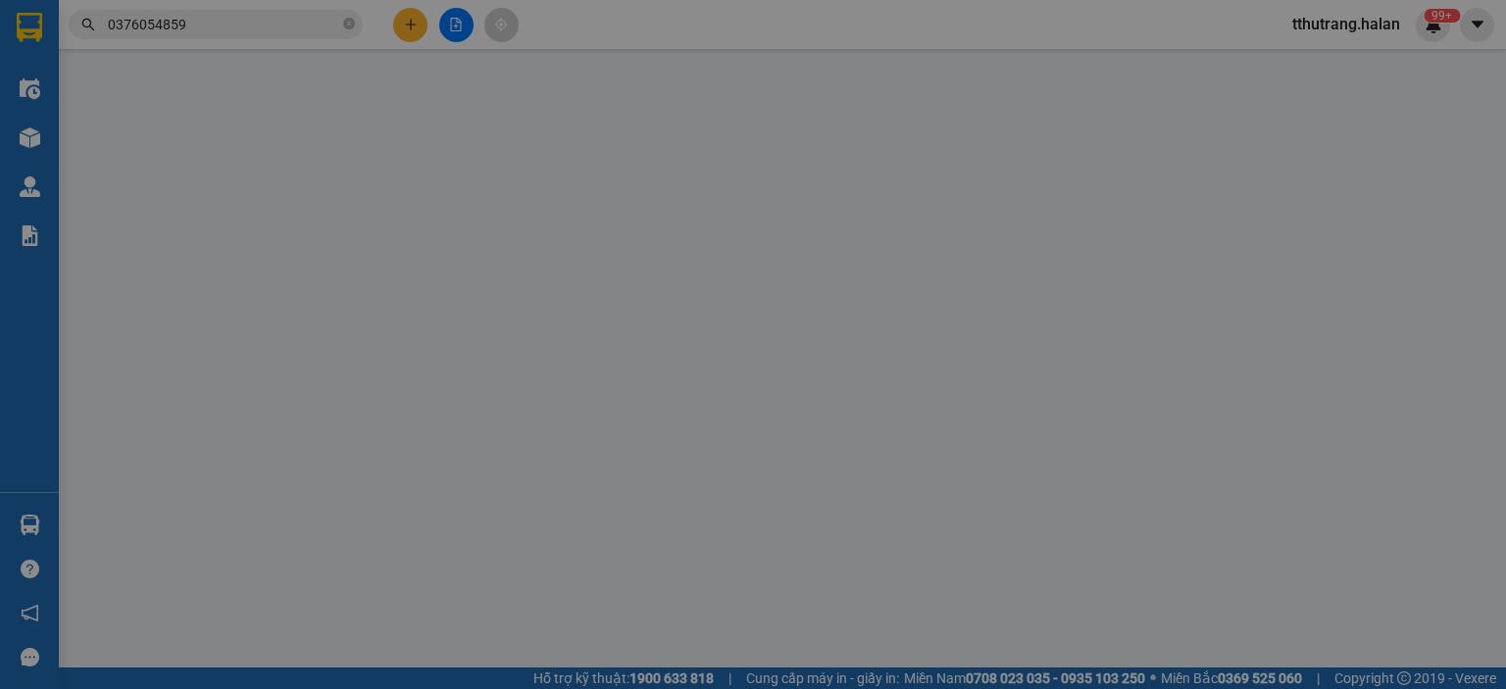
type input "35.000"
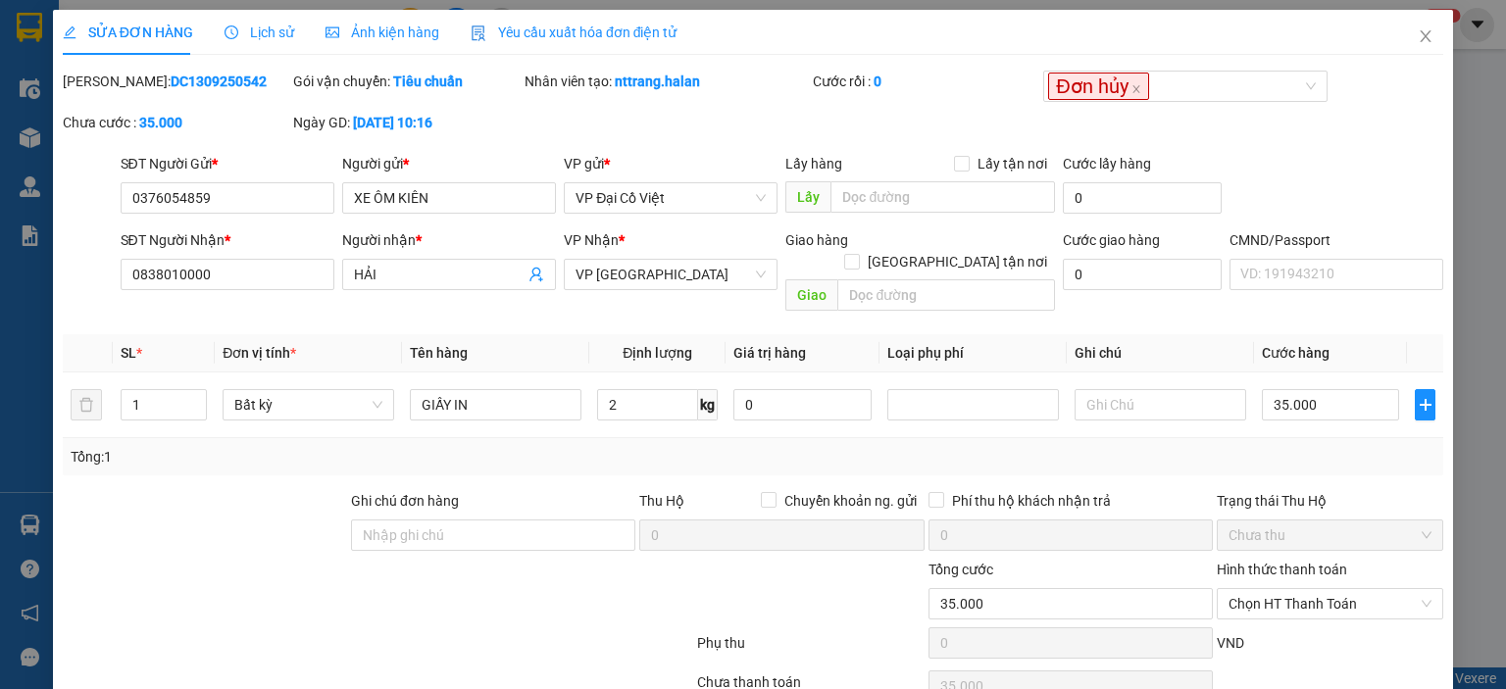
click at [187, 86] on b "DC1309250542" at bounding box center [219, 82] width 96 height 16
drag, startPoint x: 227, startPoint y: 83, endPoint x: 112, endPoint y: 84, distance: 115.7
click at [112, 84] on div "Mã ĐH: DC1309250542" at bounding box center [176, 82] width 226 height 22
copy b "DC1309250542"
click at [679, 114] on div "Mã ĐH: DC1309250542 Gói vận chuyển: Tiêu chuẩn Nhân viên tạo: nttrang.halan Cướ…" at bounding box center [753, 112] width 1384 height 82
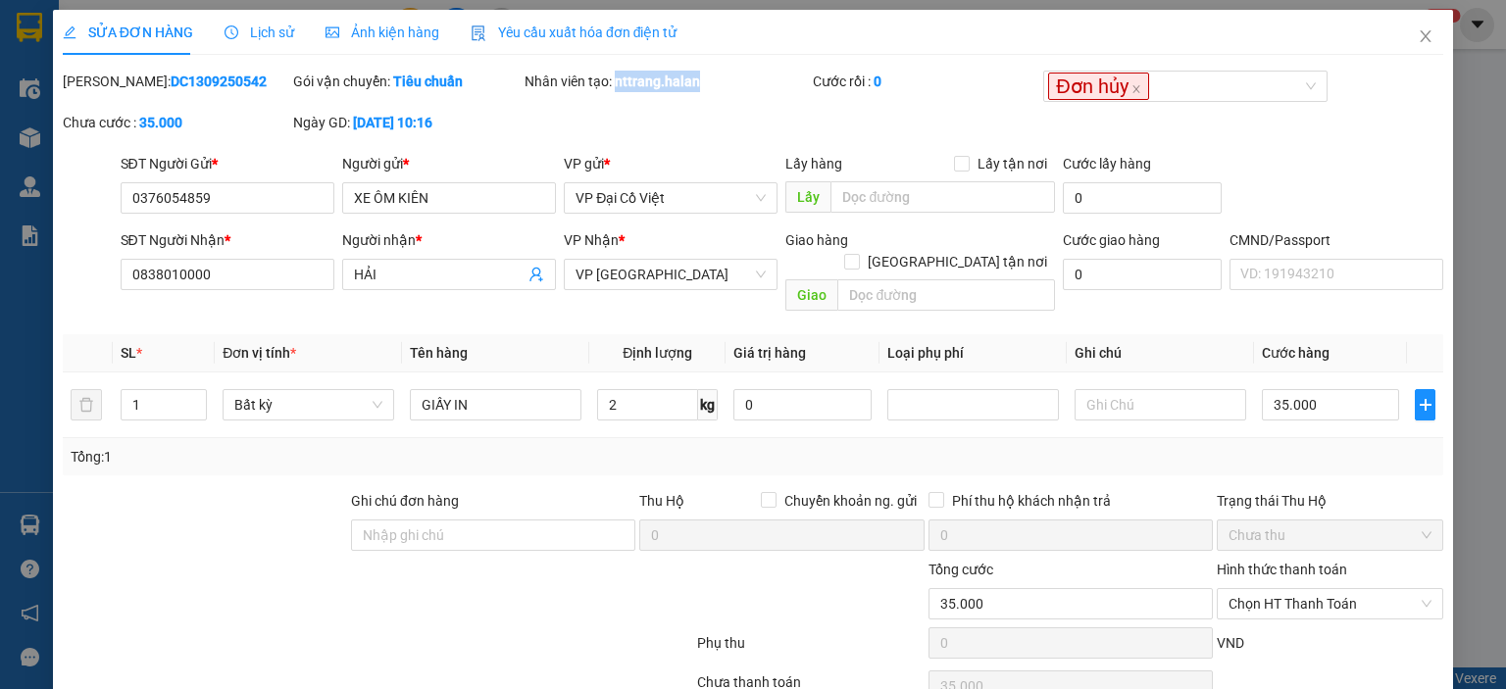
drag, startPoint x: 708, startPoint y: 85, endPoint x: 613, endPoint y: 93, distance: 95.4
click at [613, 93] on div "Nhân viên tạo: nttrang.halan" at bounding box center [667, 91] width 288 height 41
copy b "nttrang.halan"
click at [235, 213] on input "0376054859" at bounding box center [228, 197] width 214 height 31
drag, startPoint x: 155, startPoint y: 203, endPoint x: 89, endPoint y: 203, distance: 65.7
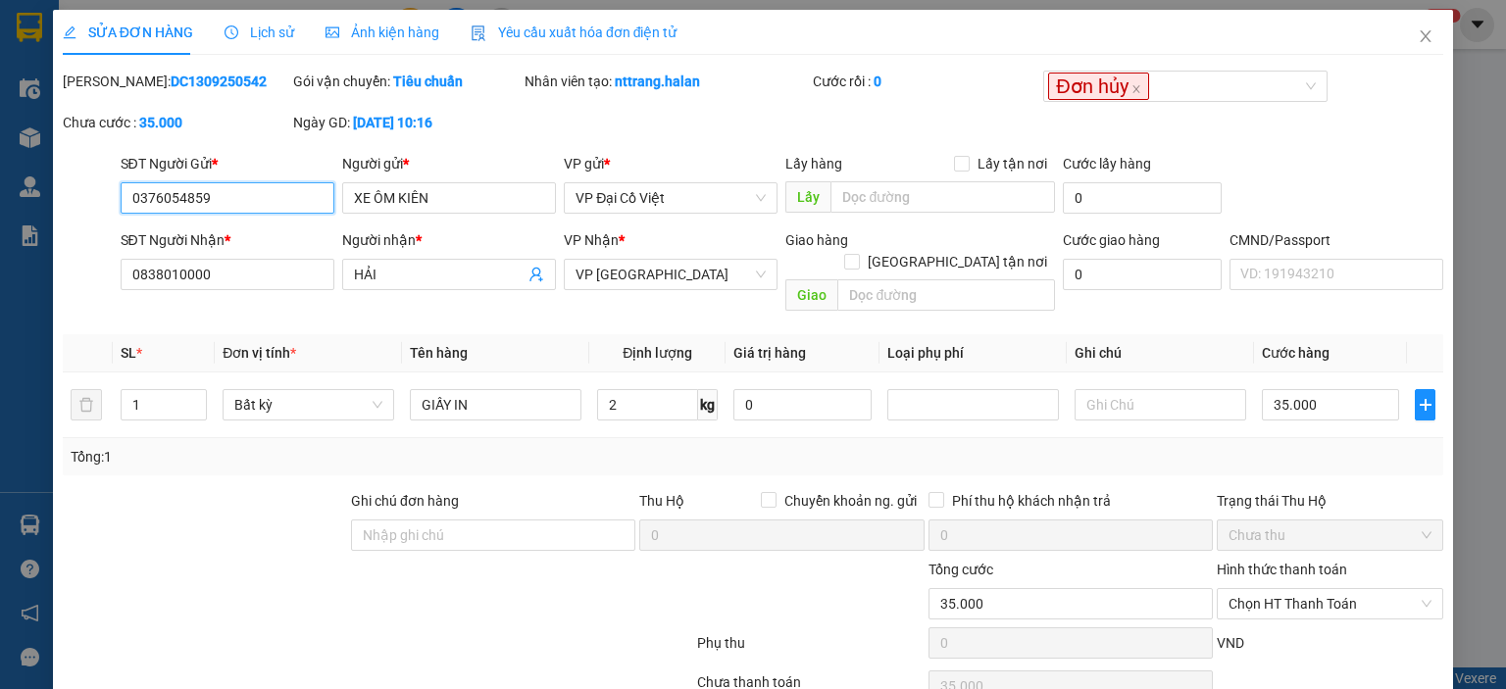
click at [89, 203] on div "SĐT Người Gửi * 0376054859 0376054859 Người gửi * XE ÔM KIÊN VP gửi * VP Đại Cồ…" at bounding box center [753, 187] width 1384 height 69
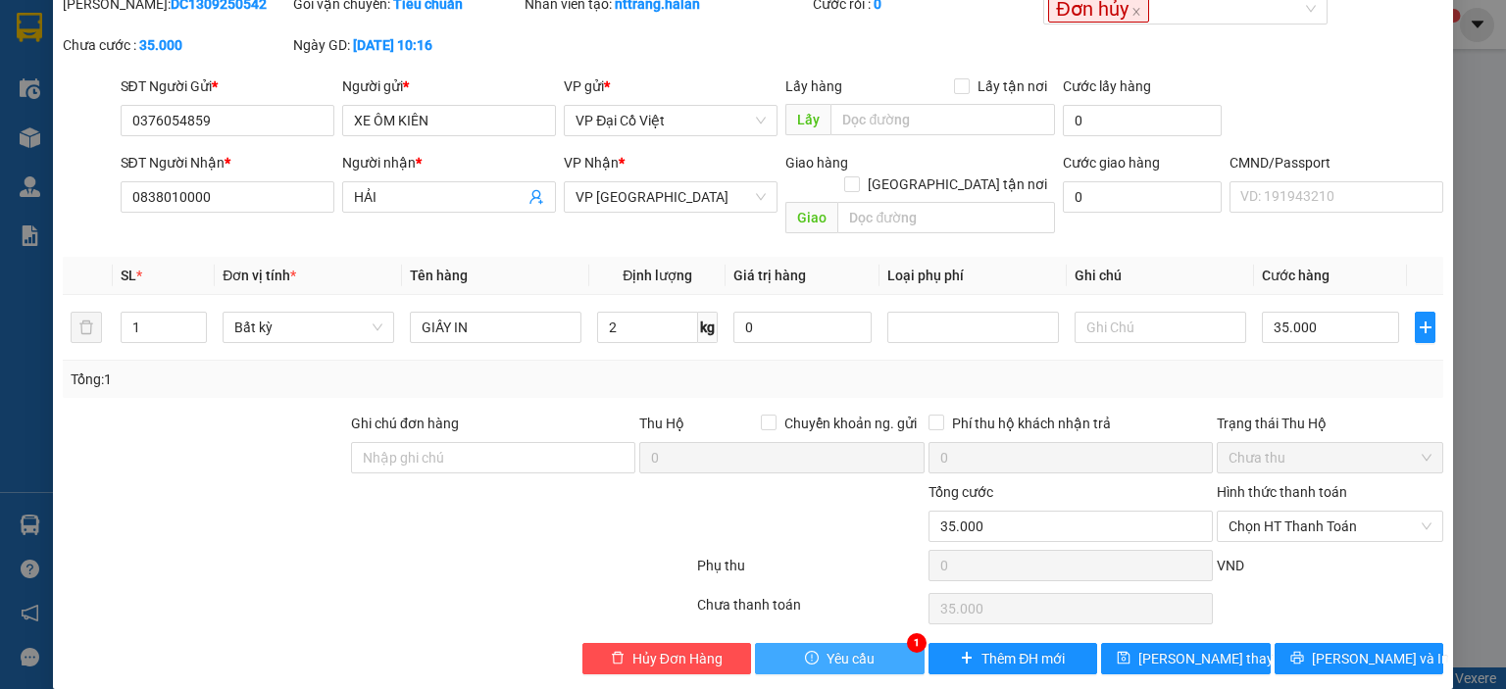
click at [839, 643] on button "Yêu cầu" at bounding box center [840, 658] width 170 height 31
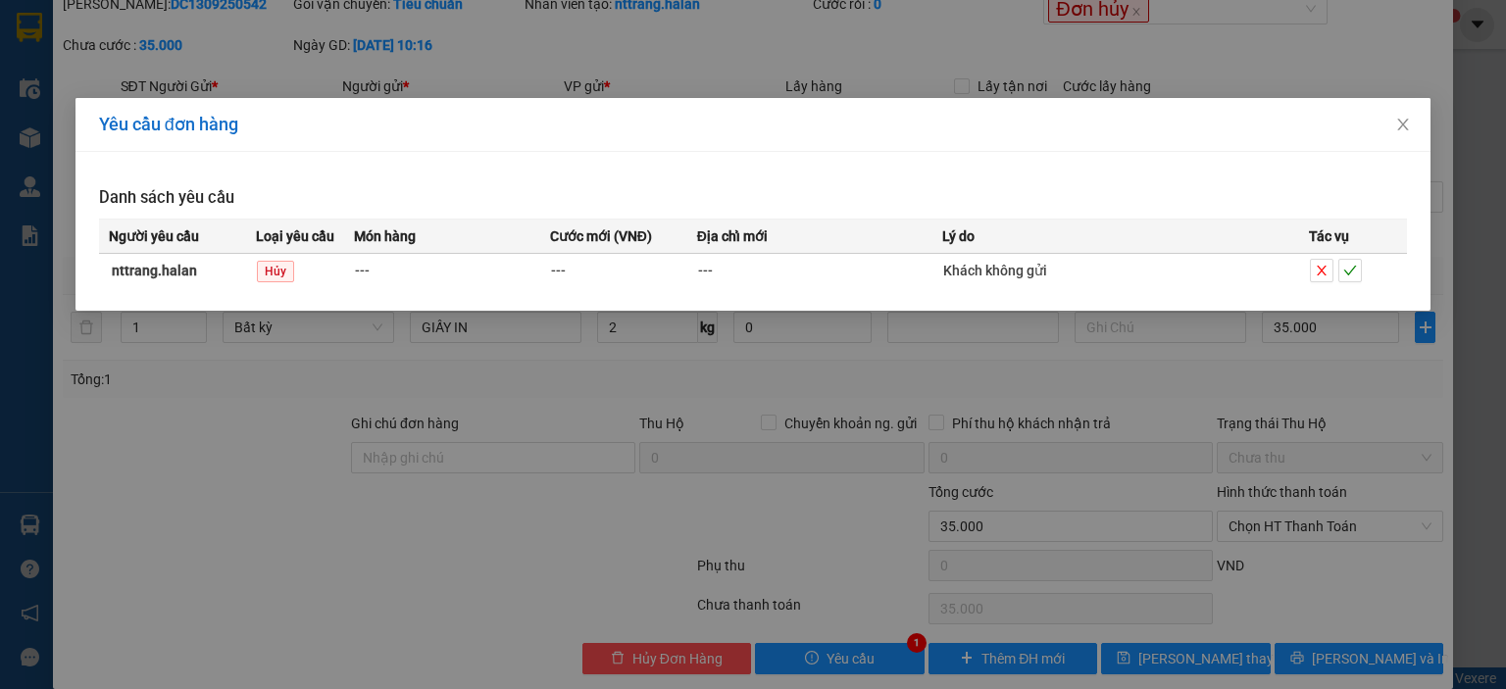
click at [810, 389] on div "Yêu cầu đơn hàng Danh sách yêu cầu Người yêu cầu Loại yêu cầu Món hàng Cước mới…" at bounding box center [753, 344] width 1506 height 689
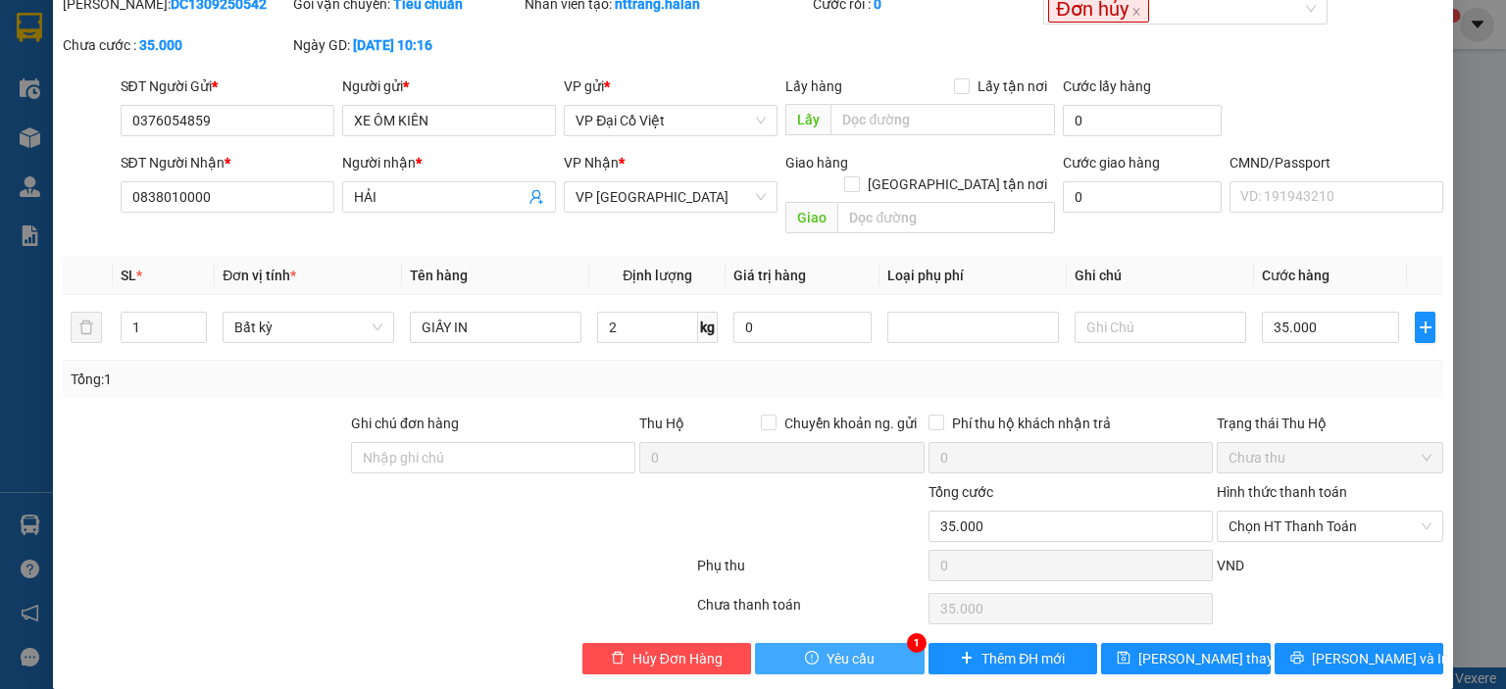
scroll to position [0, 0]
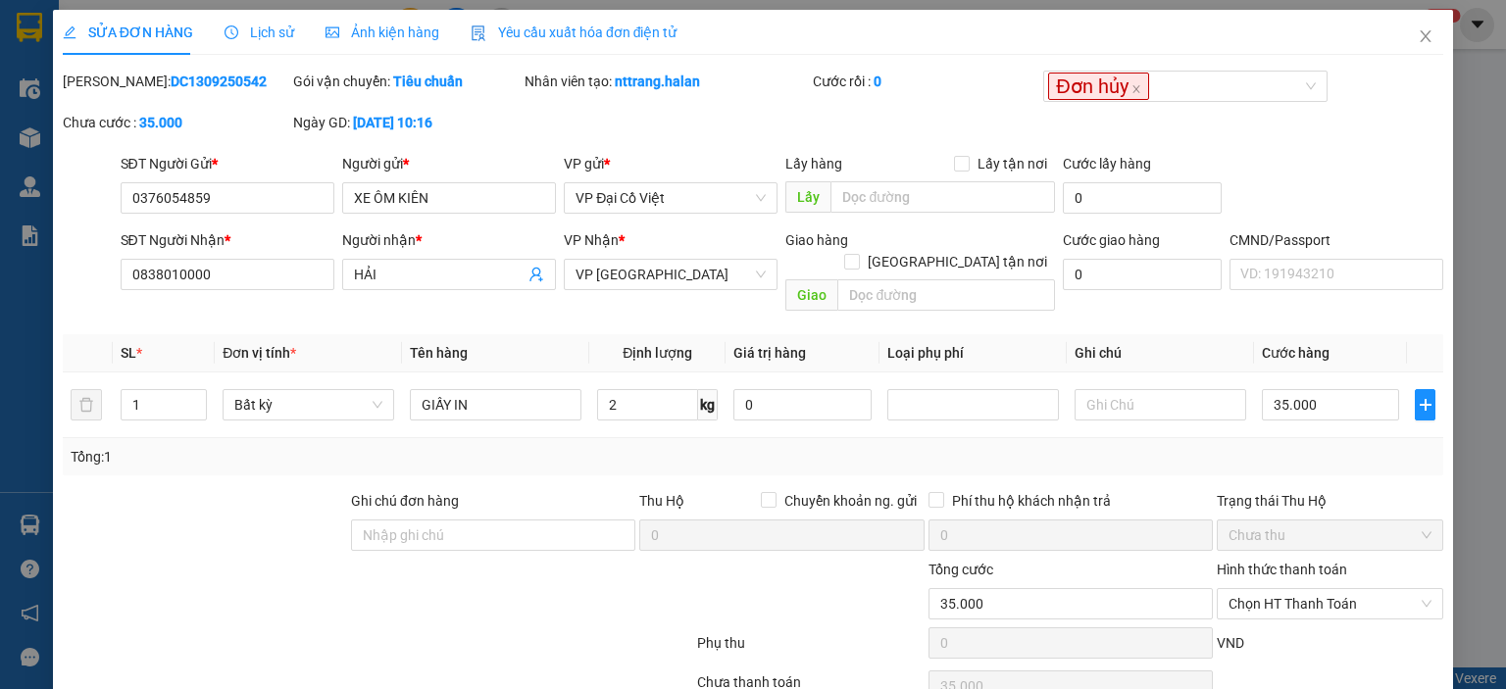
drag, startPoint x: 150, startPoint y: 93, endPoint x: 114, endPoint y: 85, distance: 37.1
click at [114, 85] on div "Mã ĐH: DC1309250542" at bounding box center [176, 82] width 226 height 22
copy b "DC1309250542"
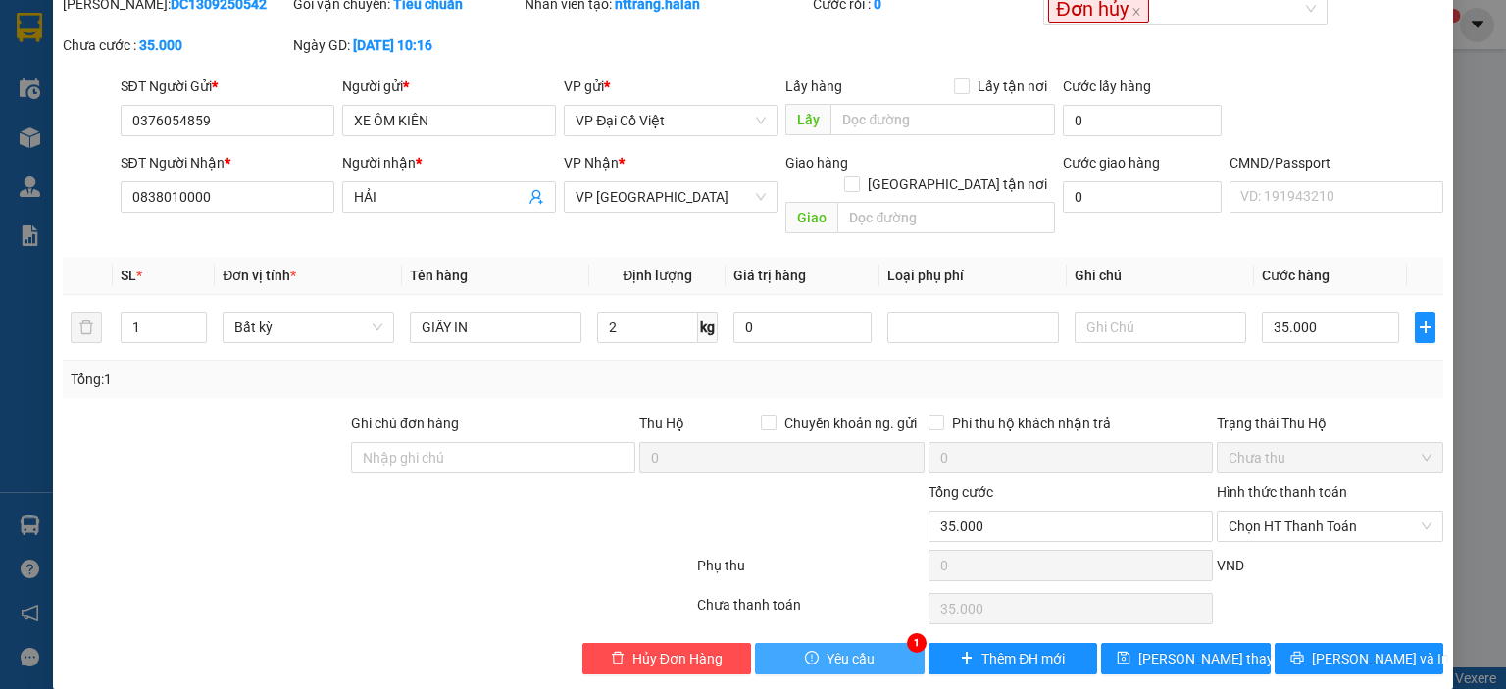
click at [840, 648] on span "Yêu cầu" at bounding box center [851, 659] width 48 height 22
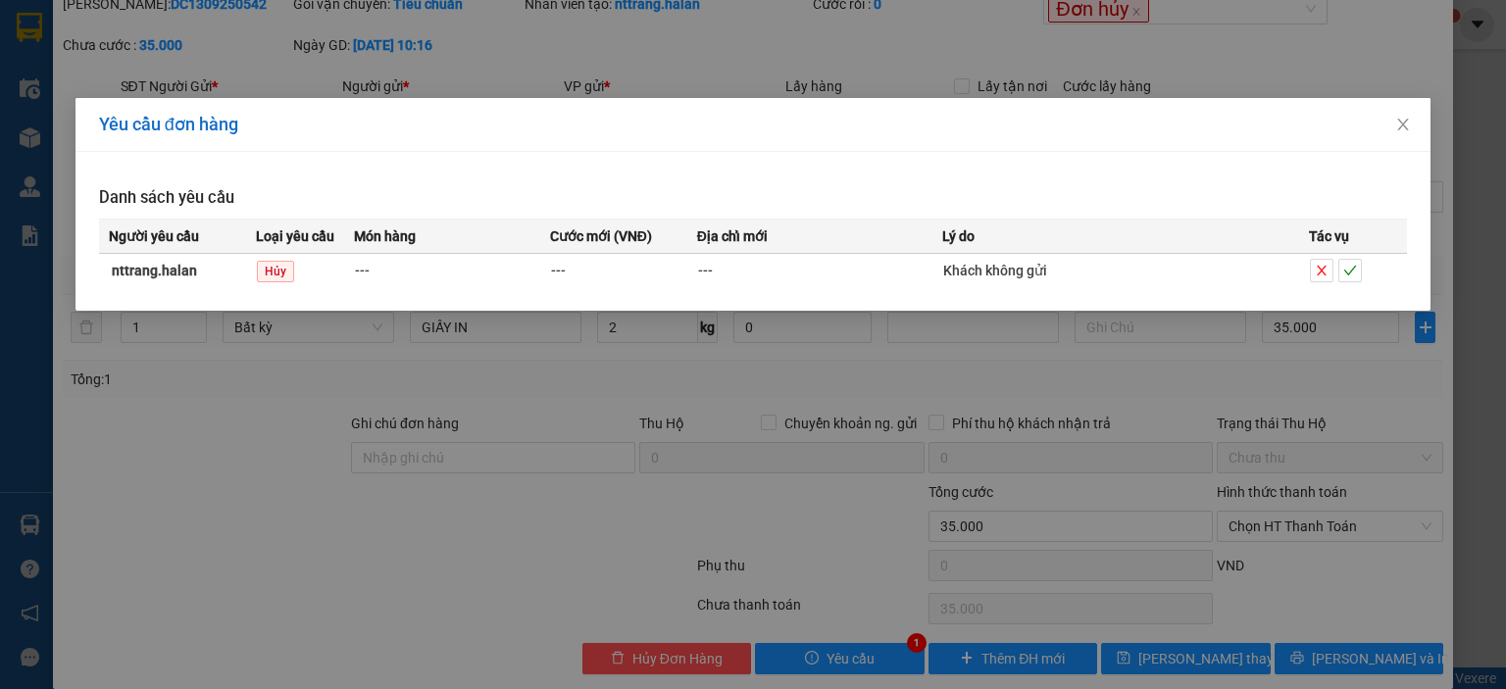
click at [753, 391] on div "Yêu cầu đơn hàng Danh sách yêu cầu Người yêu cầu Loại yêu cầu Món hàng Cước mới…" at bounding box center [753, 344] width 1506 height 689
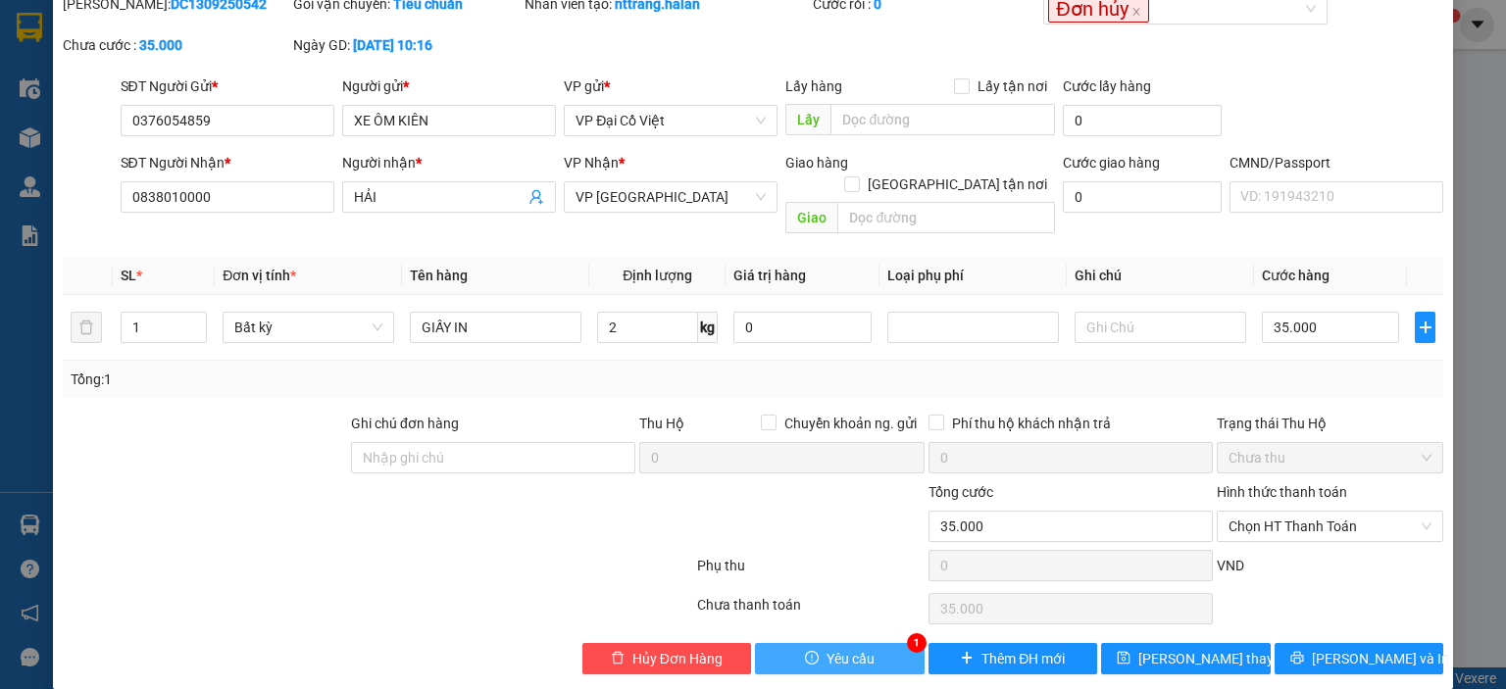
click at [808, 651] on icon "exclamation-circle" at bounding box center [812, 658] width 14 height 14
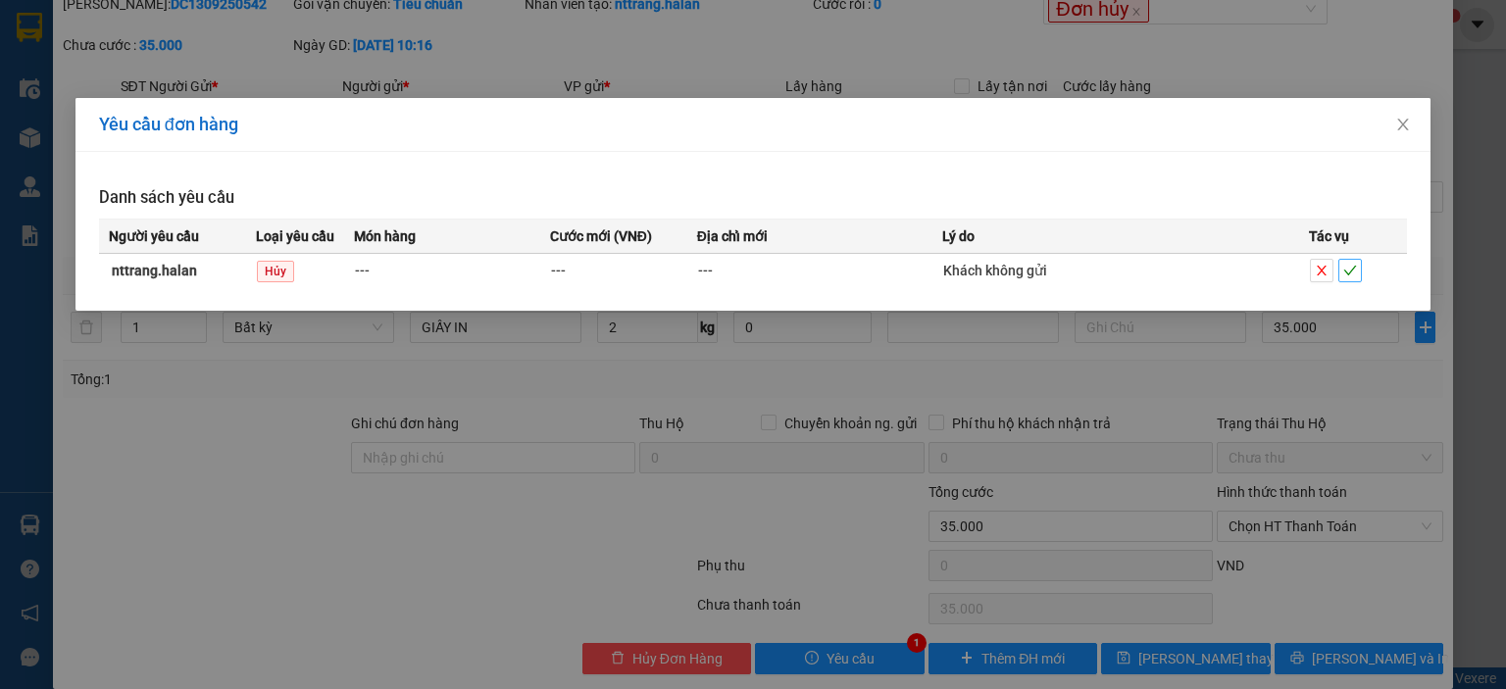
click at [1345, 270] on icon "check" at bounding box center [1350, 271] width 14 height 14
click at [1401, 126] on icon "close" at bounding box center [1403, 125] width 16 height 16
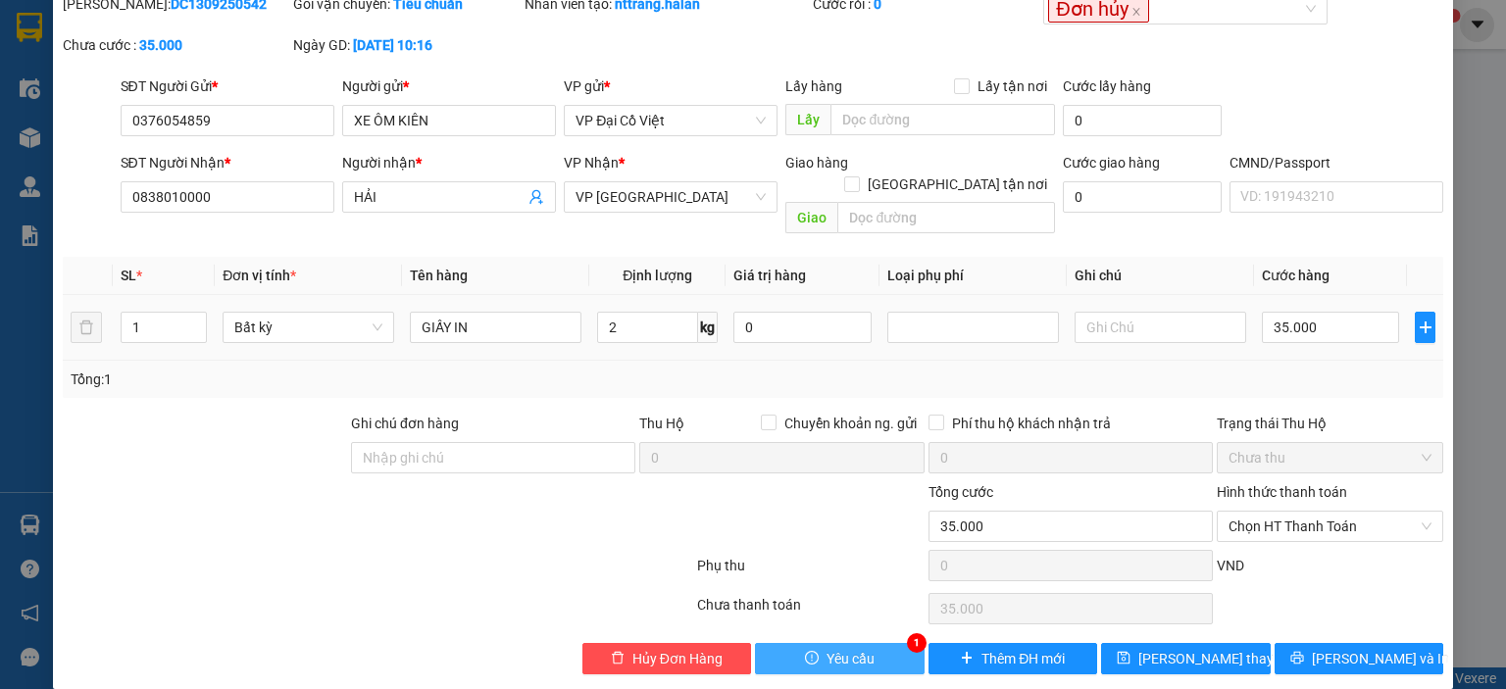
scroll to position [0, 0]
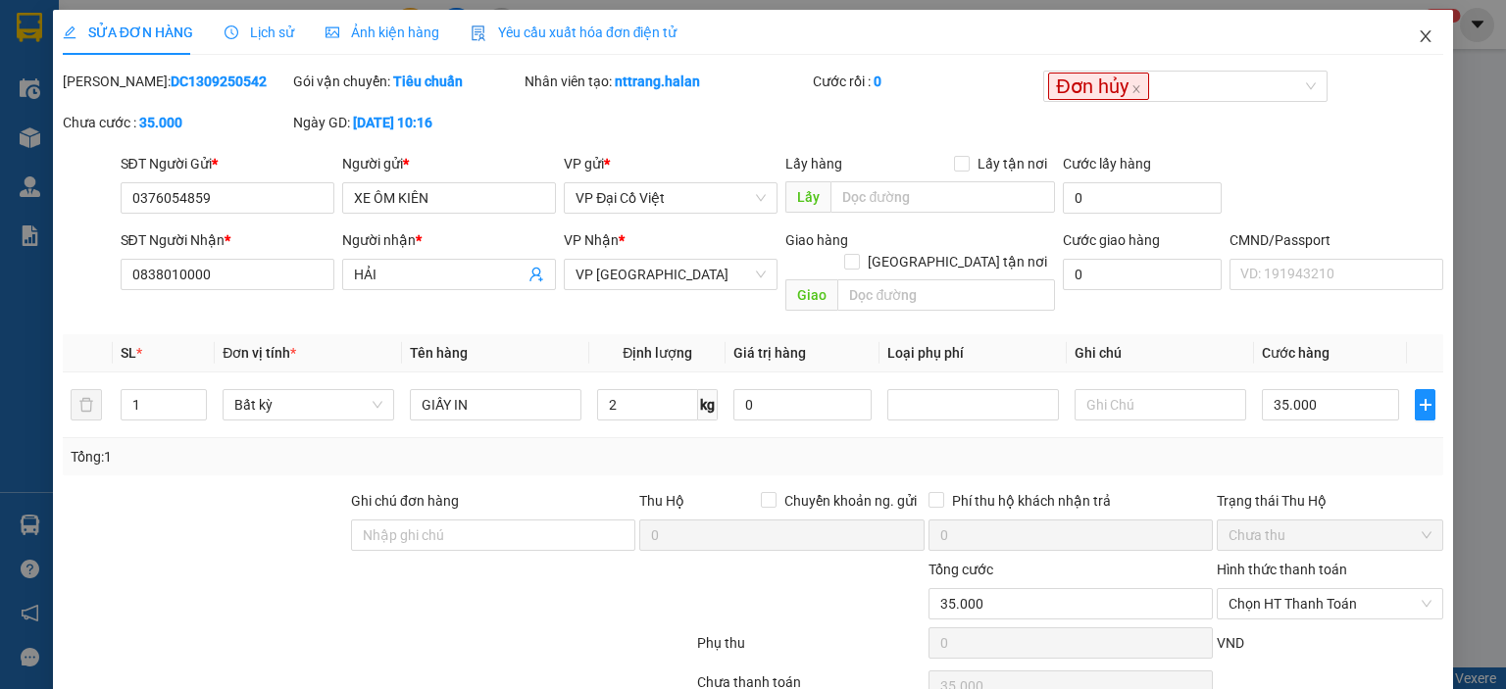
click at [1421, 38] on icon "close" at bounding box center [1426, 36] width 11 height 12
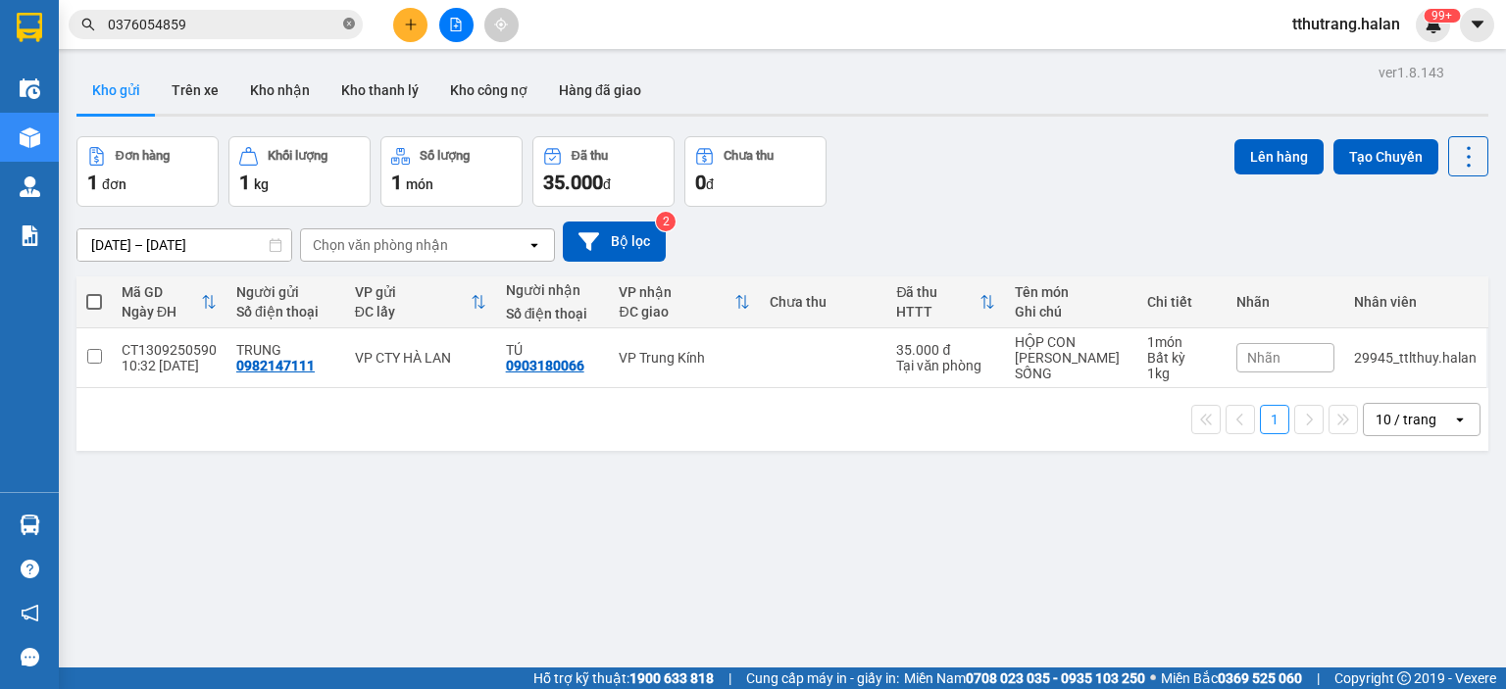
click at [346, 26] on icon "close-circle" at bounding box center [349, 24] width 12 height 12
click at [1435, 20] on sup "99+" at bounding box center [1442, 16] width 36 height 14
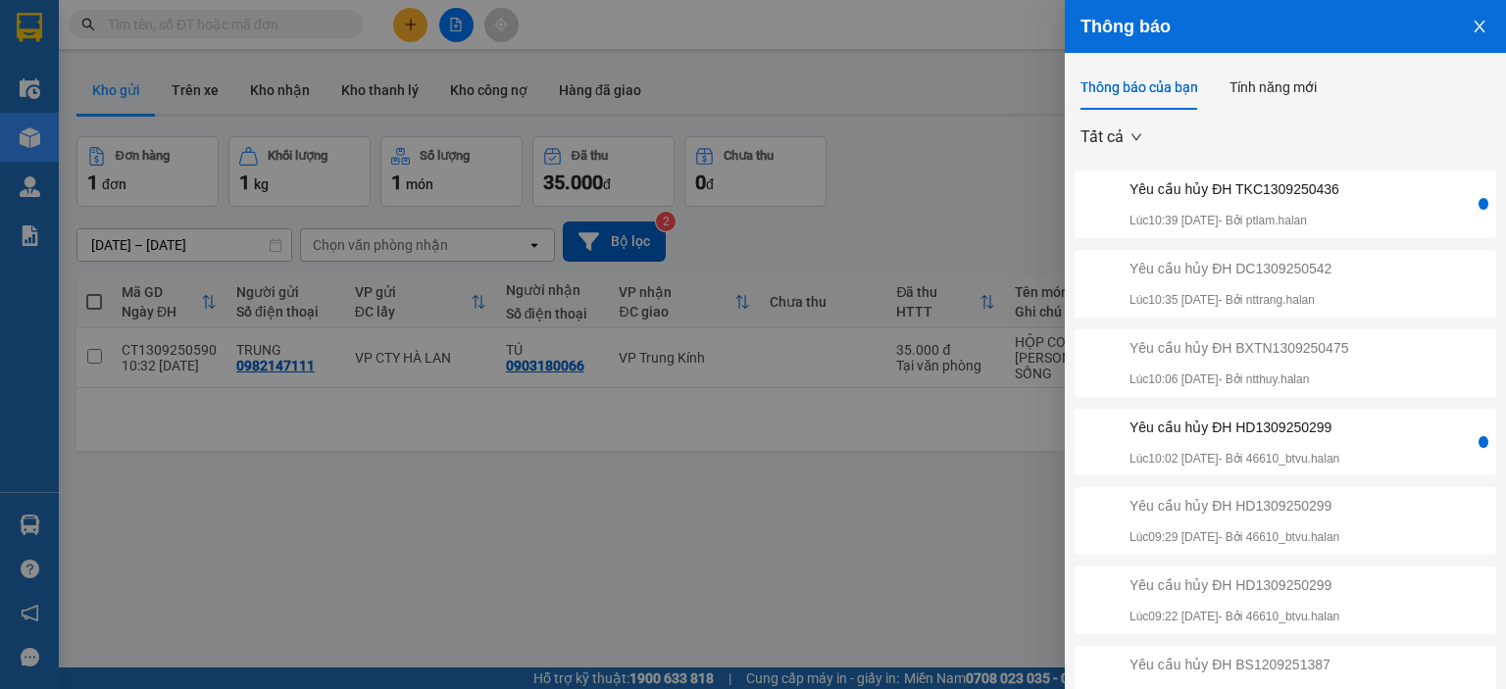
click at [1330, 273] on div "Yêu cầu hủy ĐH DC1309250542" at bounding box center [1231, 269] width 202 height 22
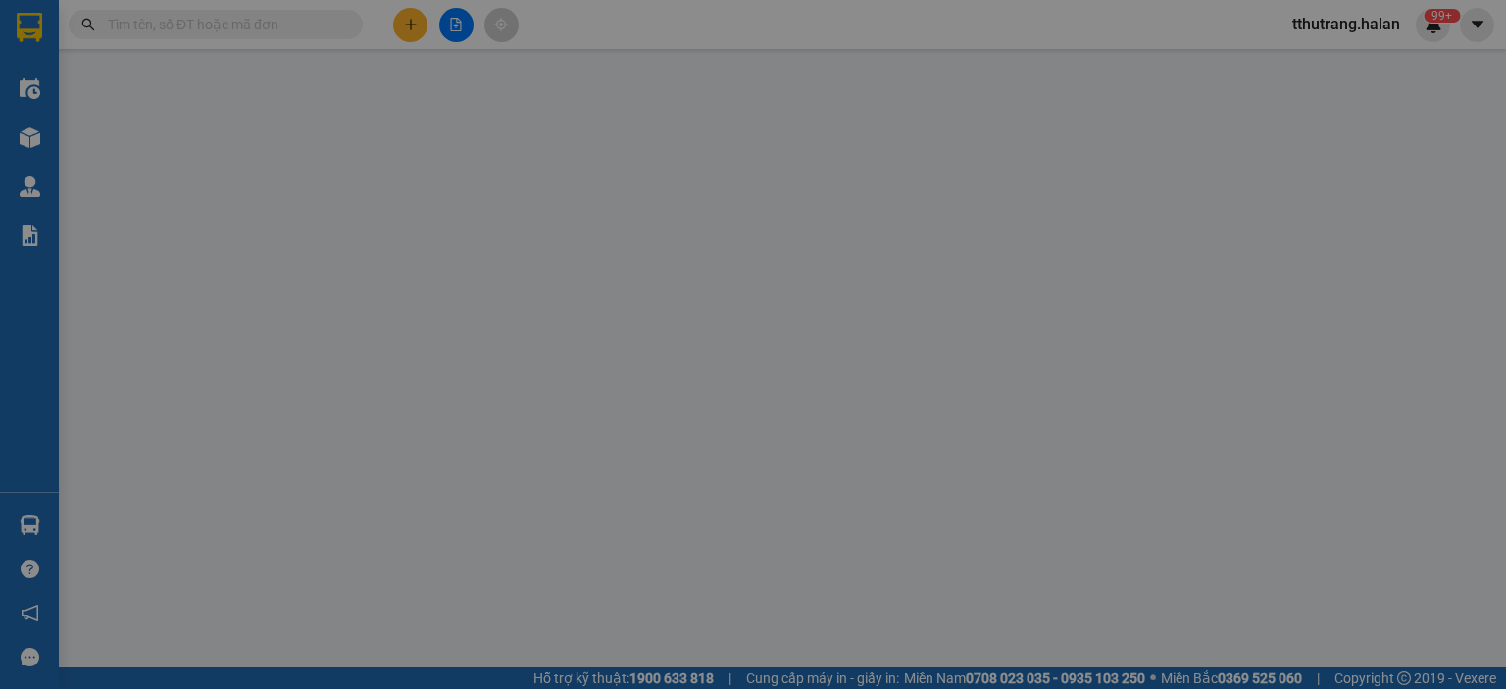
type input "0376054859"
type input "XE ÔM KIÊN"
type input "0838010000"
type input "HẢI"
type input "35.000"
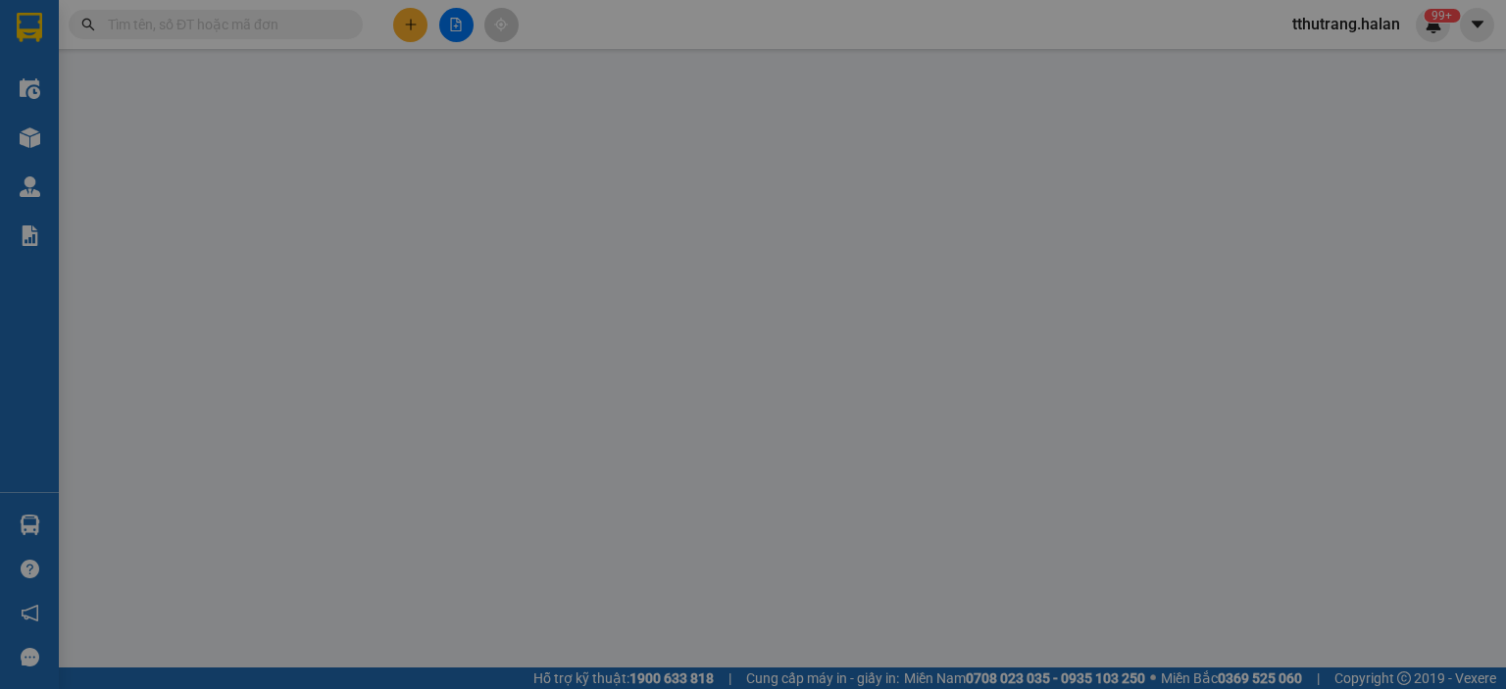
type input "35.000"
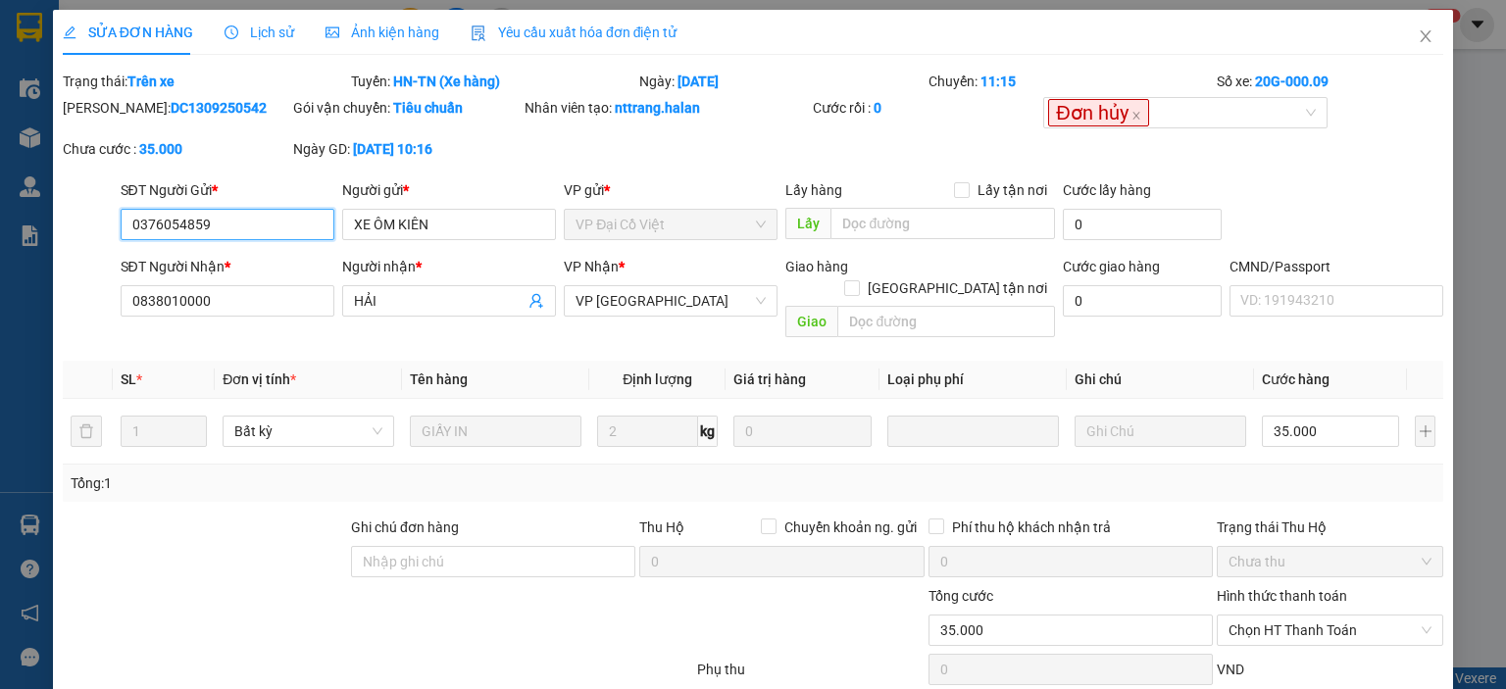
scroll to position [104, 0]
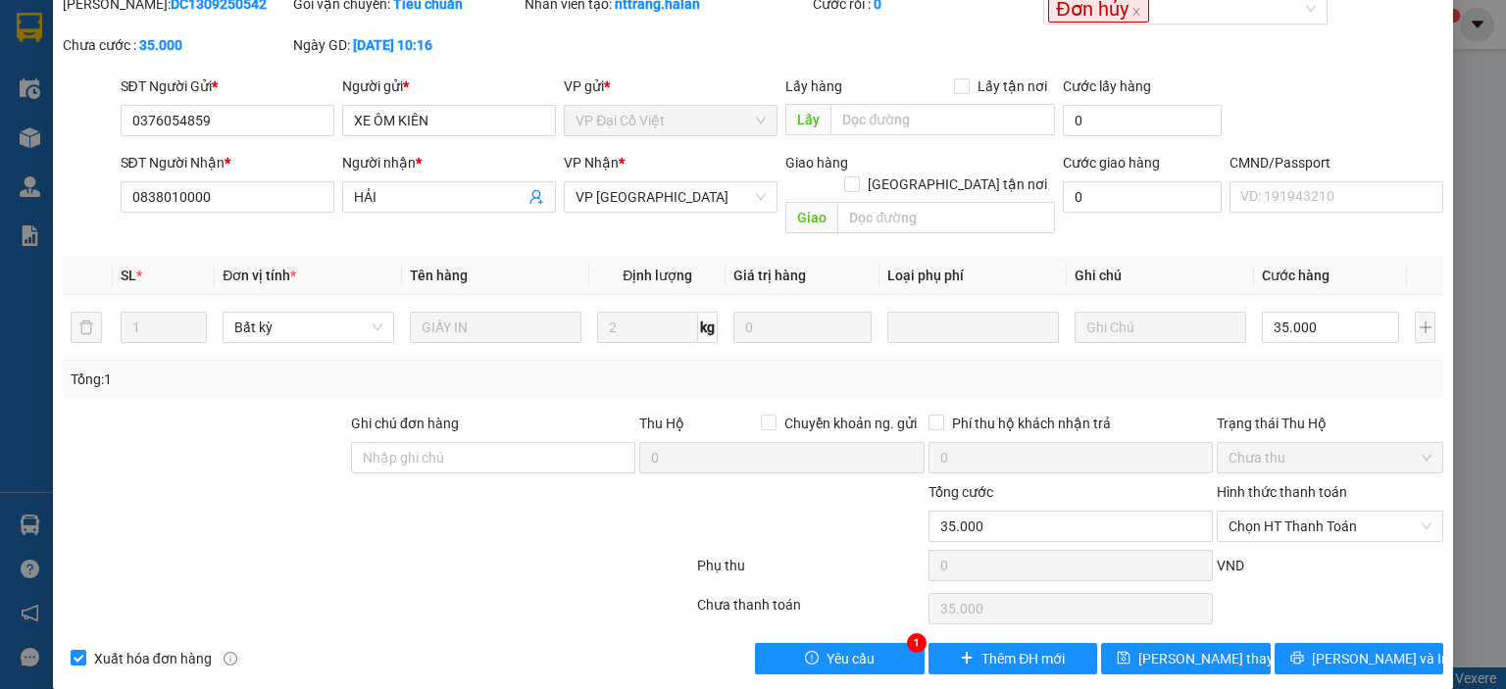
click at [858, 617] on div "Total Paid Fee 0 Total UnPaid Fee 35.000 Cash Collection Total Fee Trạng thái: …" at bounding box center [753, 321] width 1381 height 708
click at [860, 615] on div "Total Paid Fee 0 Total UnPaid Fee 35.000 Cash Collection Total Fee Trạng thái: …" at bounding box center [753, 321] width 1381 height 708
click at [846, 648] on span "Yêu cầu" at bounding box center [851, 659] width 48 height 22
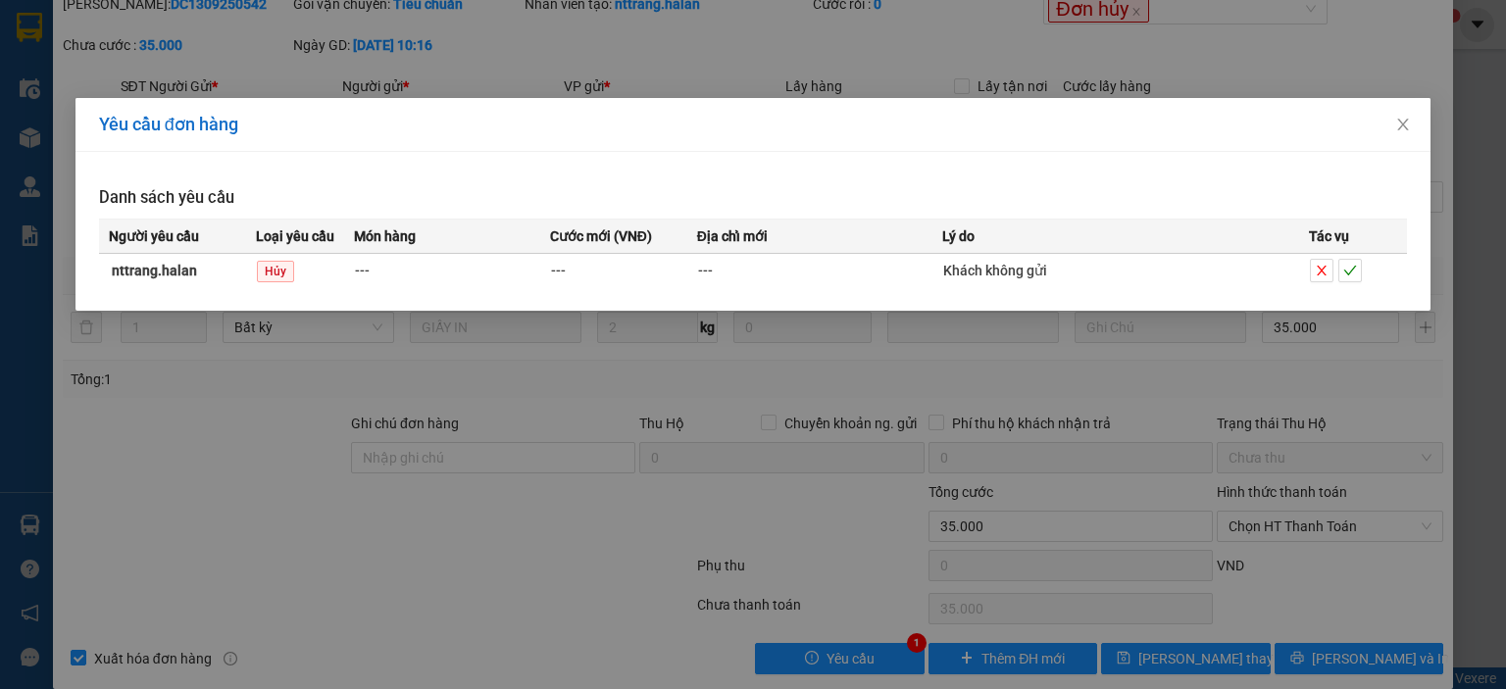
click at [857, 96] on div "Yêu cầu đơn hàng Danh sách yêu cầu Người yêu cầu Loại yêu cầu Món hàng Cước mới…" at bounding box center [753, 344] width 1506 height 689
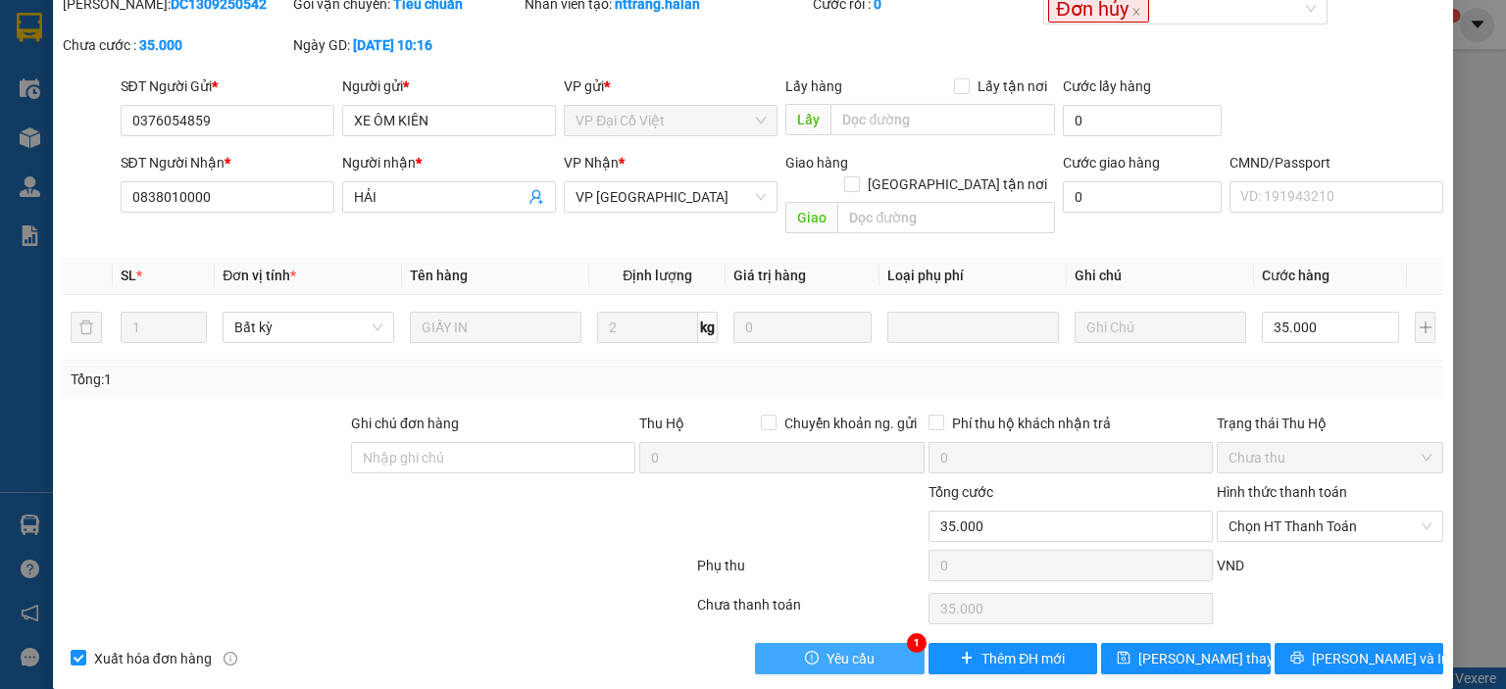
click at [853, 648] on span "Yêu cầu" at bounding box center [851, 659] width 48 height 22
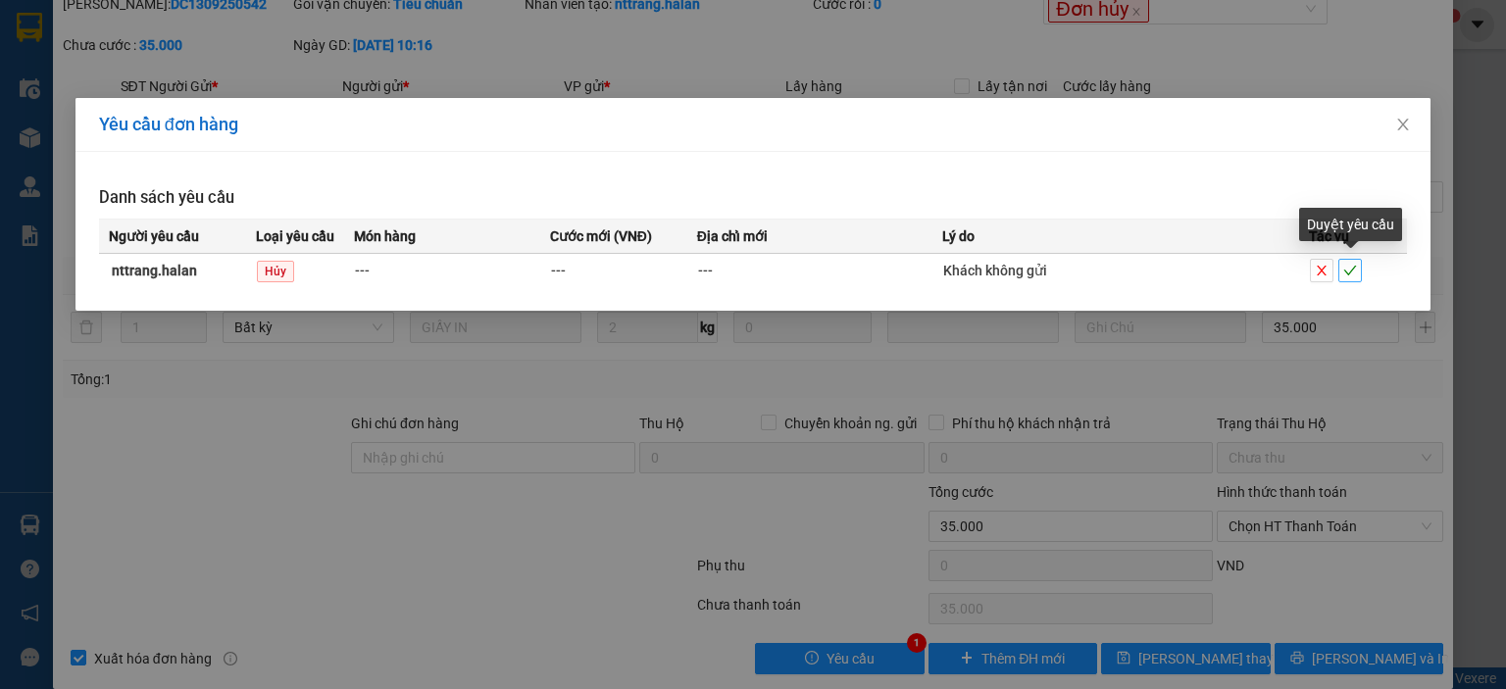
click at [1351, 272] on icon "check" at bounding box center [1350, 271] width 13 height 10
click at [561, 409] on div "Yêu cầu đơn hàng Danh sách yêu cầu Người yêu cầu Loại yêu cầu Món hàng Cước mới…" at bounding box center [753, 344] width 1506 height 689
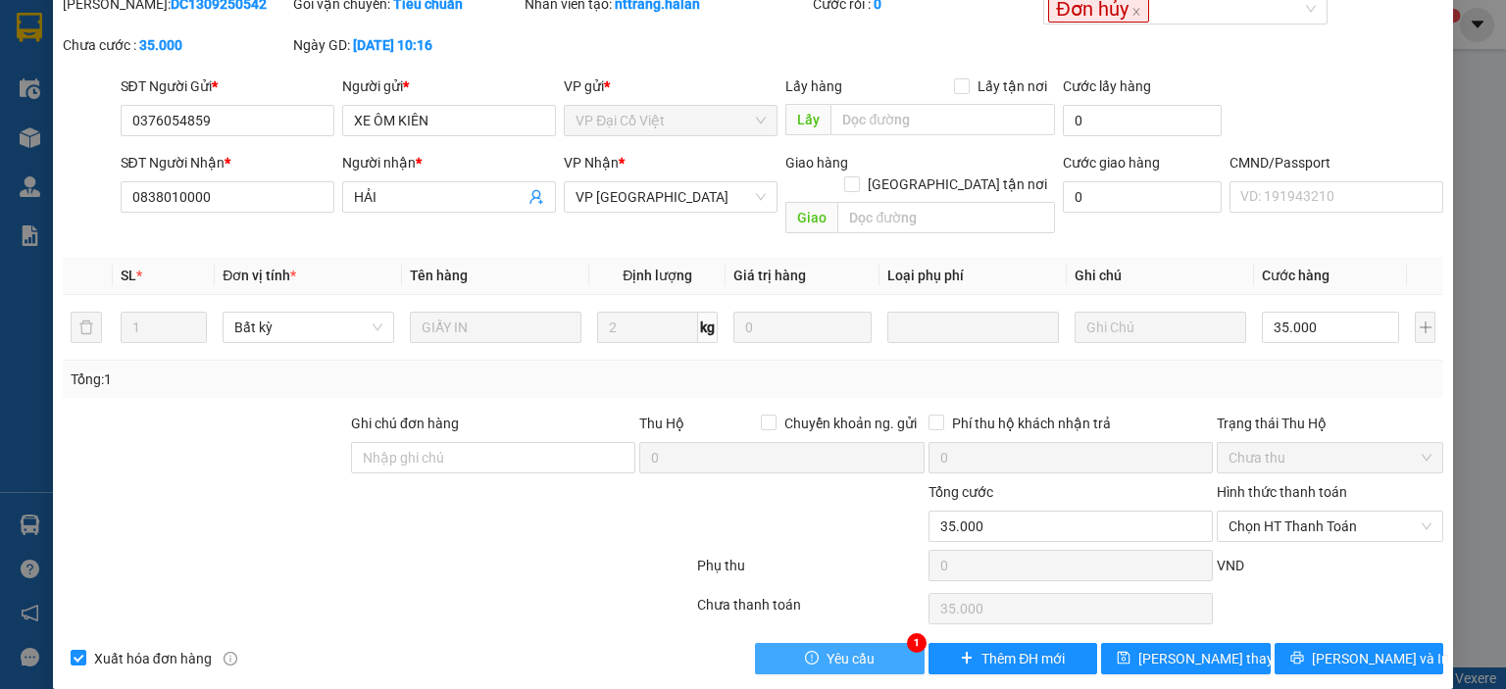
scroll to position [6, 0]
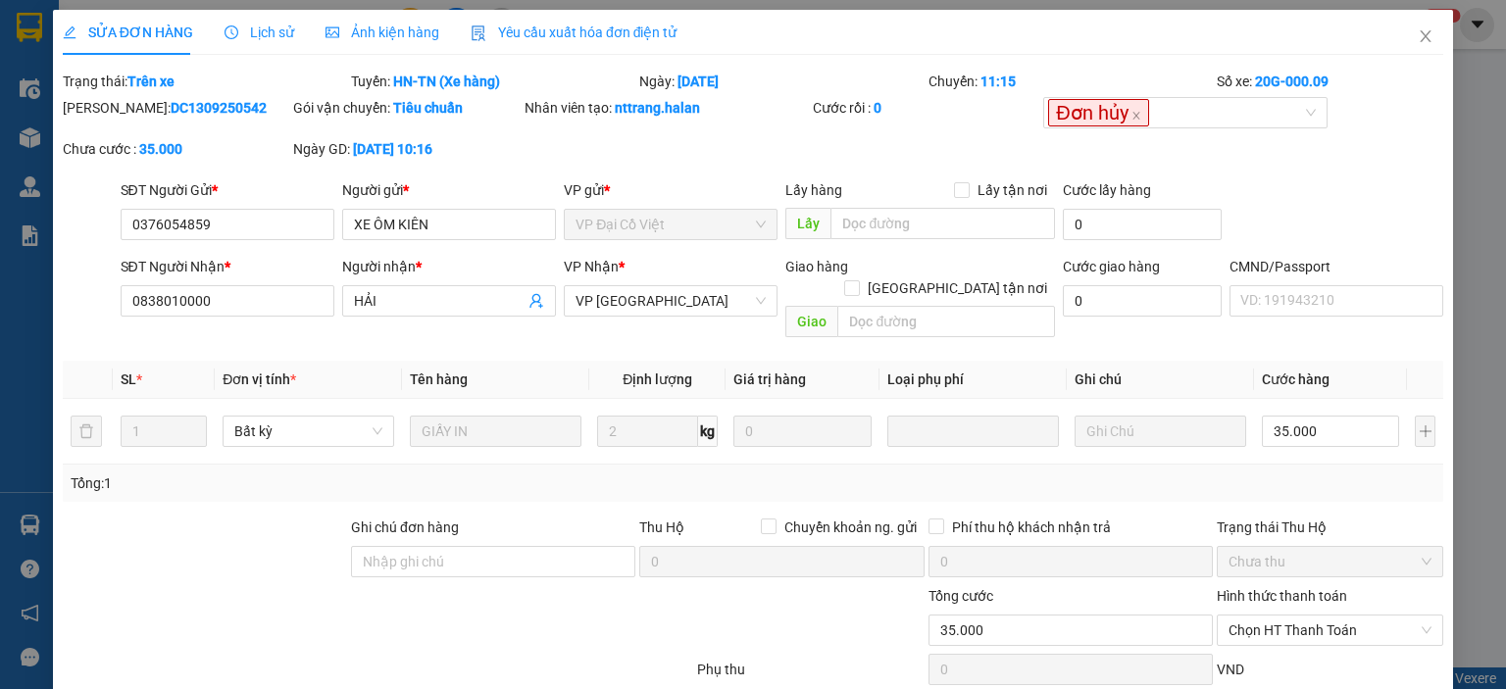
scroll to position [6, 0]
